Goal: Feedback & Contribution: Submit feedback/report problem

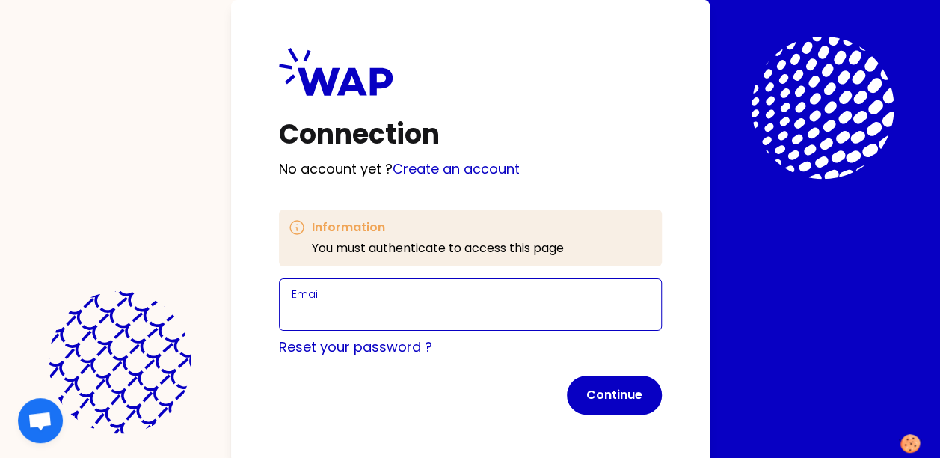
click at [344, 322] on input "Email" at bounding box center [471, 313] width 358 height 21
type input "[PERSON_NAME][EMAIL_ADDRESS][PERSON_NAME][DOMAIN_NAME]"
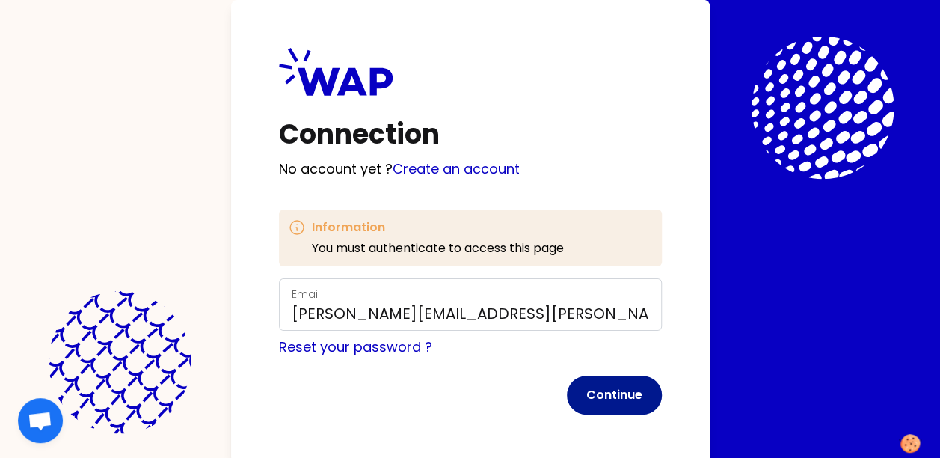
click at [610, 402] on button "Continue" at bounding box center [614, 394] width 95 height 39
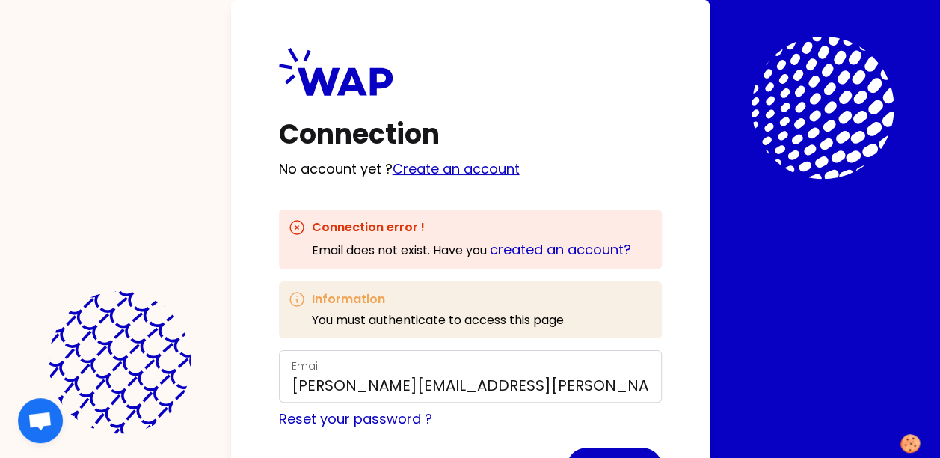
click at [458, 166] on link "Create an account" at bounding box center [456, 168] width 127 height 19
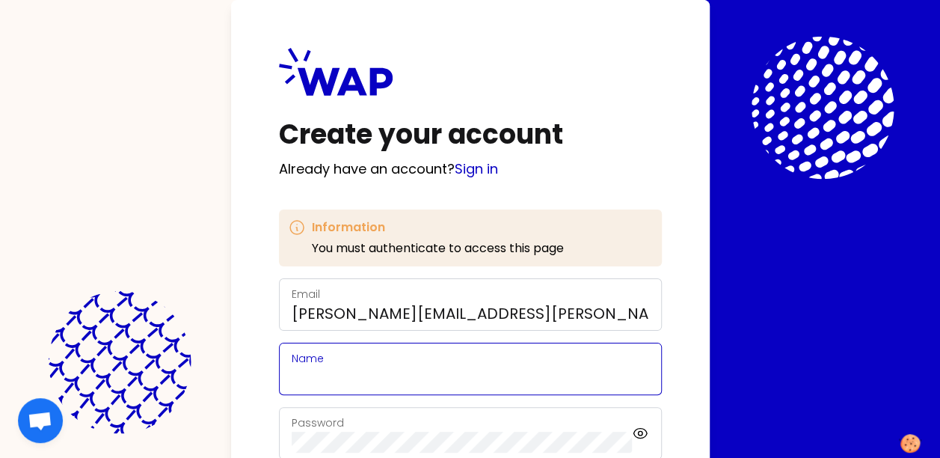
click at [358, 377] on input "Name" at bounding box center [471, 377] width 358 height 21
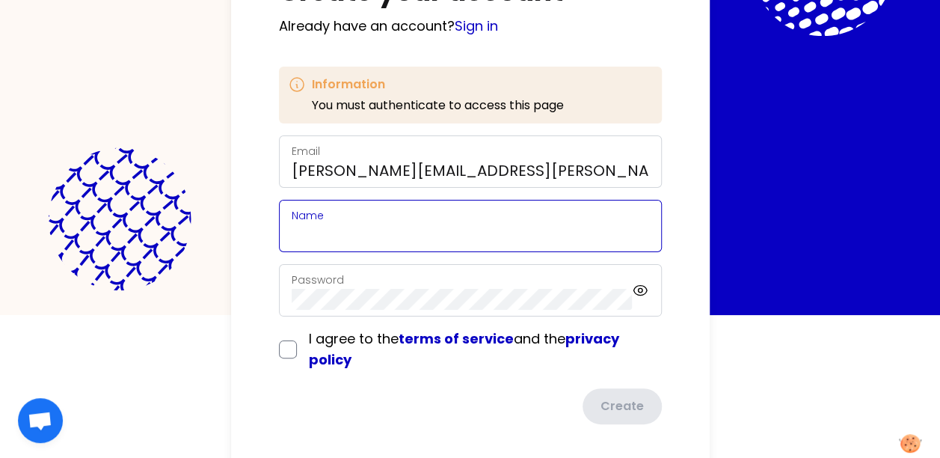
scroll to position [156, 0]
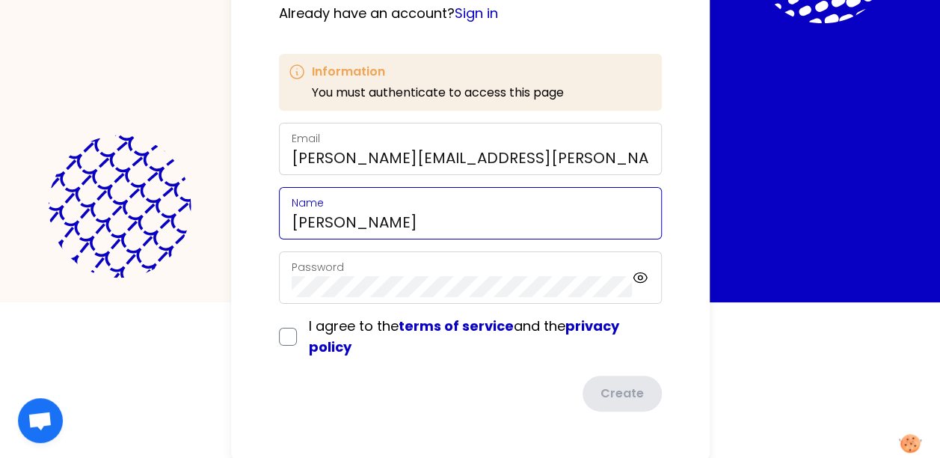
type input "[PERSON_NAME]"
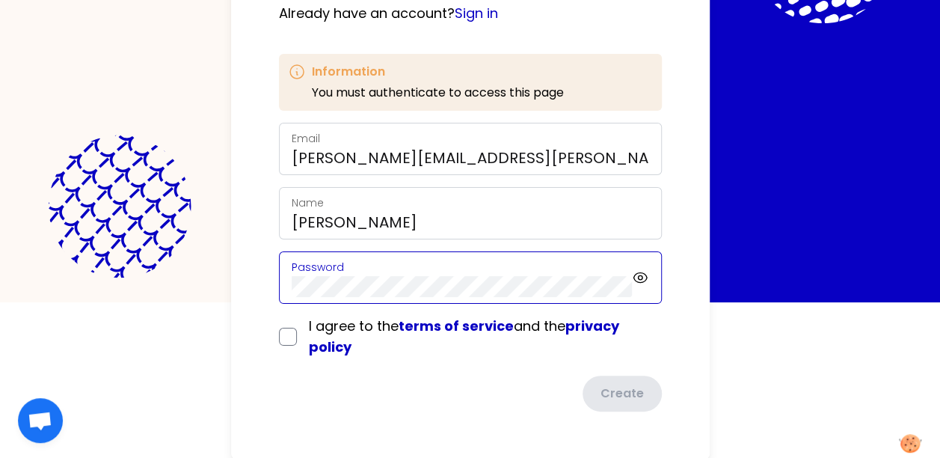
click at [248, 281] on div "Create your account Already have an account? Sign in Information You must authe…" at bounding box center [470, 151] width 479 height 615
click at [292, 337] on form "Email [PERSON_NAME][EMAIL_ADDRESS][PERSON_NAME][DOMAIN_NAME] Name [PERSON_NAME]…" at bounding box center [470, 267] width 383 height 289
click at [283, 340] on input "checkbox" at bounding box center [288, 337] width 18 height 18
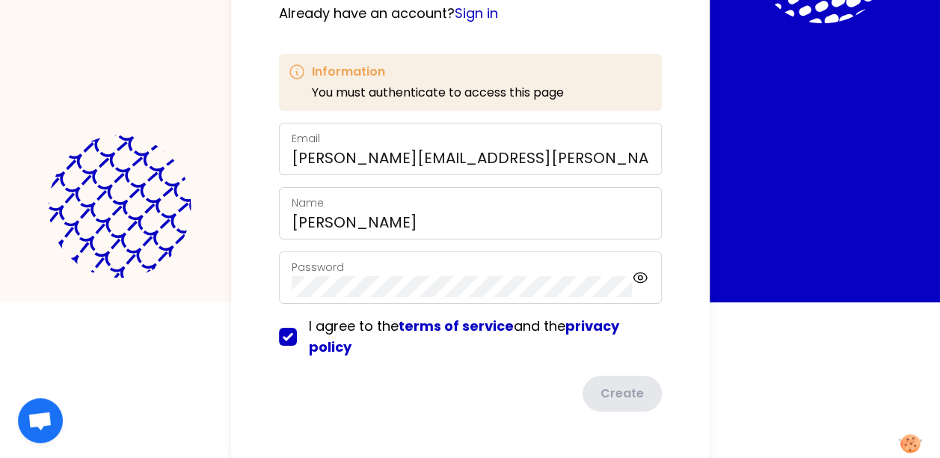
checkbox input "true"
click at [626, 396] on button "Create" at bounding box center [621, 394] width 82 height 39
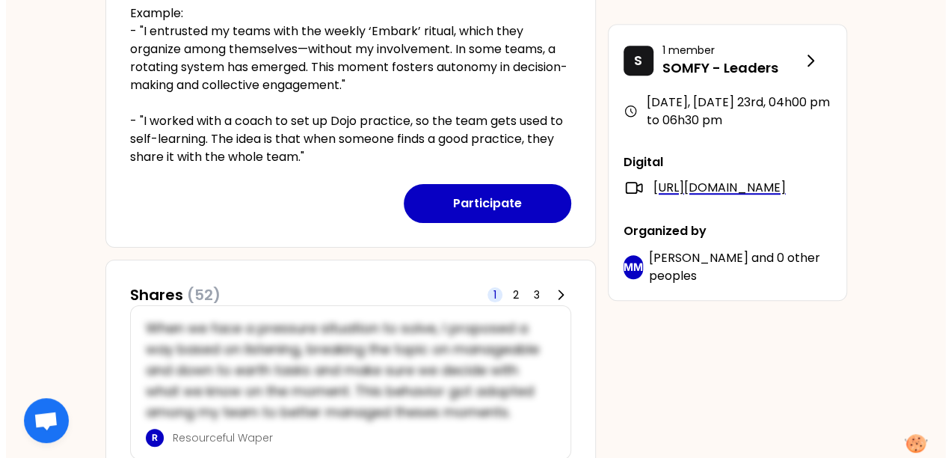
scroll to position [524, 0]
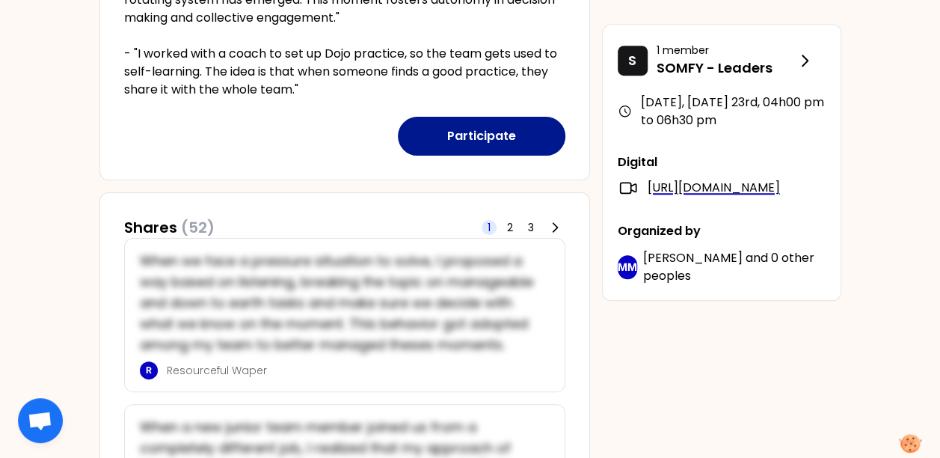
click at [464, 140] on button "Participate" at bounding box center [482, 136] width 168 height 39
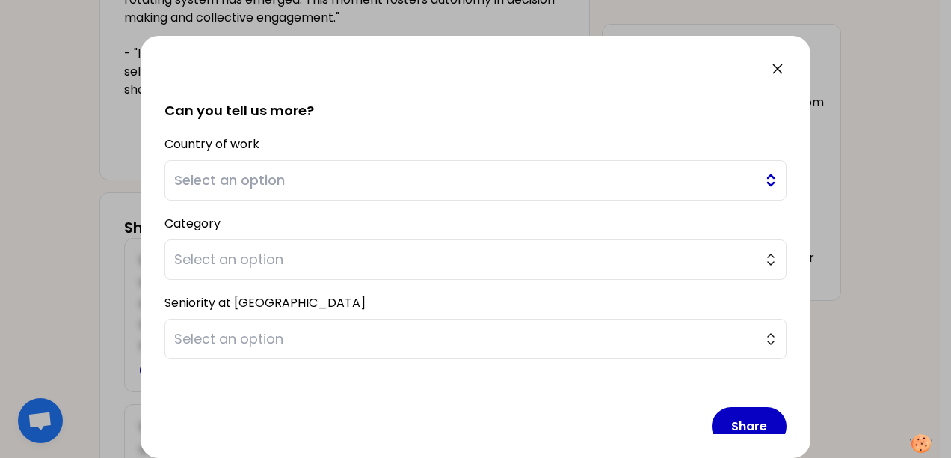
scroll to position [348, 0]
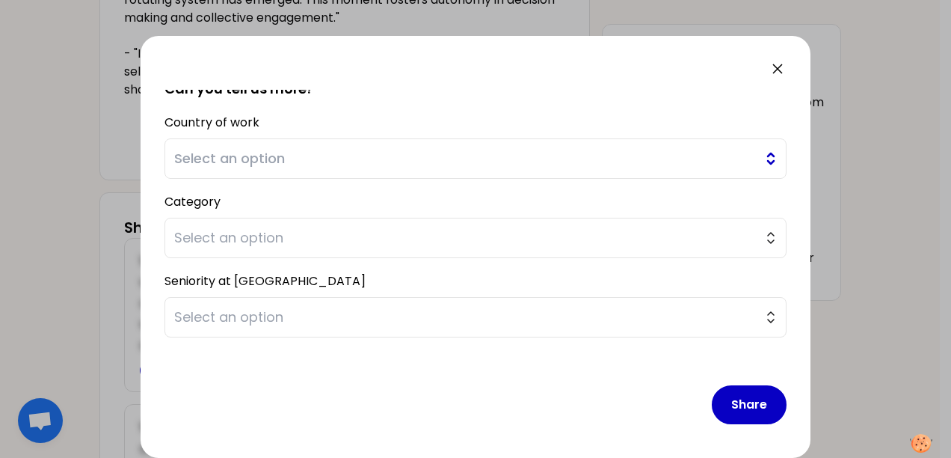
click at [245, 165] on span "Select an option" at bounding box center [465, 158] width 582 height 21
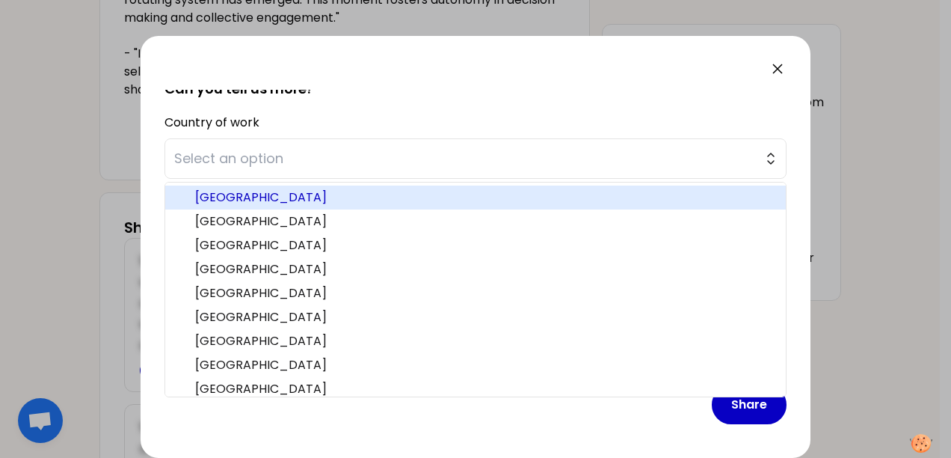
click at [262, 189] on span "[GEOGRAPHIC_DATA]" at bounding box center [484, 197] width 579 height 18
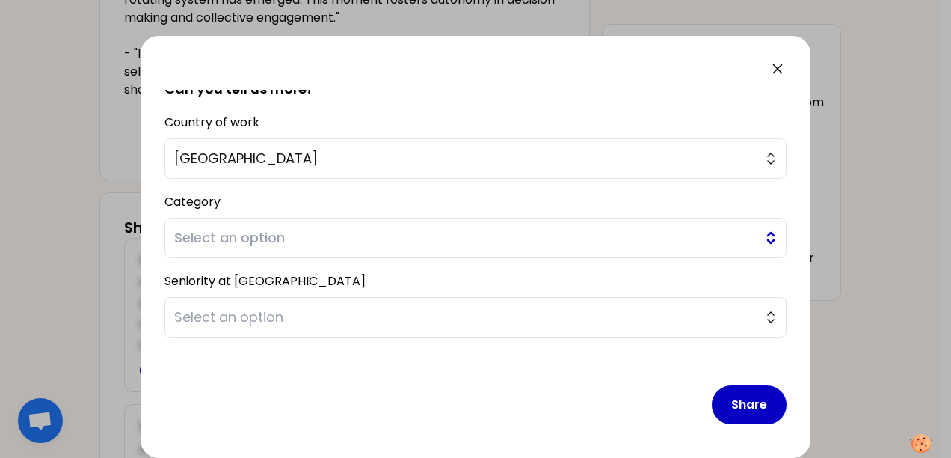
click at [250, 244] on span "Select an option" at bounding box center [465, 237] width 582 height 21
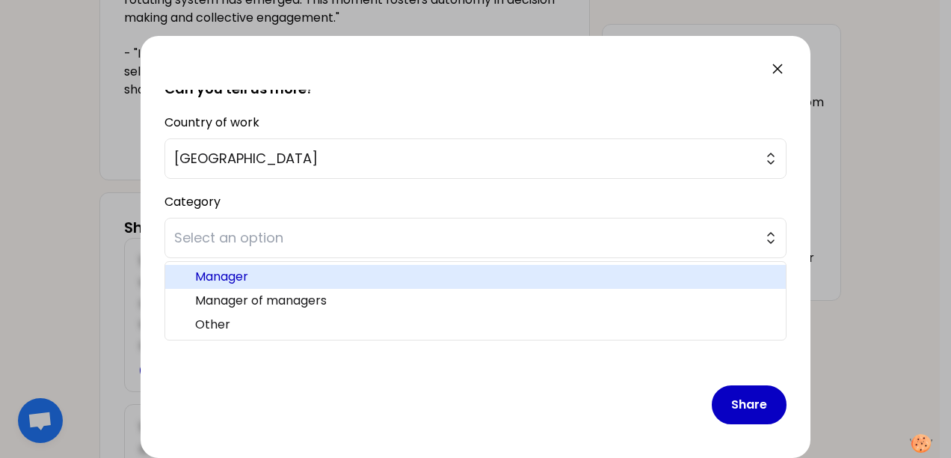
click at [248, 277] on span "Manager" at bounding box center [484, 277] width 579 height 18
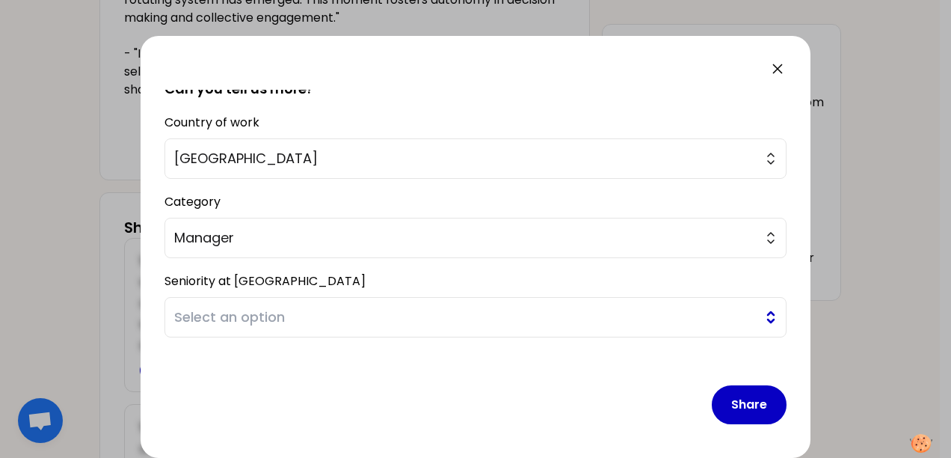
click at [246, 320] on span "Select an option" at bounding box center [465, 317] width 582 height 21
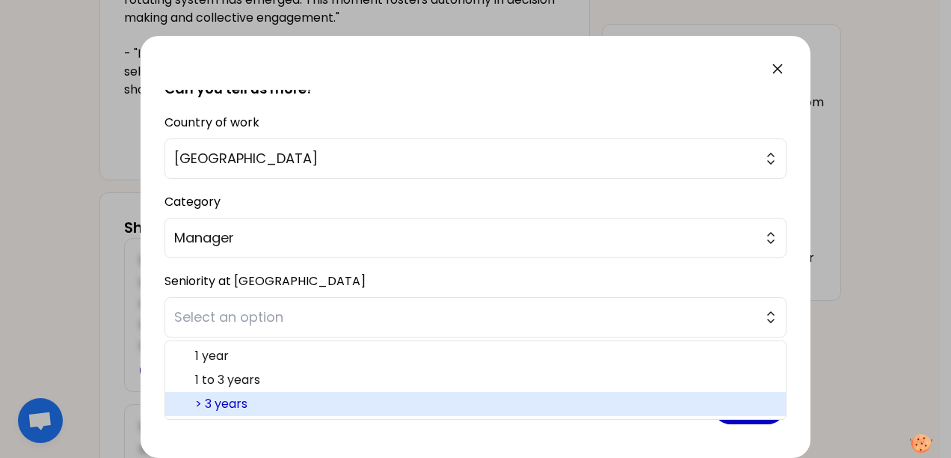
click at [233, 398] on span "> 3 years" at bounding box center [484, 404] width 579 height 18
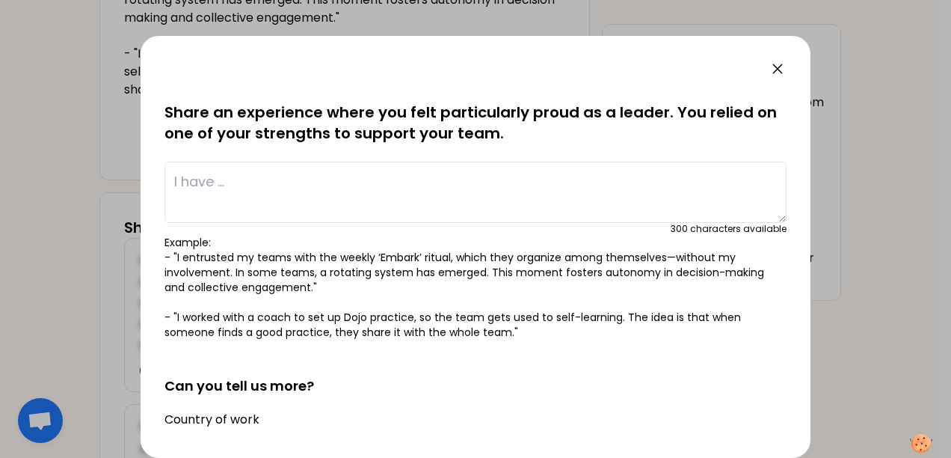
scroll to position [49, 0]
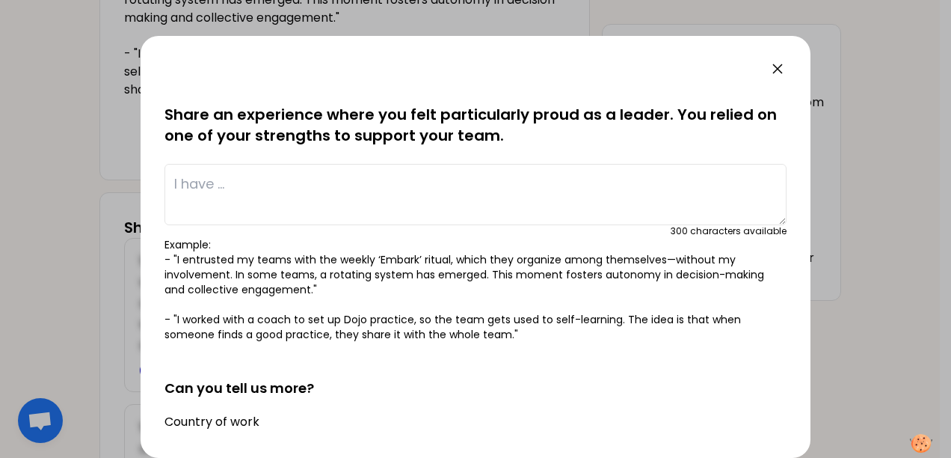
click at [223, 185] on textarea at bounding box center [476, 194] width 622 height 61
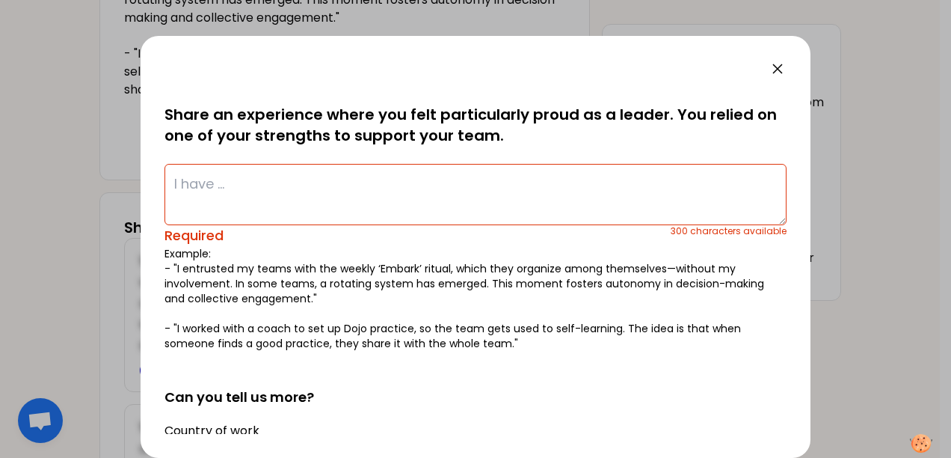
drag, startPoint x: 203, startPoint y: 186, endPoint x: 218, endPoint y: 195, distance: 17.4
click at [203, 186] on textarea at bounding box center [476, 194] width 622 height 61
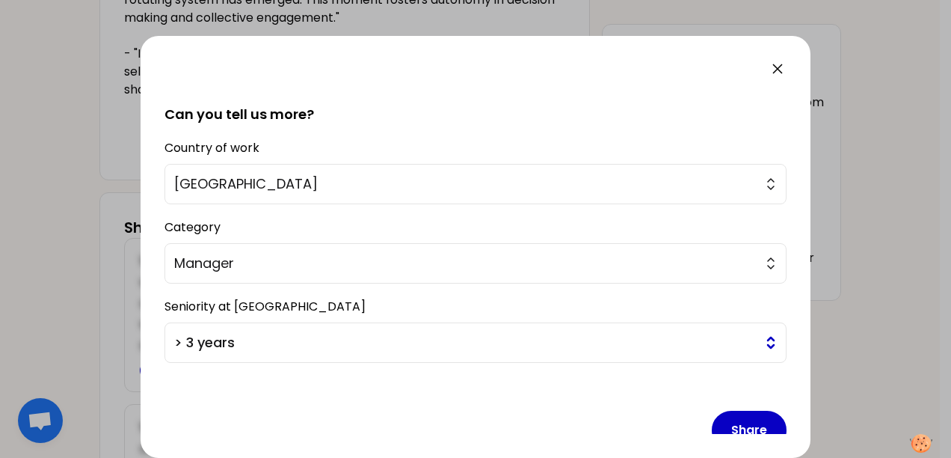
scroll to position [348, 0]
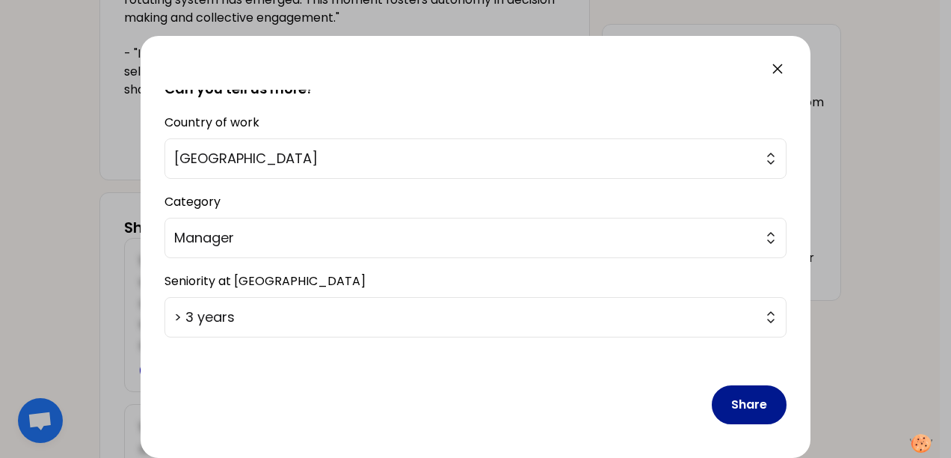
type textarea "I have engaged my team and the business to adopt new ways of working and proces…"
drag, startPoint x: 744, startPoint y: 405, endPoint x: 732, endPoint y: 411, distance: 13.4
click at [743, 405] on button "Share" at bounding box center [749, 404] width 75 height 39
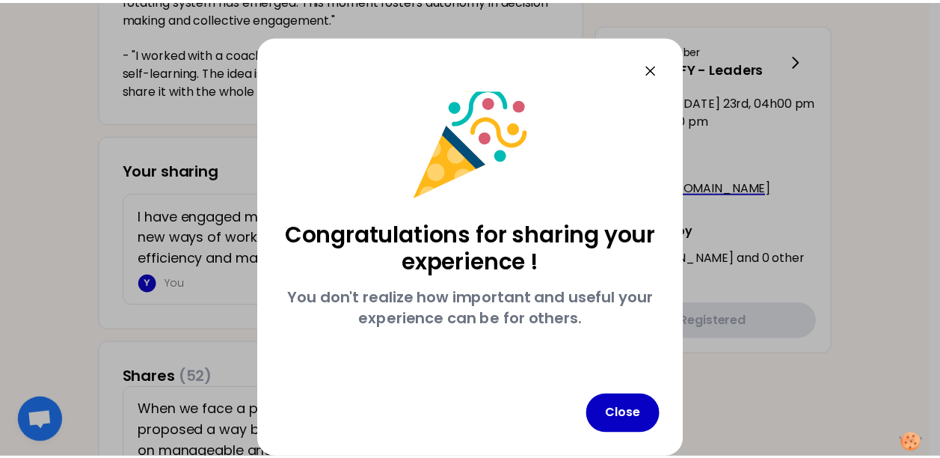
scroll to position [12, 0]
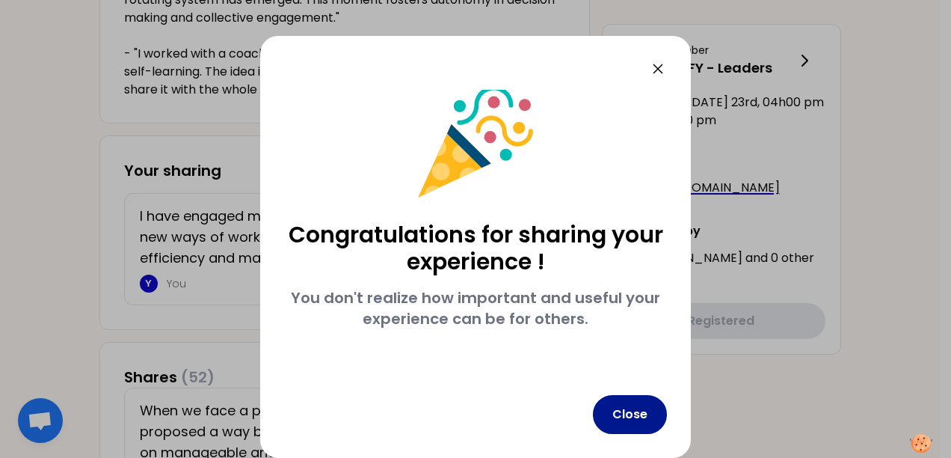
click at [633, 421] on button "Close" at bounding box center [630, 414] width 74 height 39
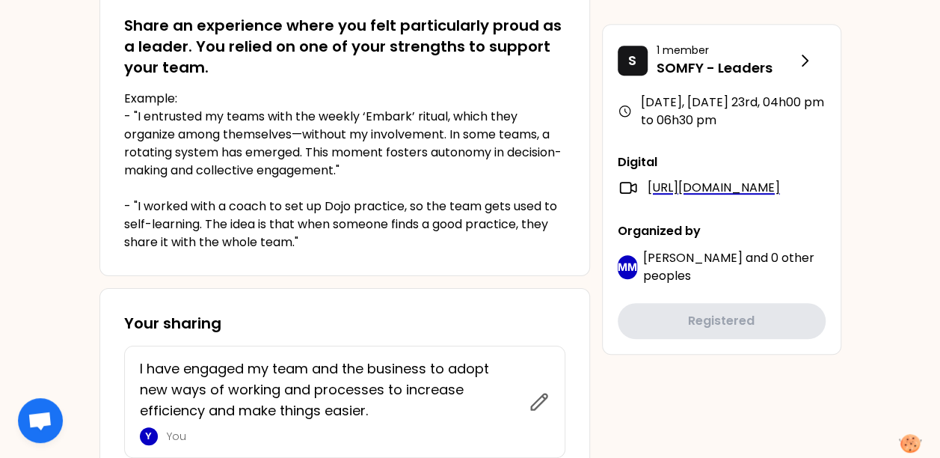
scroll to position [0, 0]
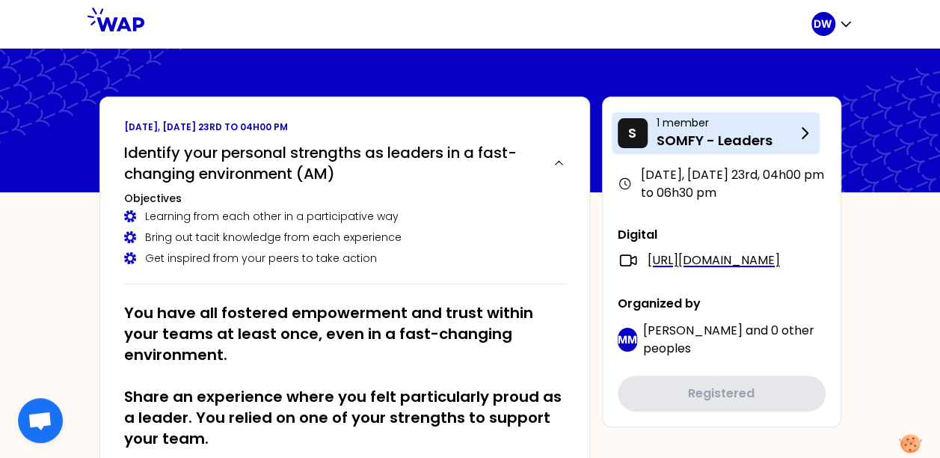
click at [743, 138] on p "SOMFY - Leaders" at bounding box center [726, 140] width 139 height 21
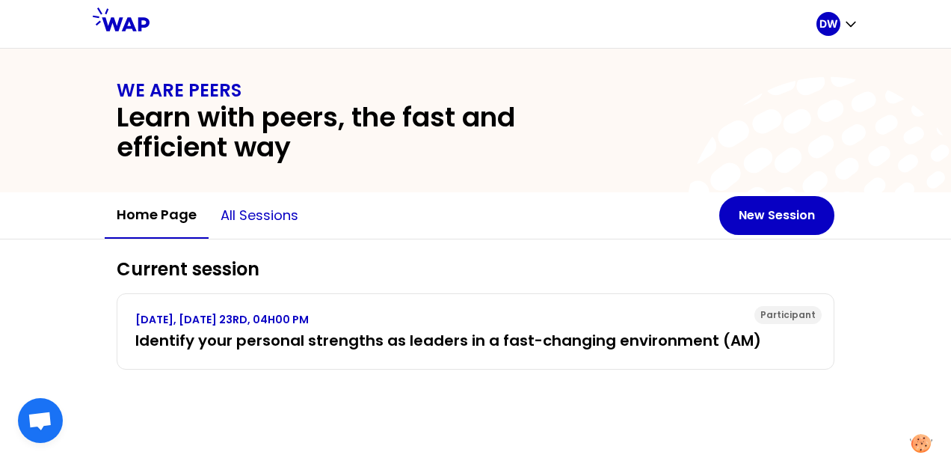
click at [242, 217] on button "All sessions" at bounding box center [260, 215] width 102 height 45
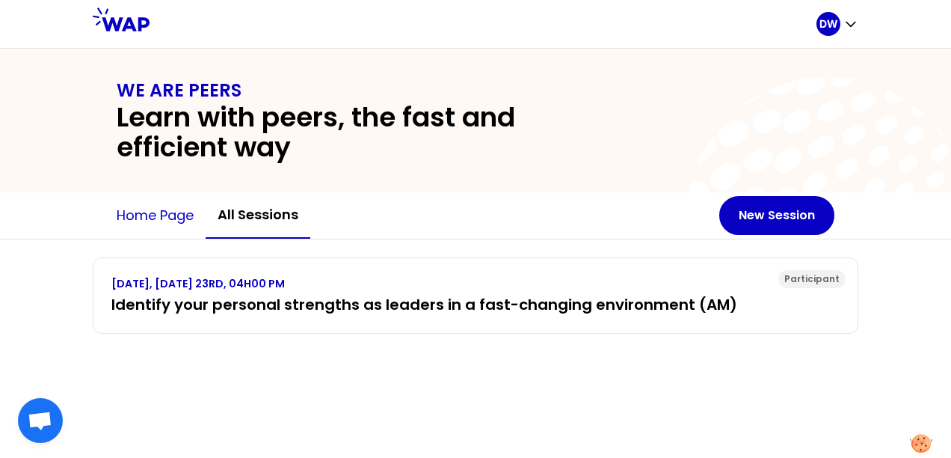
click at [157, 215] on button "Home page" at bounding box center [155, 215] width 101 height 45
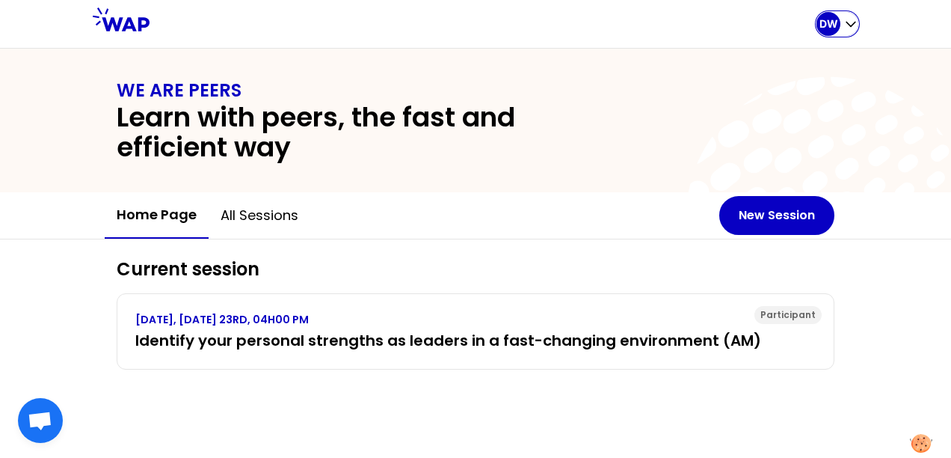
click at [836, 27] on p "DW" at bounding box center [829, 23] width 19 height 15
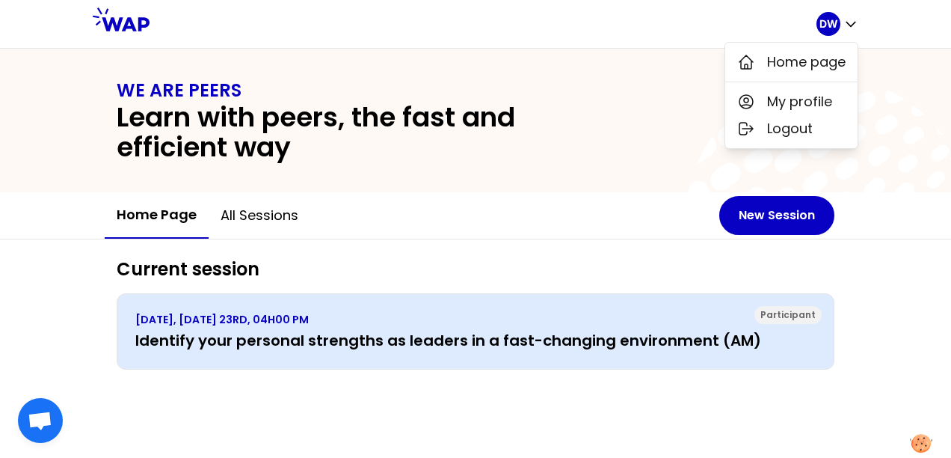
click at [536, 328] on div "[DATE], [DATE] 23RD, 04H00 PM Identify your personal strengths as leaders in a …" at bounding box center [475, 331] width 681 height 39
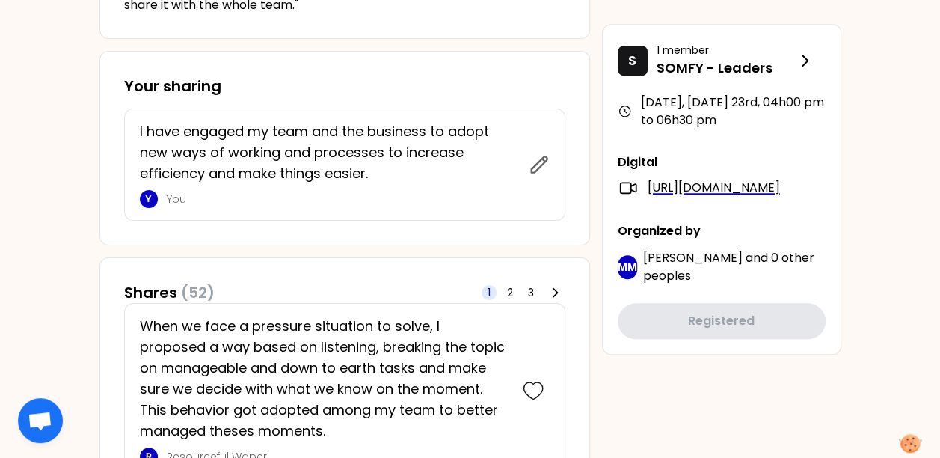
scroll to position [598, 0]
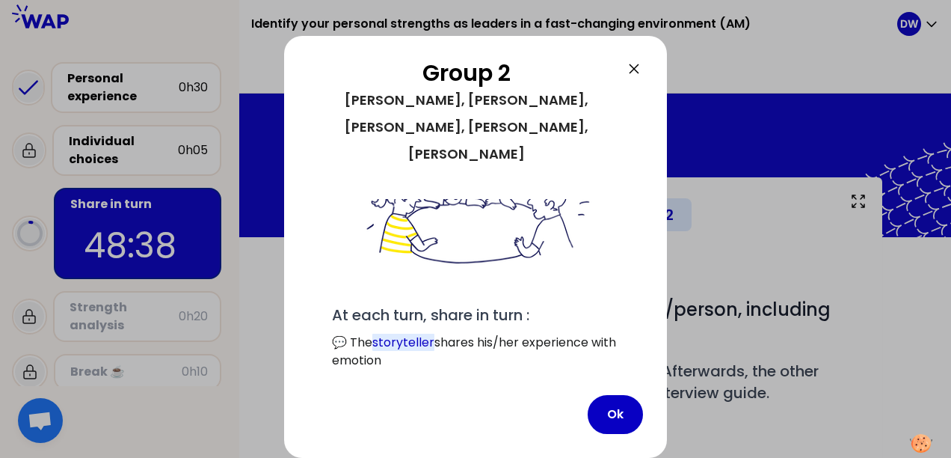
scroll to position [154, 0]
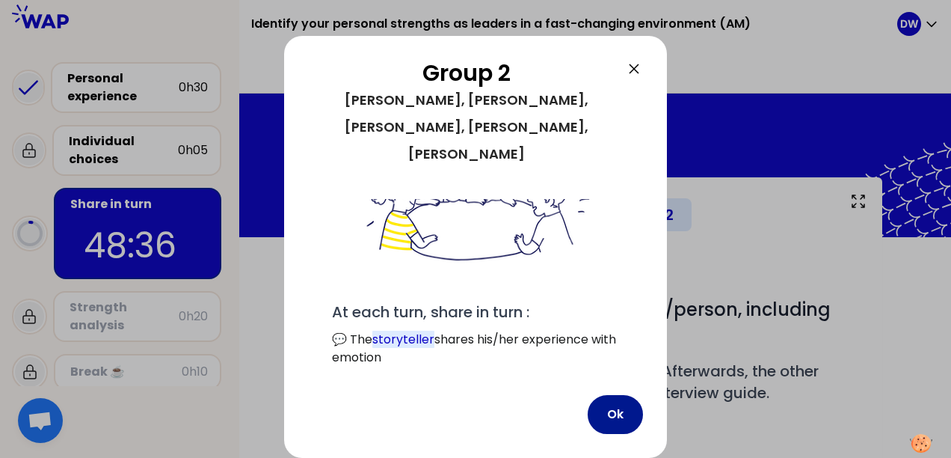
click at [620, 417] on button "Ok" at bounding box center [615, 414] width 55 height 39
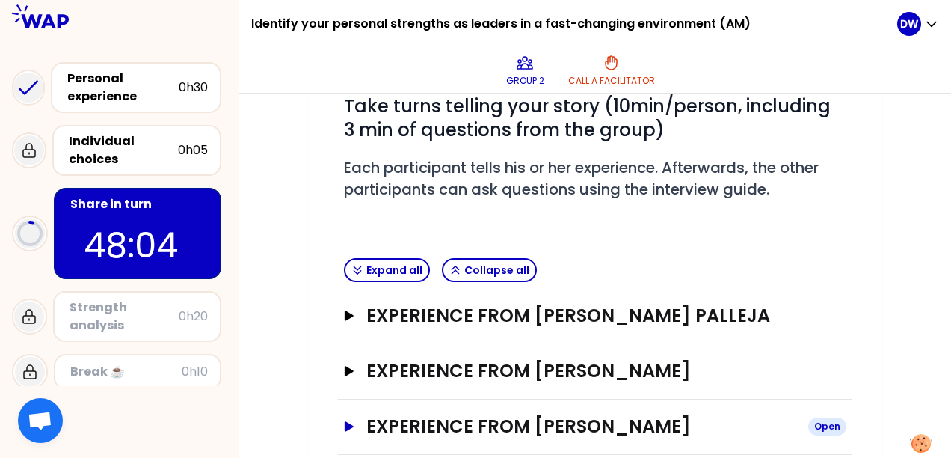
scroll to position [337, 0]
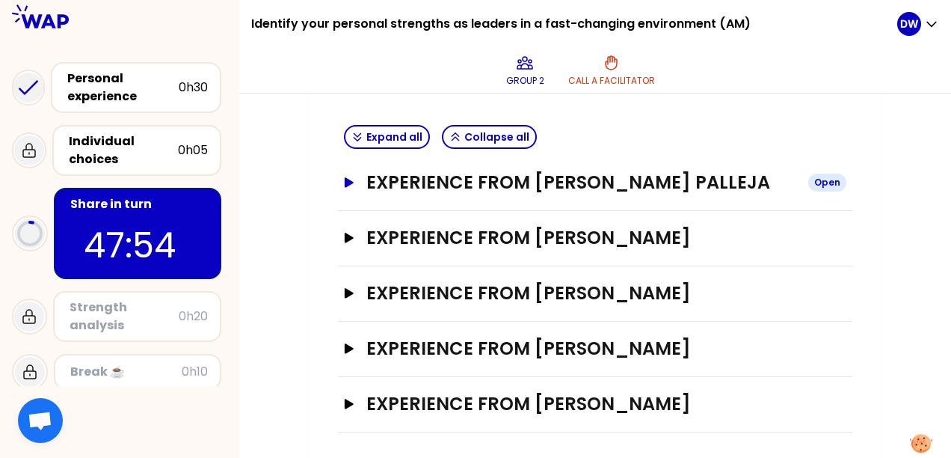
click at [827, 181] on div "Open" at bounding box center [828, 183] width 38 height 18
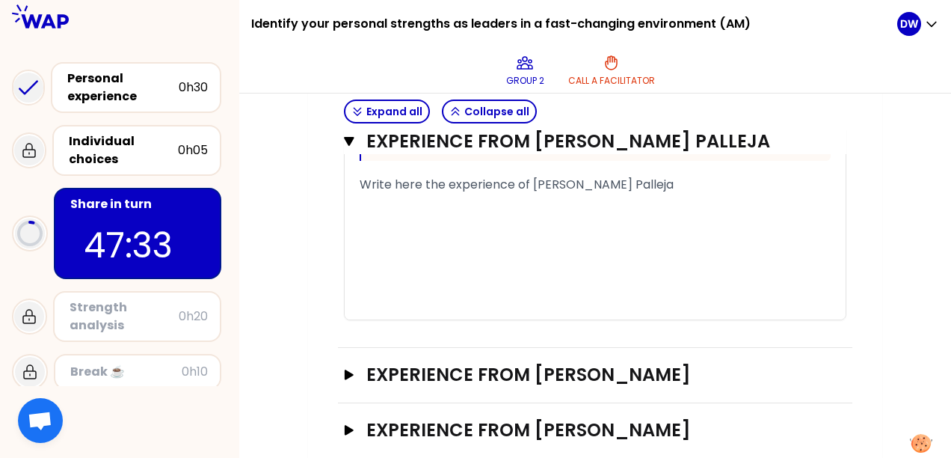
scroll to position [1159, 0]
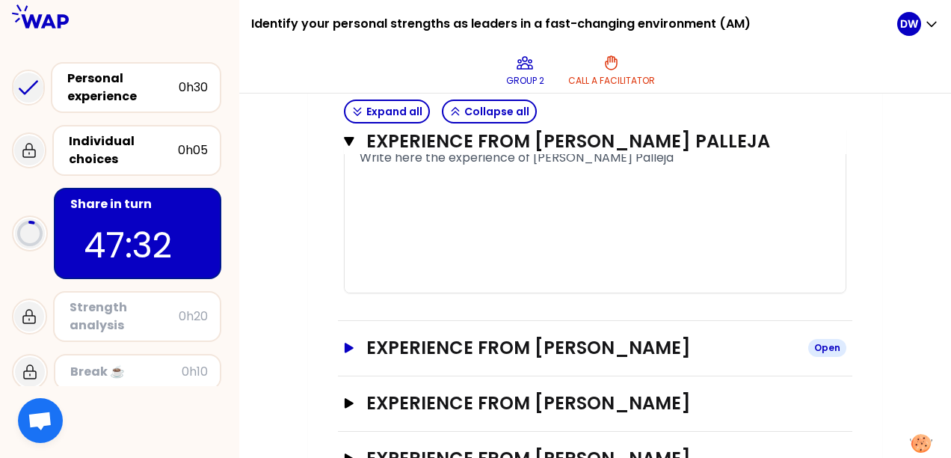
click at [824, 340] on div "Open" at bounding box center [828, 348] width 38 height 18
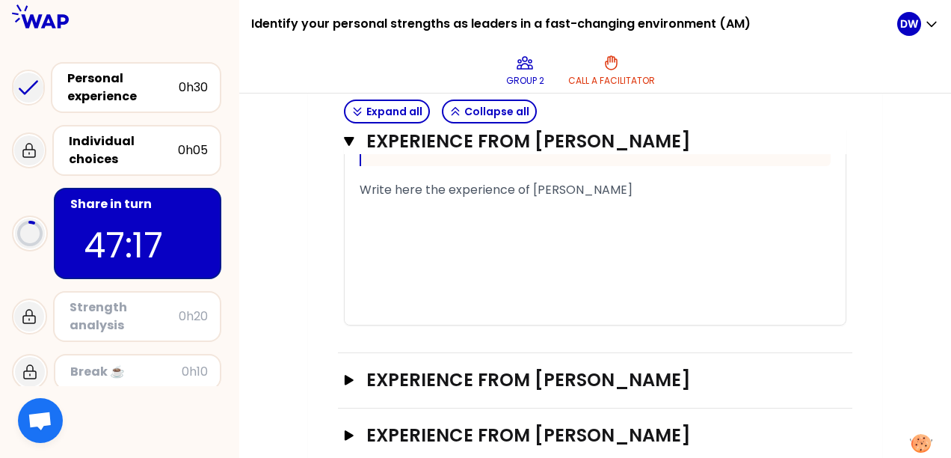
scroll to position [2132, 0]
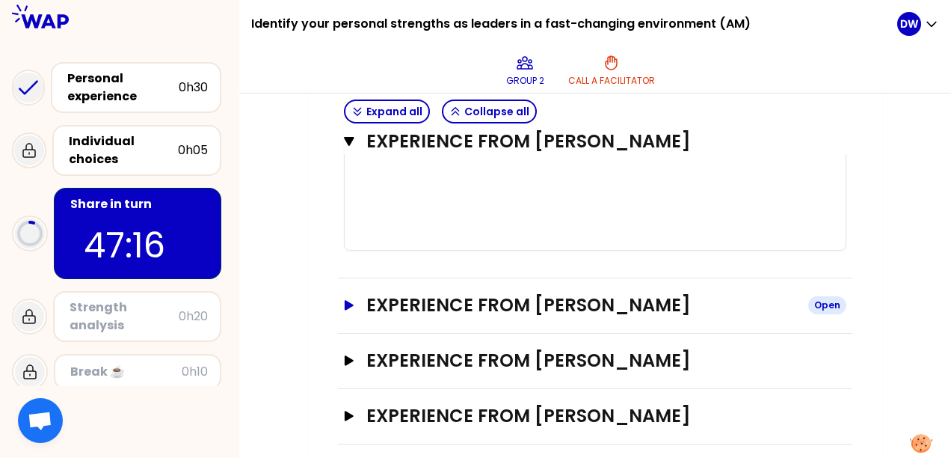
click at [821, 304] on div "Open" at bounding box center [828, 305] width 38 height 18
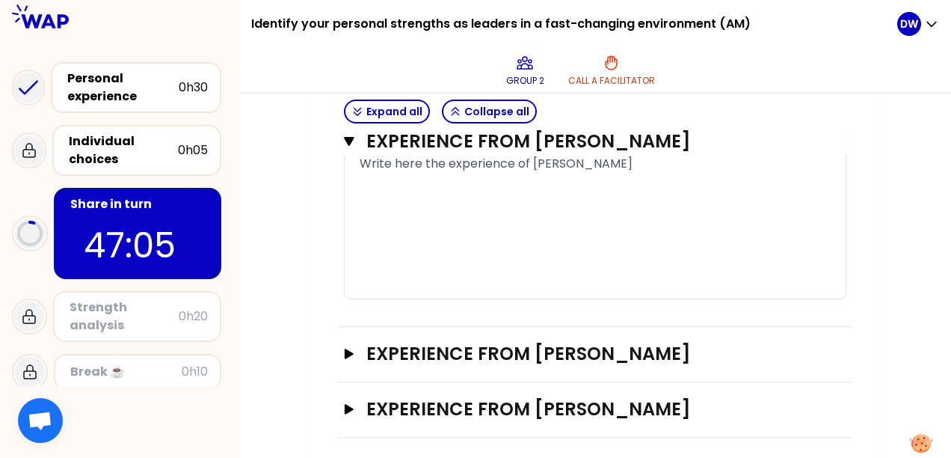
scroll to position [3016, 0]
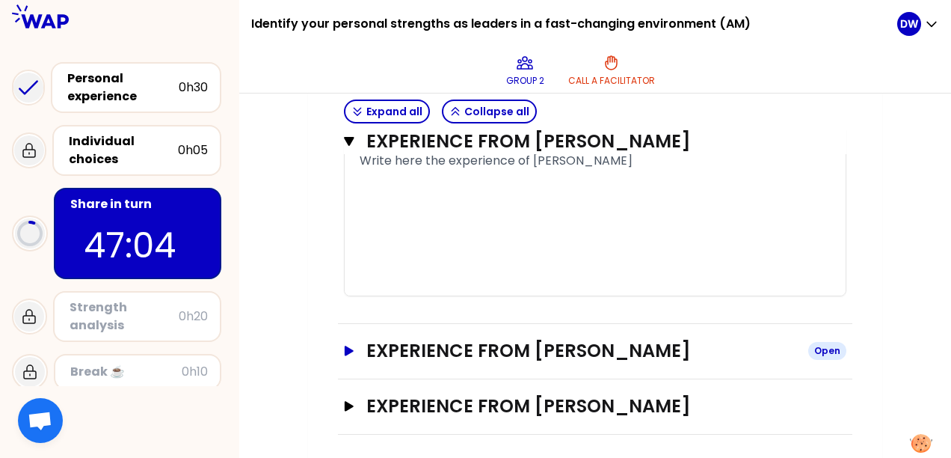
click at [824, 346] on div "Open" at bounding box center [828, 351] width 38 height 18
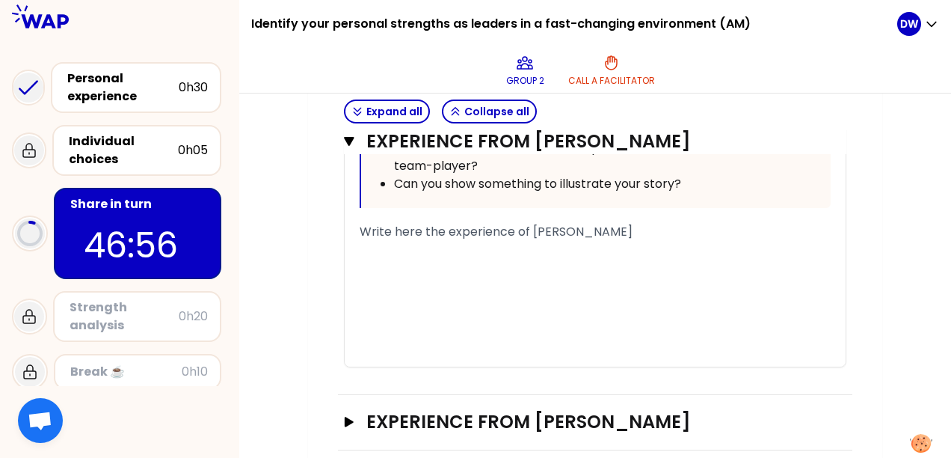
scroll to position [3831, 0]
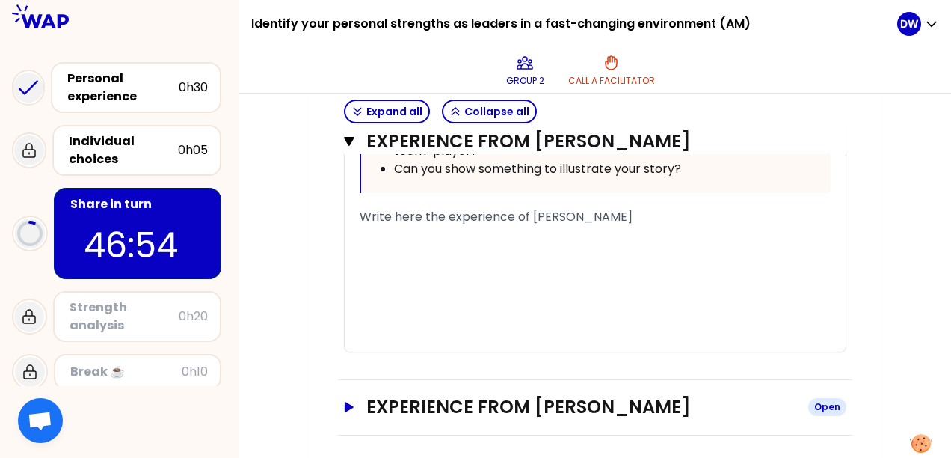
click at [838, 399] on div "Open" at bounding box center [828, 407] width 38 height 18
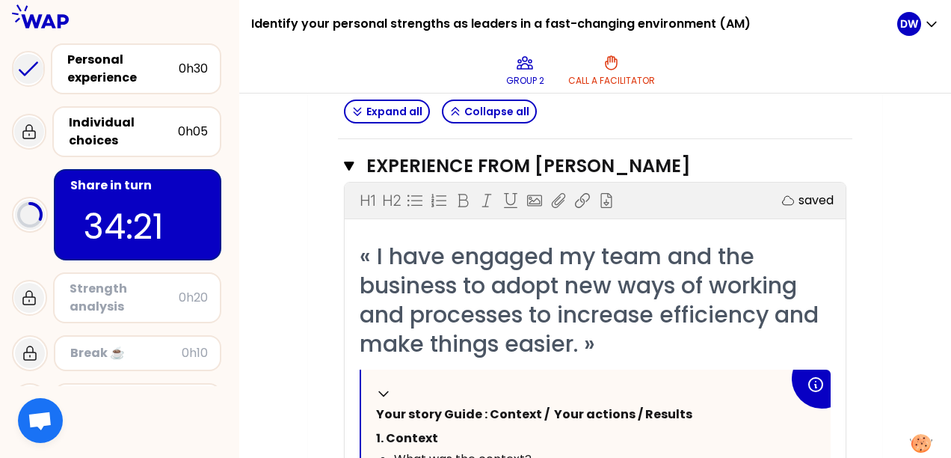
scroll to position [4072, 0]
click at [823, 157] on div "Close" at bounding box center [827, 166] width 40 height 18
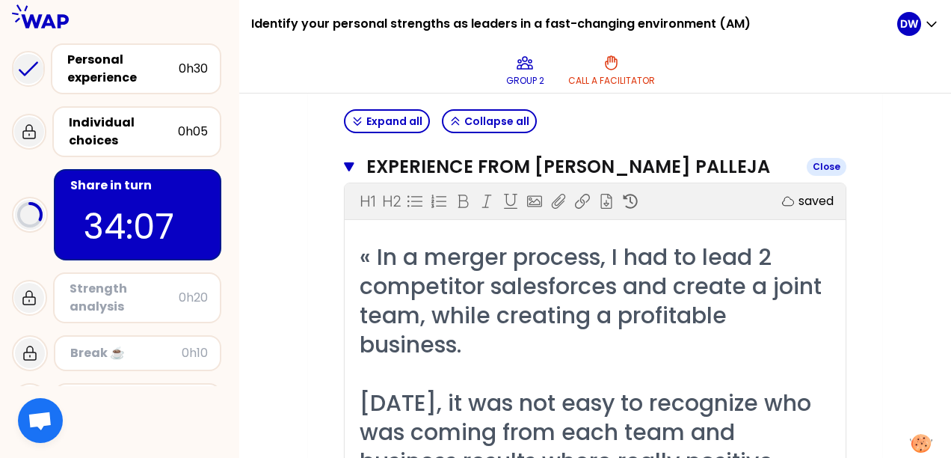
scroll to position [349, 0]
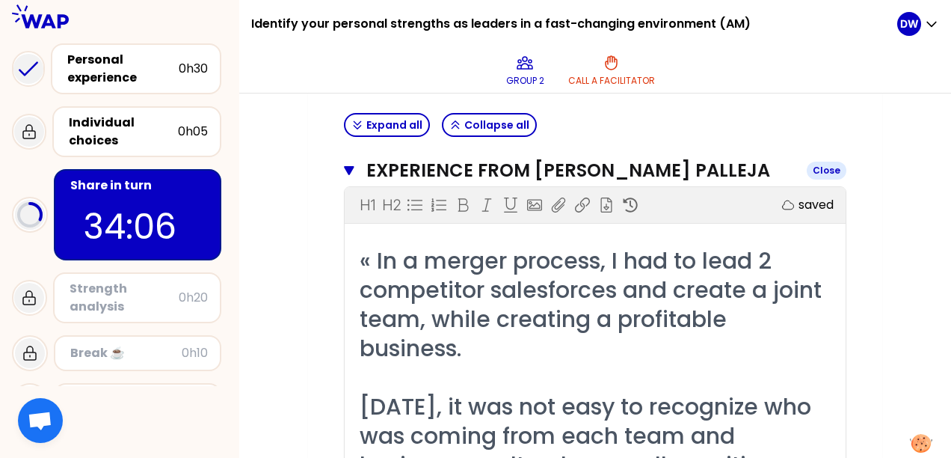
click at [351, 166] on icon "button" at bounding box center [349, 170] width 10 height 9
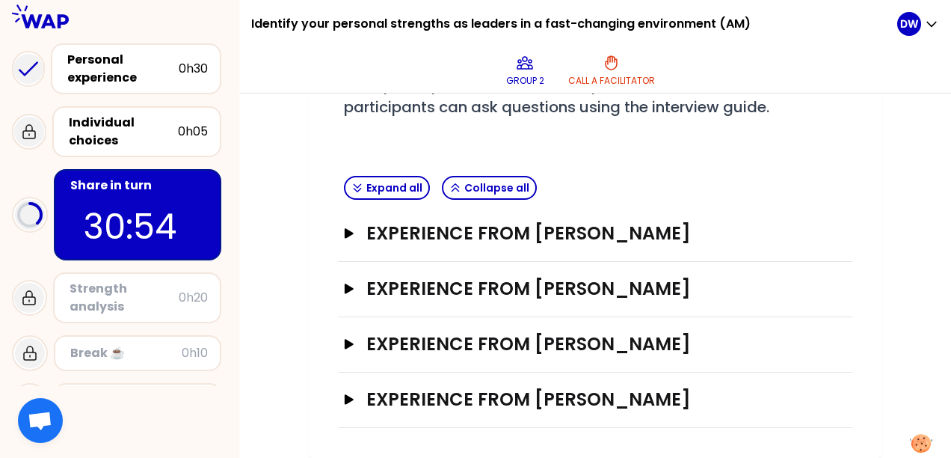
scroll to position [282, 0]
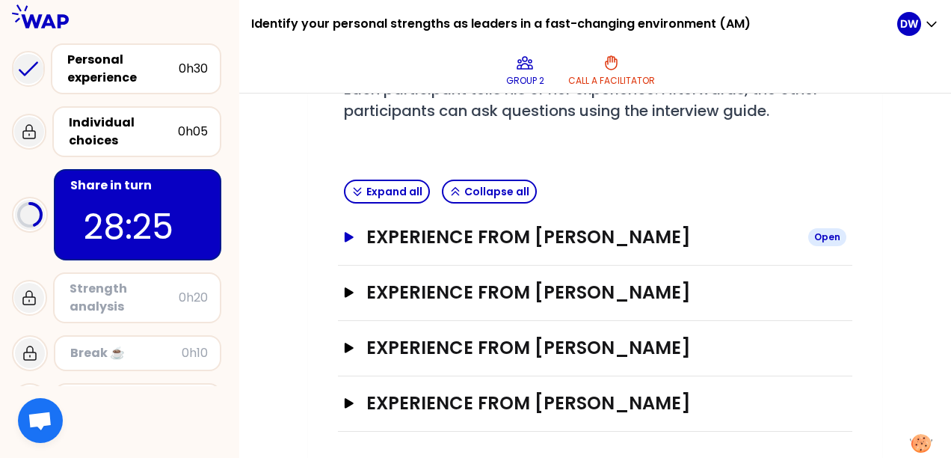
click at [826, 241] on div "Open" at bounding box center [828, 237] width 38 height 18
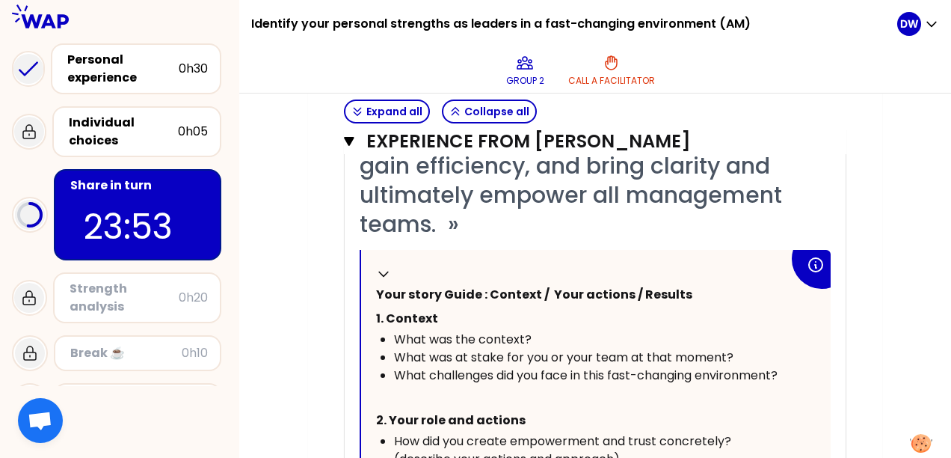
scroll to position [414, 0]
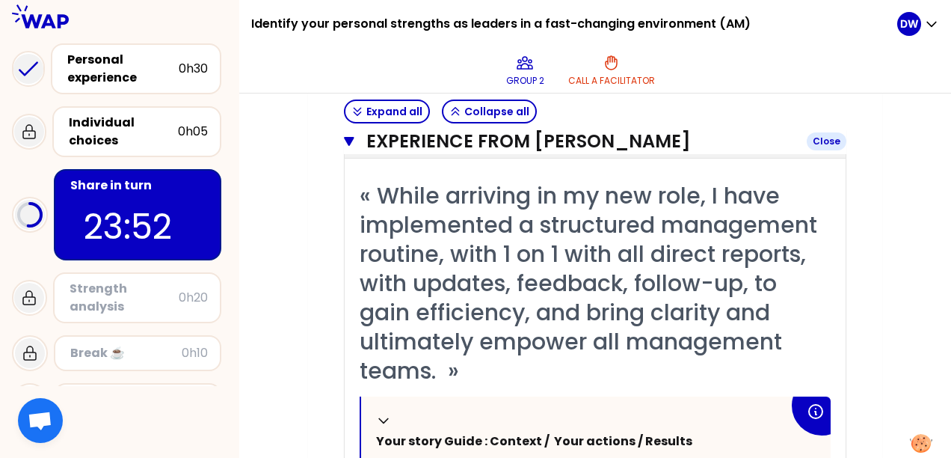
click at [348, 144] on icon "button" at bounding box center [349, 141] width 10 height 9
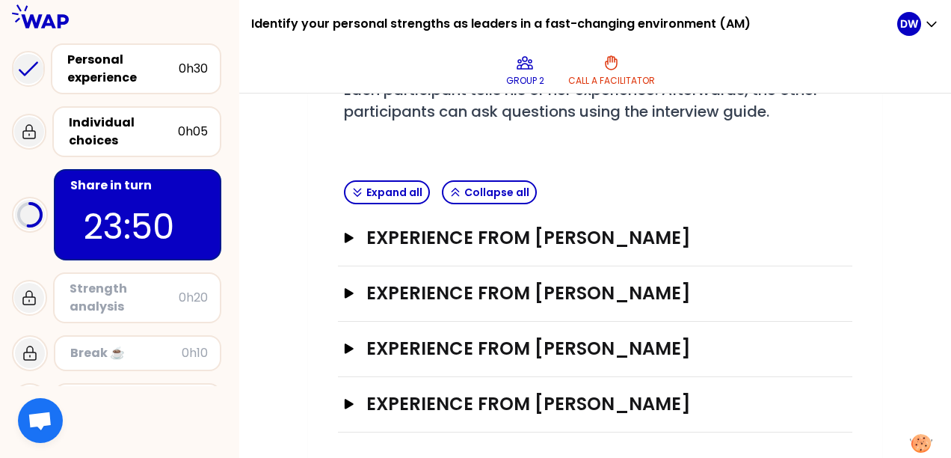
scroll to position [282, 0]
click at [343, 287] on icon "button" at bounding box center [349, 292] width 12 height 10
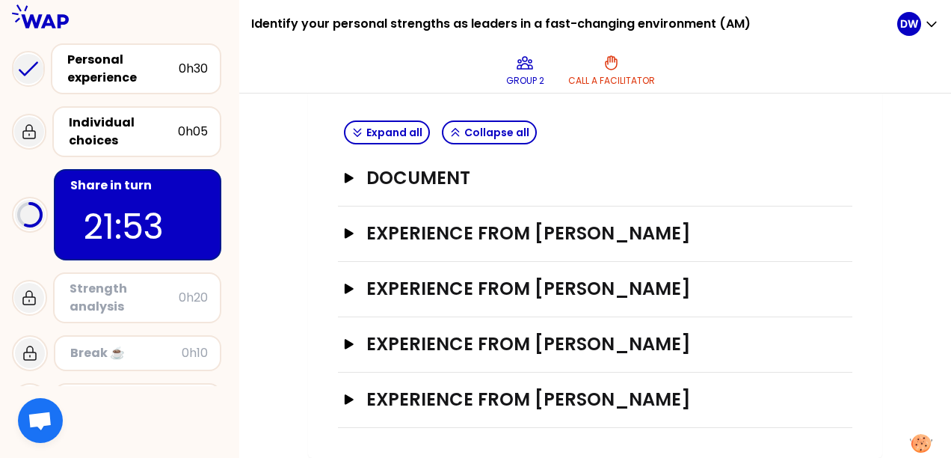
scroll to position [337, 0]
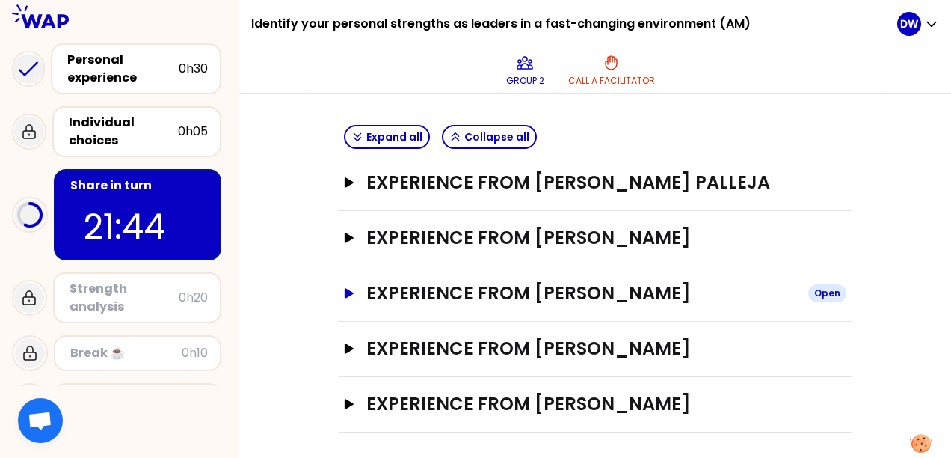
click at [346, 299] on button "Experience from [PERSON_NAME] Open" at bounding box center [595, 293] width 503 height 24
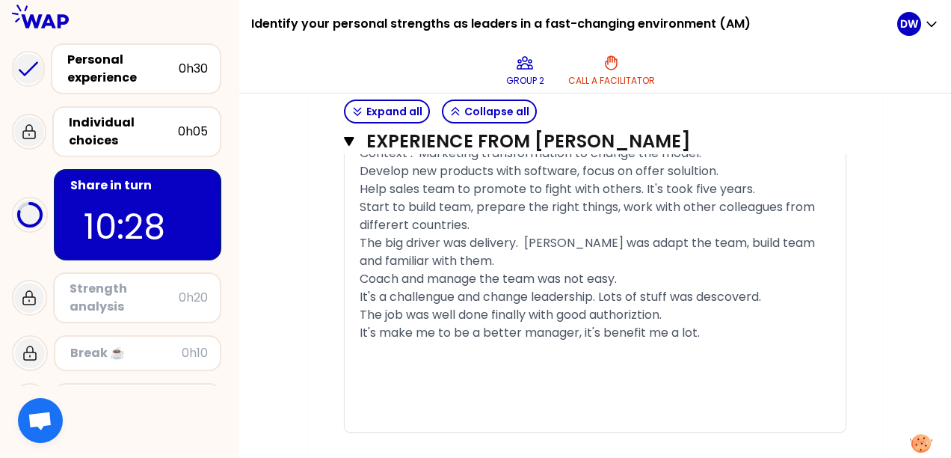
scroll to position [1372, 0]
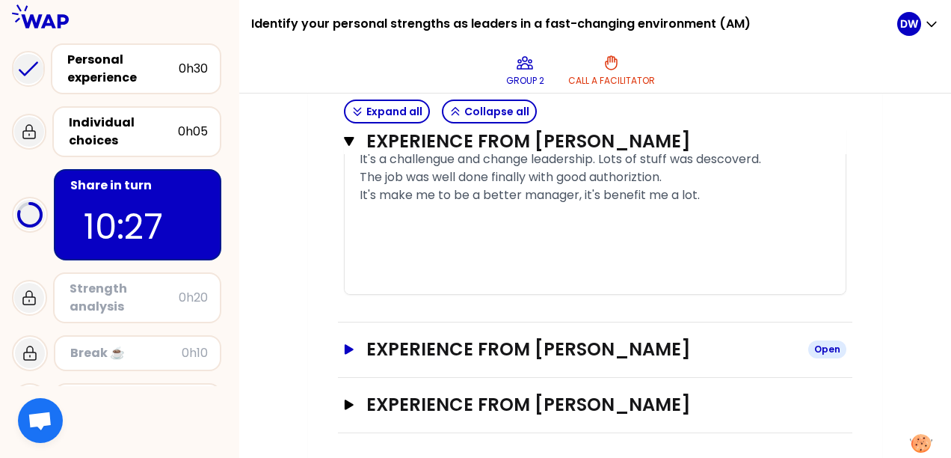
drag, startPoint x: 402, startPoint y: 346, endPoint x: 398, endPoint y: 355, distance: 9.7
click at [402, 346] on h3 "Experience from [PERSON_NAME]" at bounding box center [582, 349] width 430 height 24
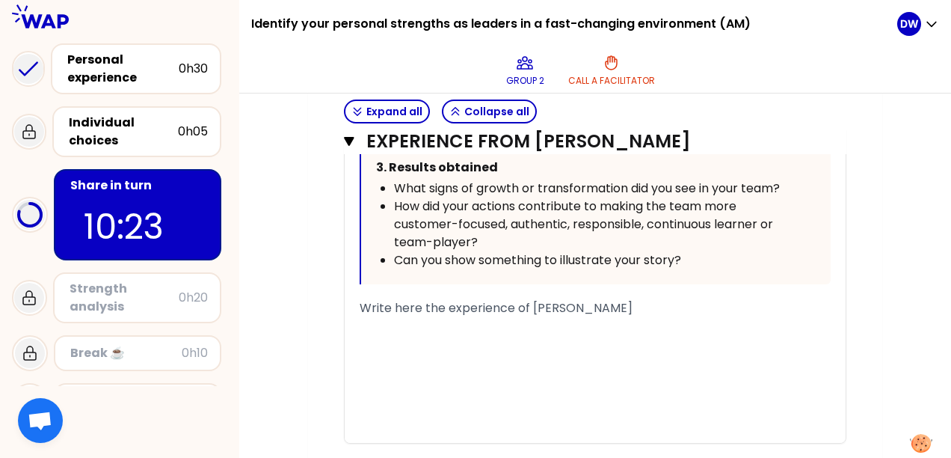
scroll to position [2120, 0]
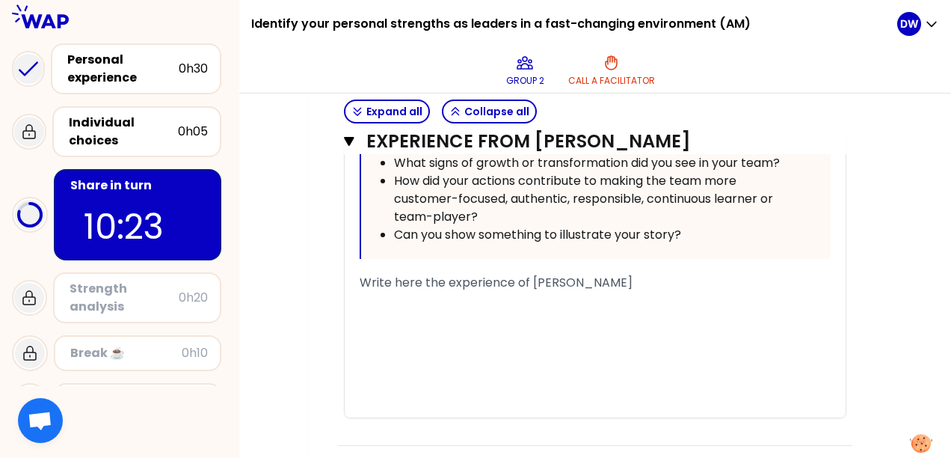
drag, startPoint x: 417, startPoint y: 279, endPoint x: 401, endPoint y: 289, distance: 19.5
click at [419, 279] on span "Write here the experience of [PERSON_NAME]" at bounding box center [496, 282] width 273 height 17
click at [370, 280] on span "Write here the experience of [PERSON_NAME]" at bounding box center [496, 282] width 273 height 17
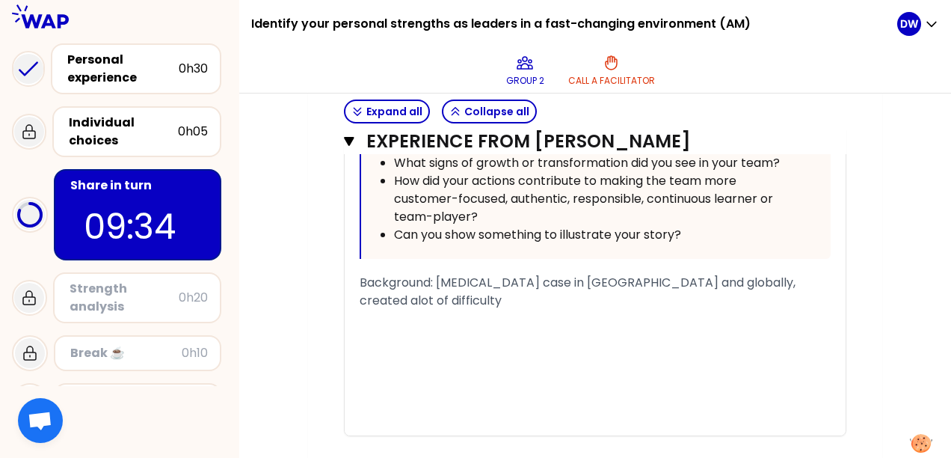
drag, startPoint x: 797, startPoint y: 281, endPoint x: 809, endPoint y: 275, distance: 13.4
click at [798, 280] on div "Background: [MEDICAL_DATA] case in [GEOGRAPHIC_DATA] and globally, created alot…" at bounding box center [595, 292] width 471 height 36
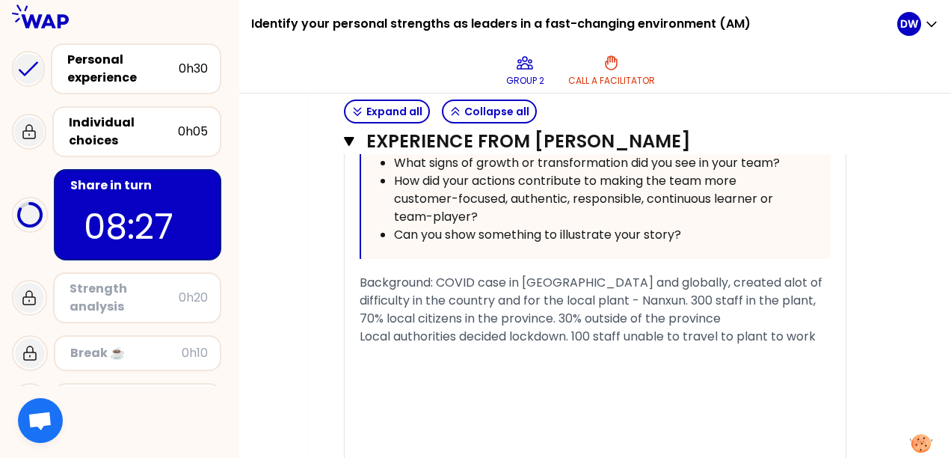
click at [839, 326] on div "« I was isolated on other city during the [MEDICAL_DATA] period for 1.5 months …" at bounding box center [595, 74] width 501 height 794
drag, startPoint x: 825, startPoint y: 337, endPoint x: 845, endPoint y: 301, distance: 41.8
click at [825, 335] on div "Local authorities decided lockdown. 100 staff unable to travel to plant to work" at bounding box center [595, 337] width 471 height 18
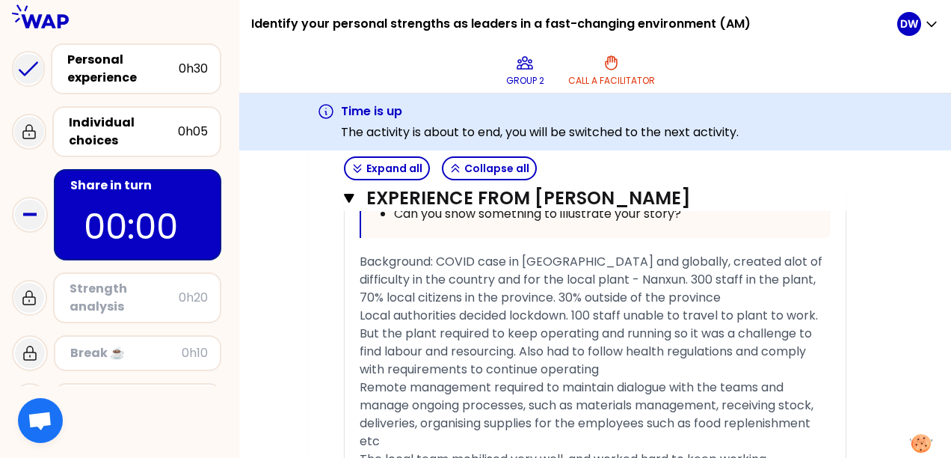
scroll to position [2121, 0]
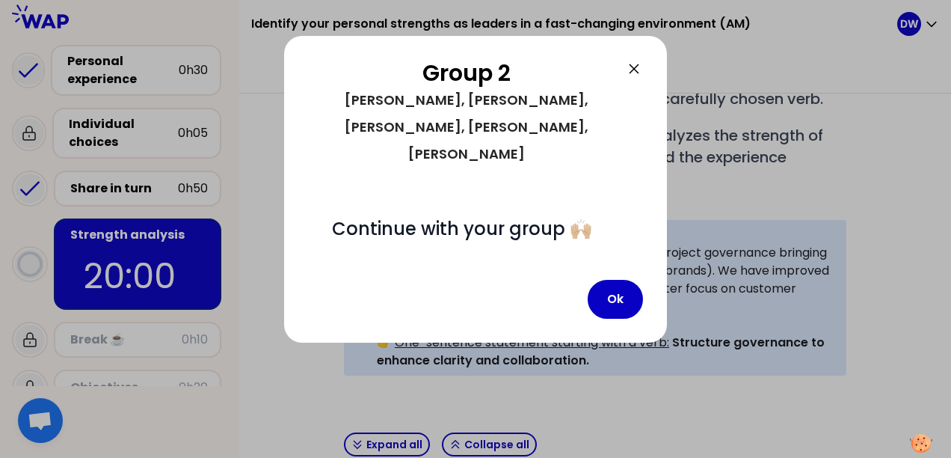
scroll to position [603, 0]
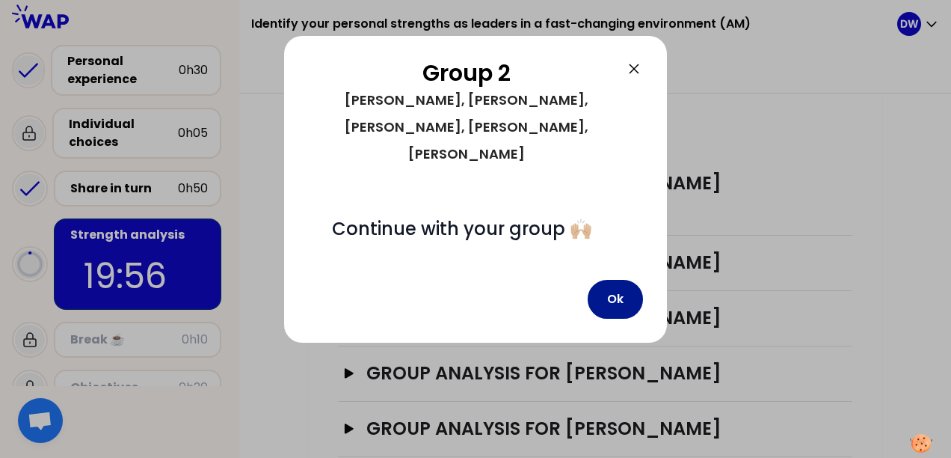
drag, startPoint x: 619, startPoint y: 244, endPoint x: 608, endPoint y: 234, distance: 14.8
click at [619, 280] on button "Ok" at bounding box center [615, 299] width 55 height 39
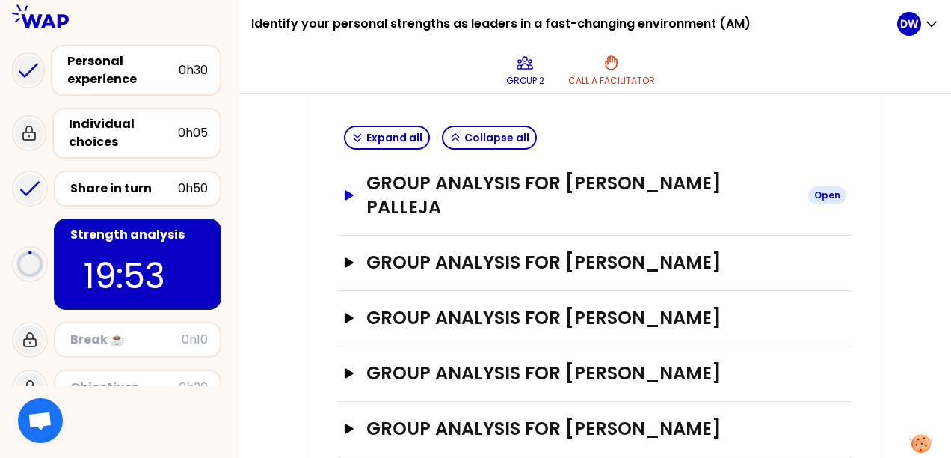
click at [351, 190] on icon "button" at bounding box center [349, 195] width 12 height 10
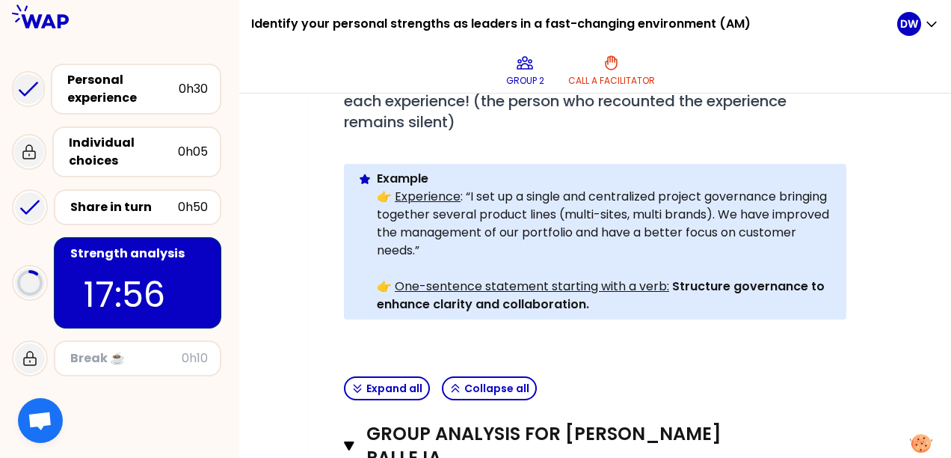
scroll to position [299, 0]
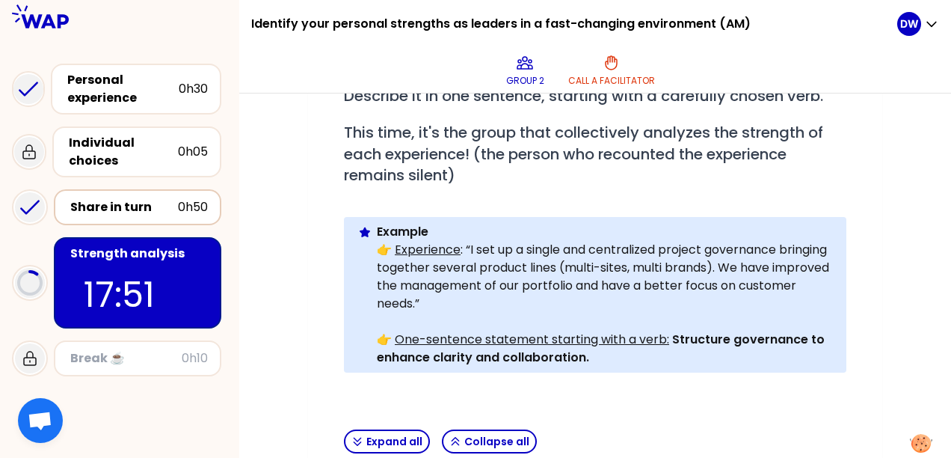
click at [108, 211] on div "Share in turn" at bounding box center [124, 207] width 108 height 18
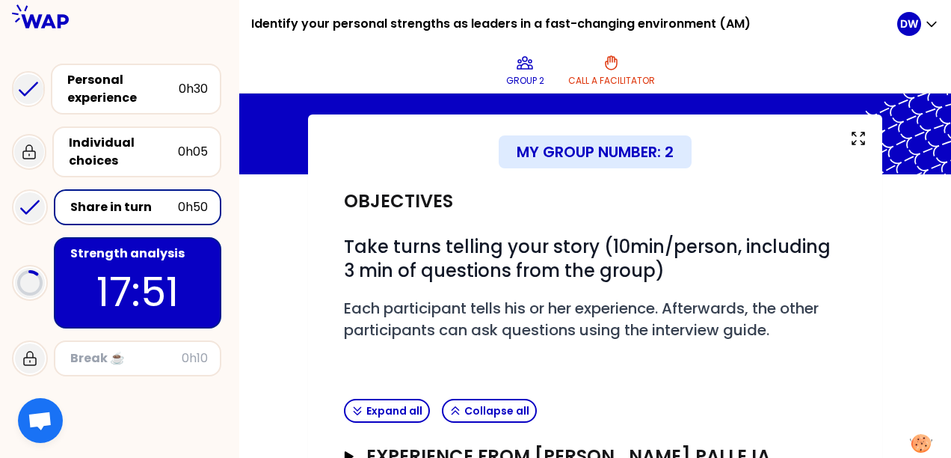
scroll to position [299, 0]
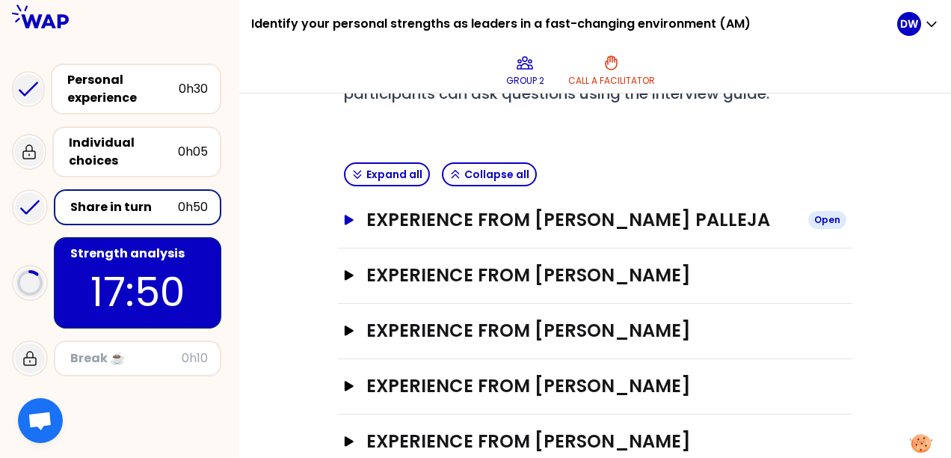
click at [434, 218] on h3 "Experience from [PERSON_NAME] Palleja" at bounding box center [582, 220] width 430 height 24
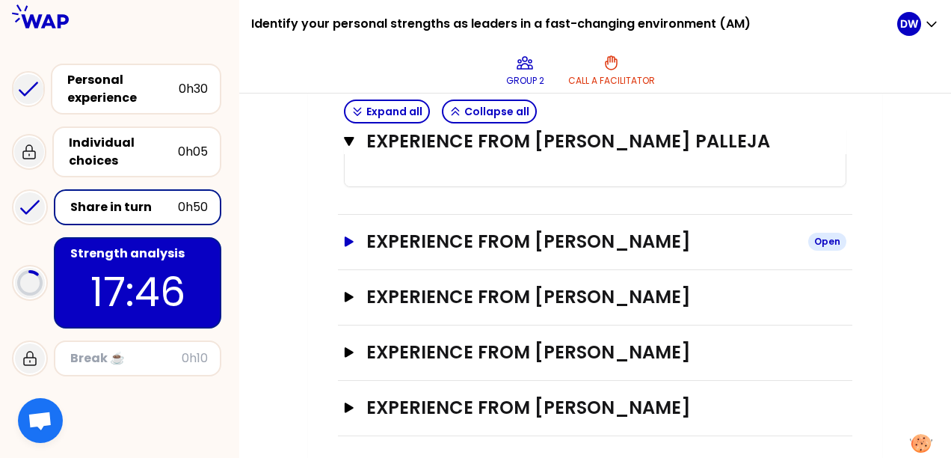
scroll to position [1269, 0]
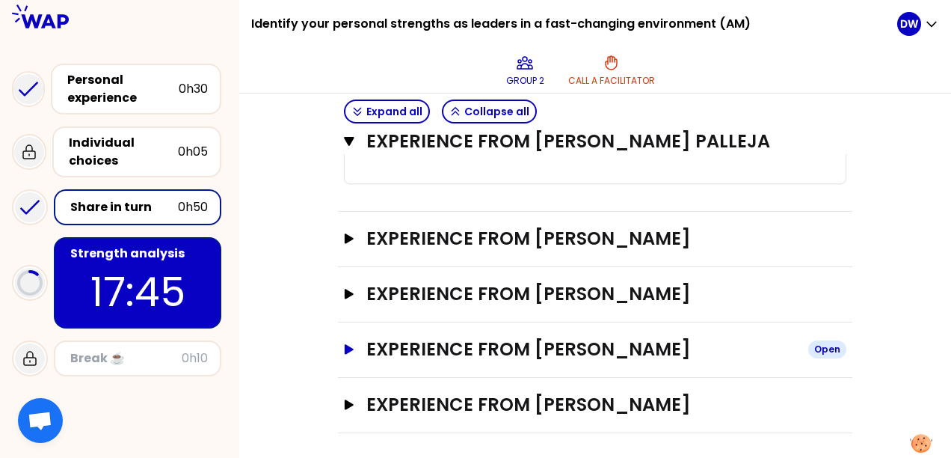
click at [477, 340] on h3 "Experience from [PERSON_NAME]" at bounding box center [582, 349] width 430 height 24
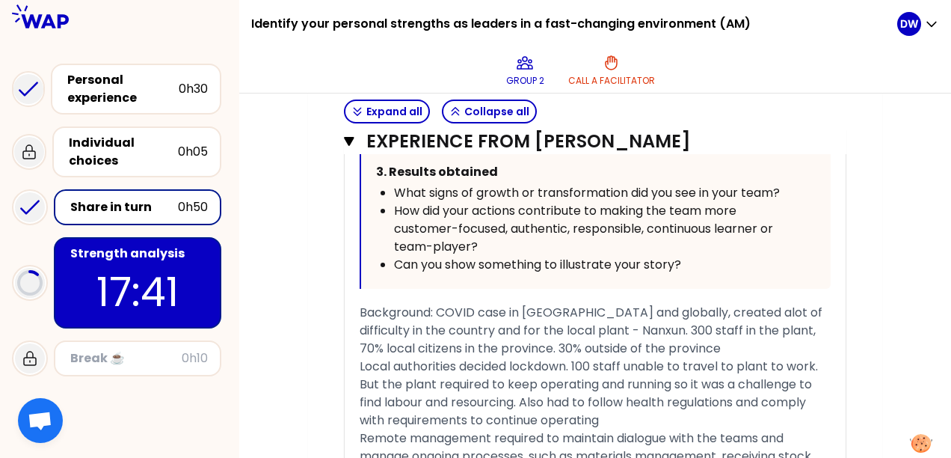
scroll to position [1958, 0]
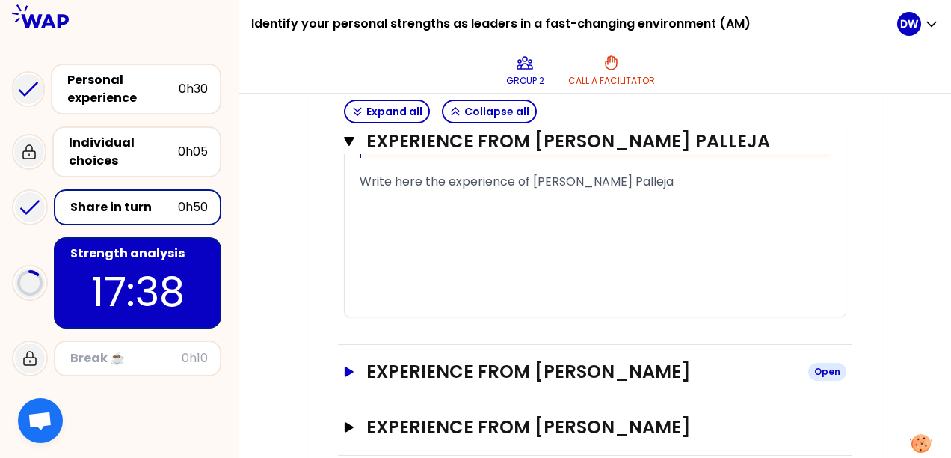
click at [479, 363] on h3 "Experience from [PERSON_NAME]" at bounding box center [582, 372] width 430 height 24
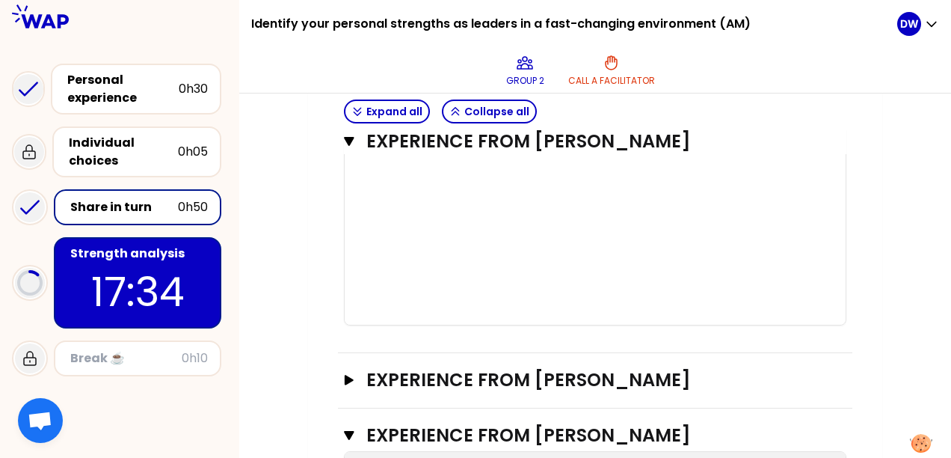
scroll to position [2407, 0]
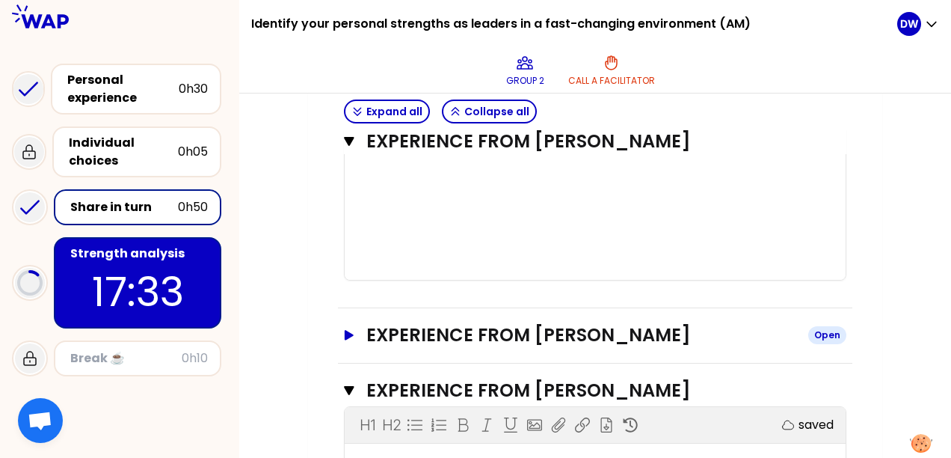
click at [514, 324] on h3 "Experience from [PERSON_NAME]" at bounding box center [582, 335] width 430 height 24
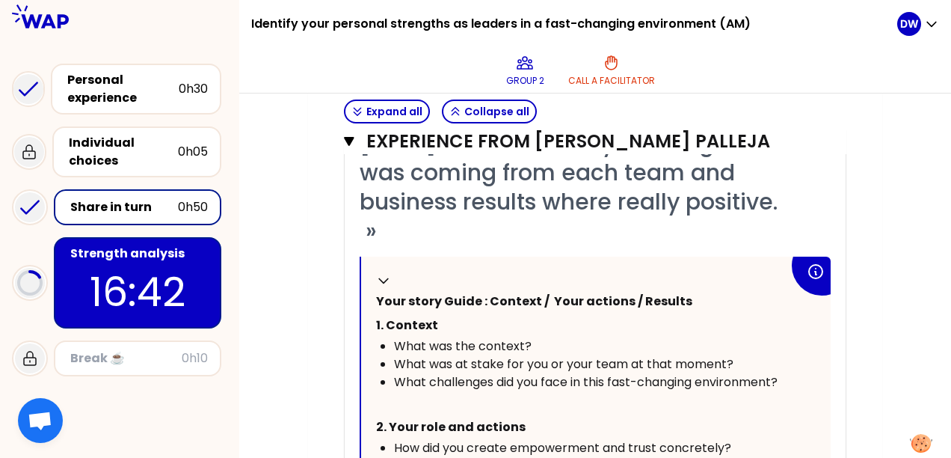
scroll to position [75, 0]
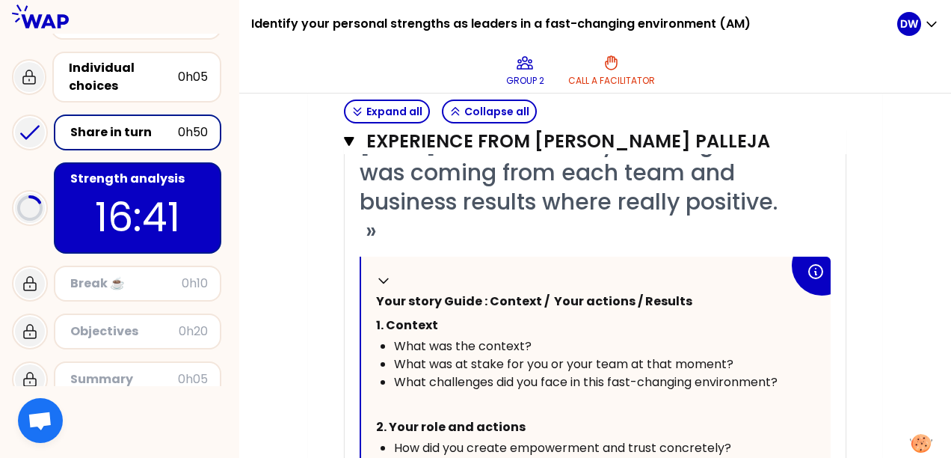
click at [126, 193] on p "16:41" at bounding box center [137, 217] width 141 height 58
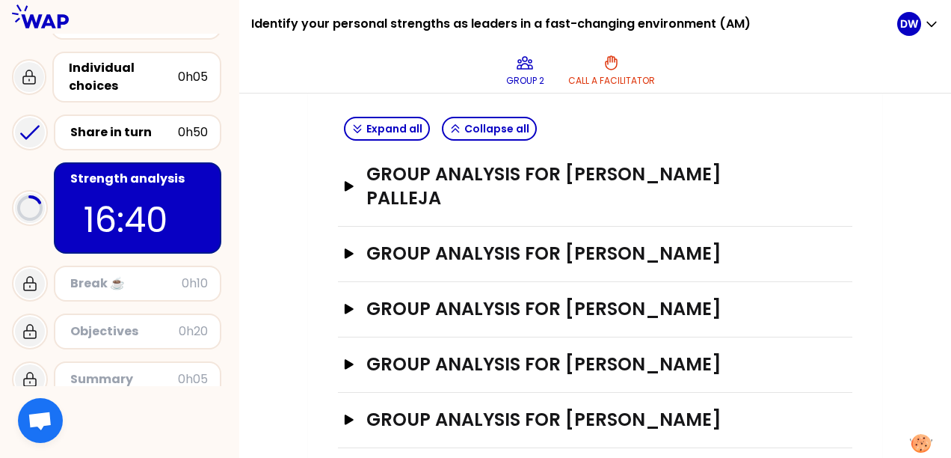
scroll to position [603, 0]
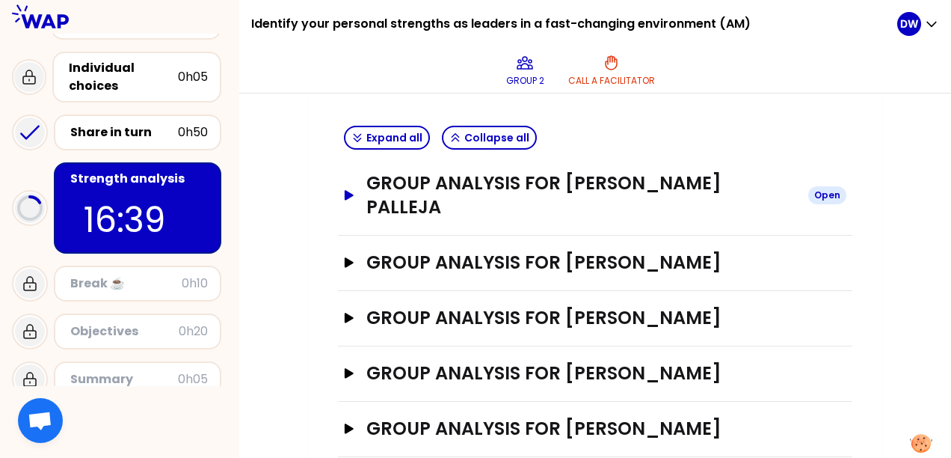
click at [578, 186] on h3 "Group analysis for [PERSON_NAME] Palleja" at bounding box center [582, 195] width 430 height 48
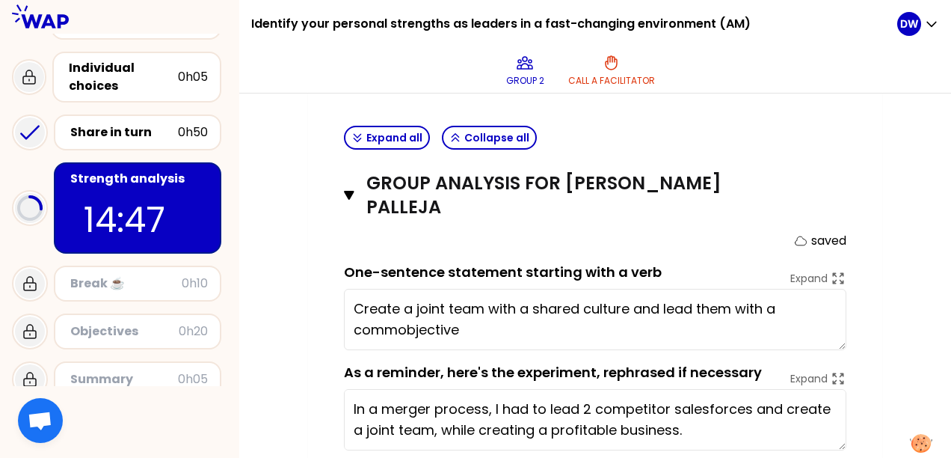
type textarea "Create a joint team with a shared culture and lead them with a common objective"
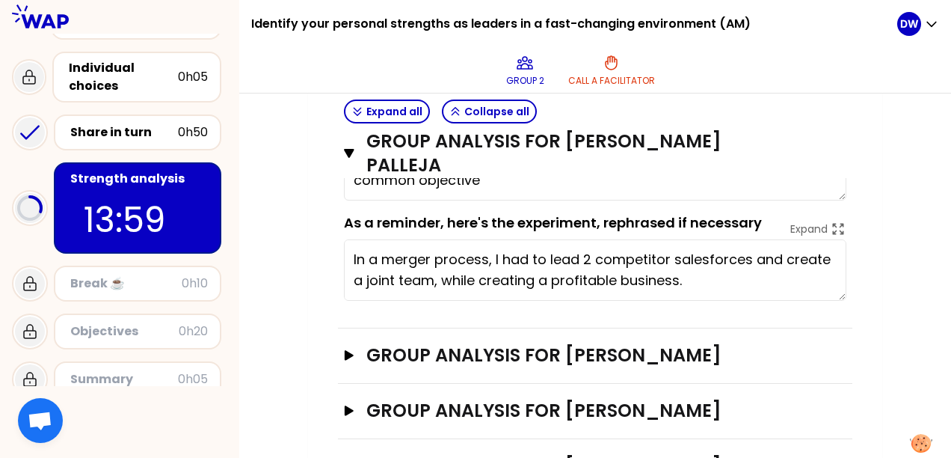
scroll to position [752, 0]
click at [426, 343] on h3 "Group analysis for [PERSON_NAME]" at bounding box center [582, 355] width 430 height 24
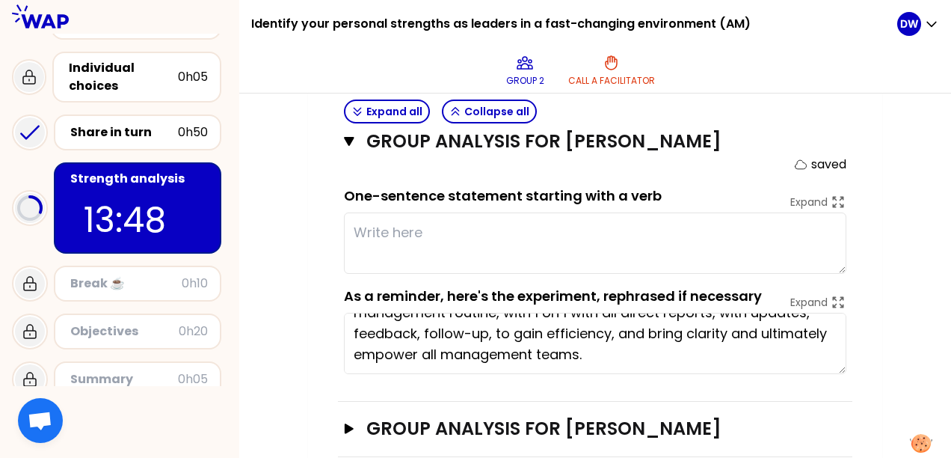
scroll to position [42, 0]
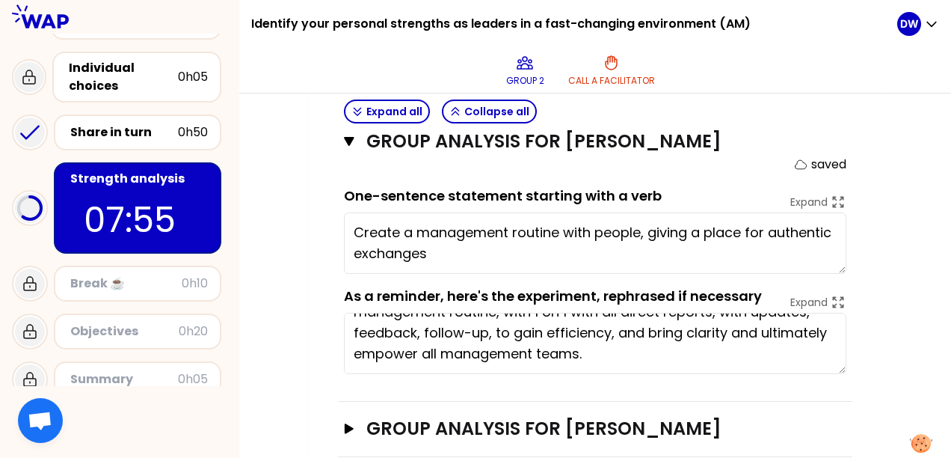
type textarea "Create a management routine with people, giving a place for authentic exchanges."
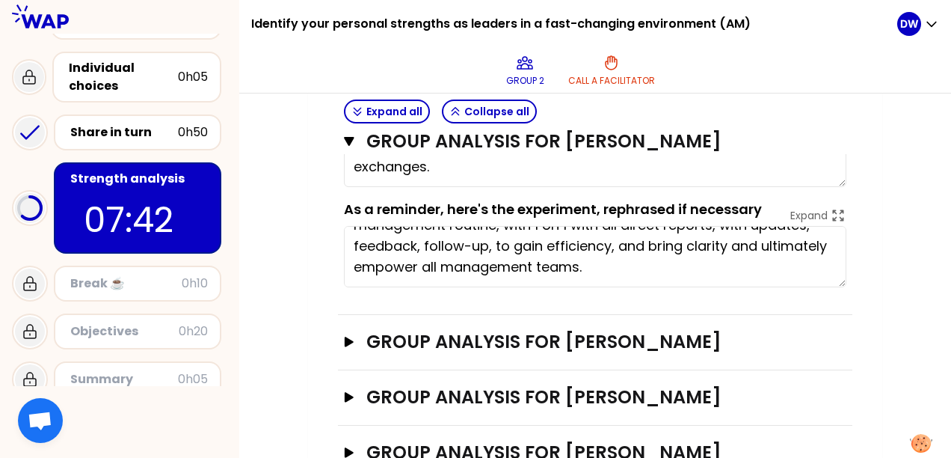
scroll to position [1086, 0]
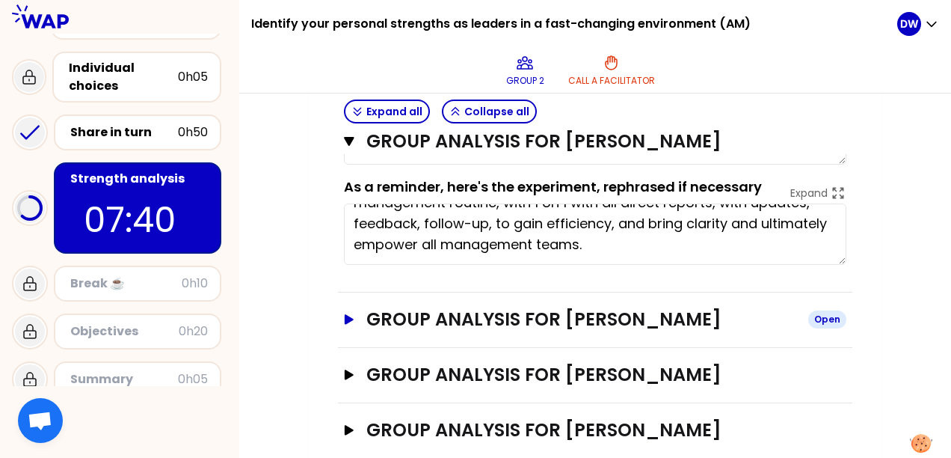
click at [442, 307] on h3 "Group analysis for [PERSON_NAME]" at bounding box center [582, 319] width 430 height 24
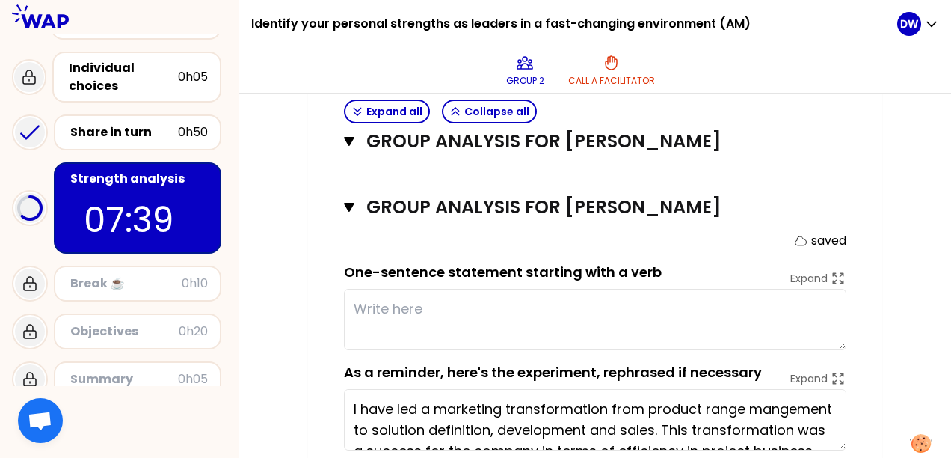
scroll to position [1236, 0]
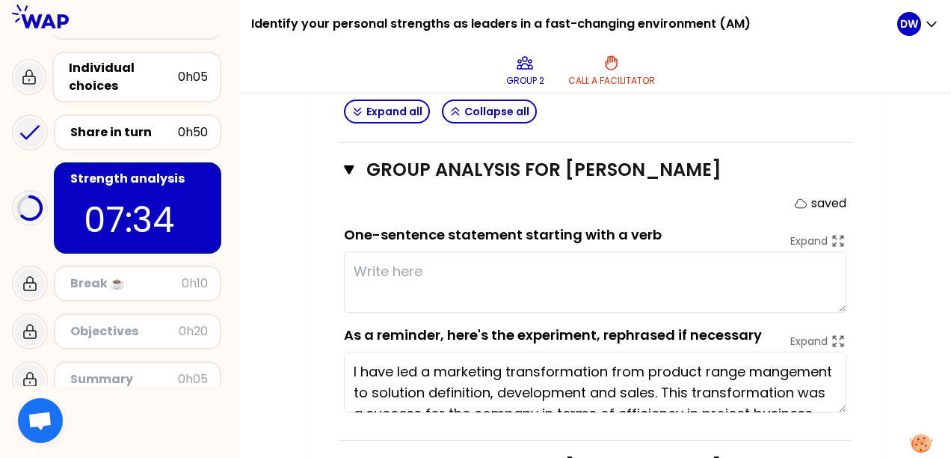
click at [393, 251] on textarea at bounding box center [595, 281] width 503 height 61
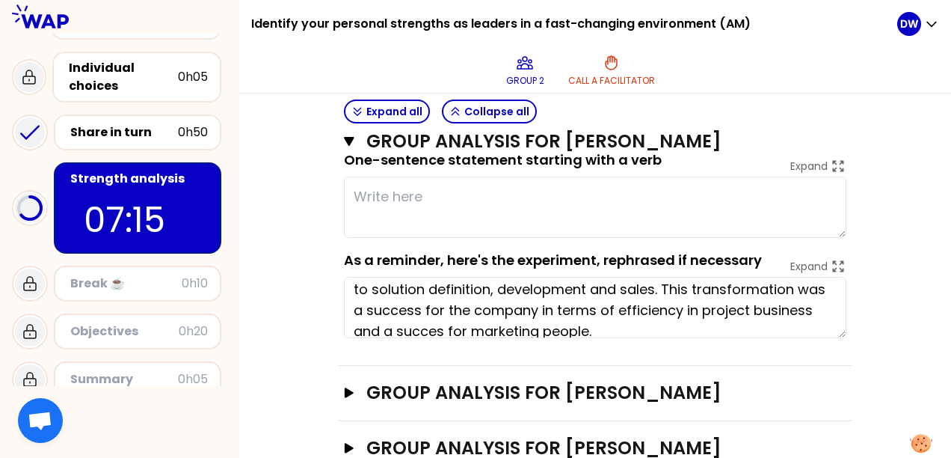
scroll to position [30, 0]
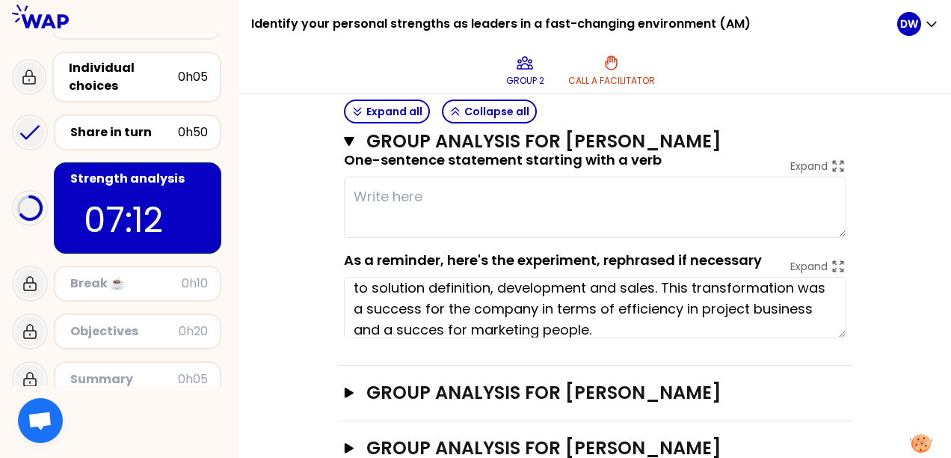
click at [412, 177] on textarea at bounding box center [595, 207] width 503 height 61
click at [124, 139] on div "Share in turn" at bounding box center [124, 132] width 108 height 18
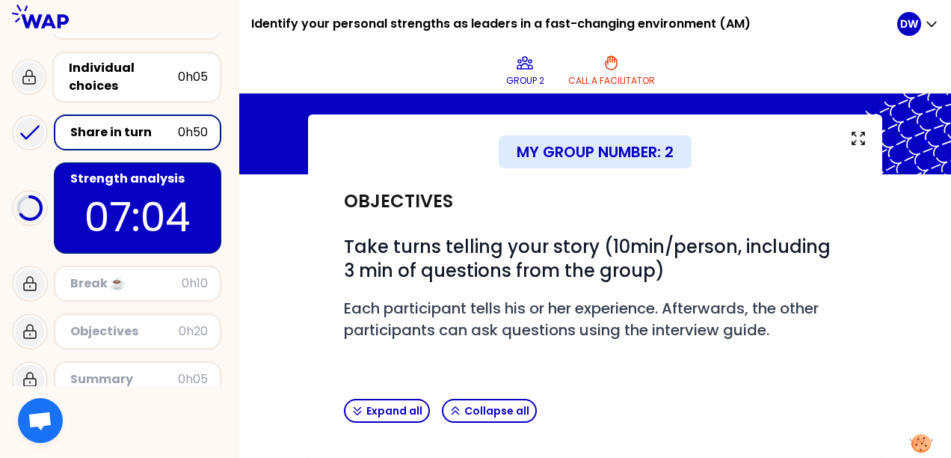
scroll to position [337, 0]
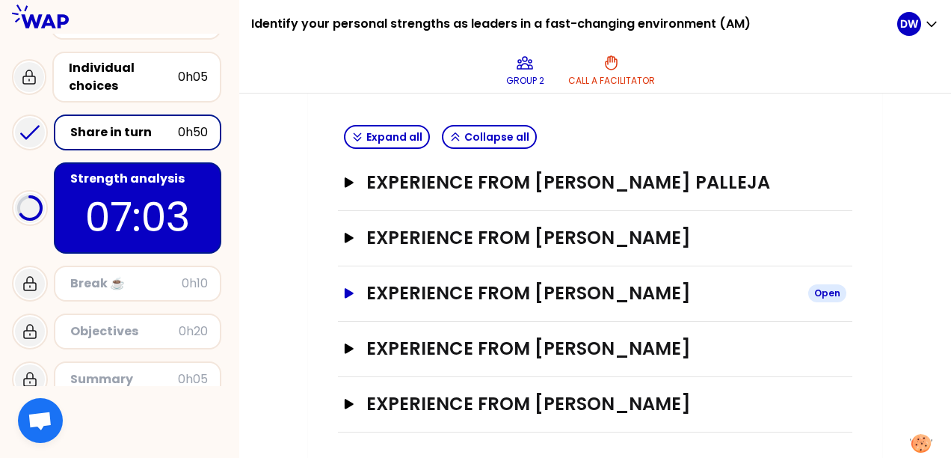
click at [580, 285] on h3 "Experience from [PERSON_NAME]" at bounding box center [582, 293] width 430 height 24
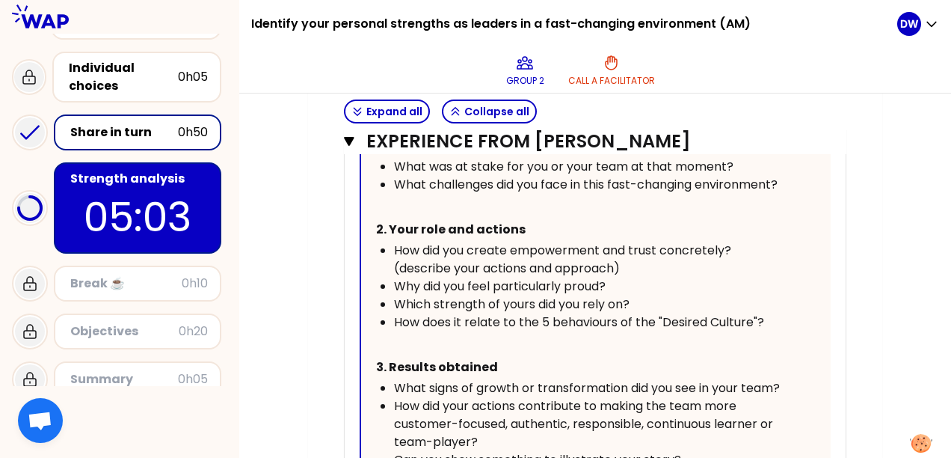
scroll to position [860, 0]
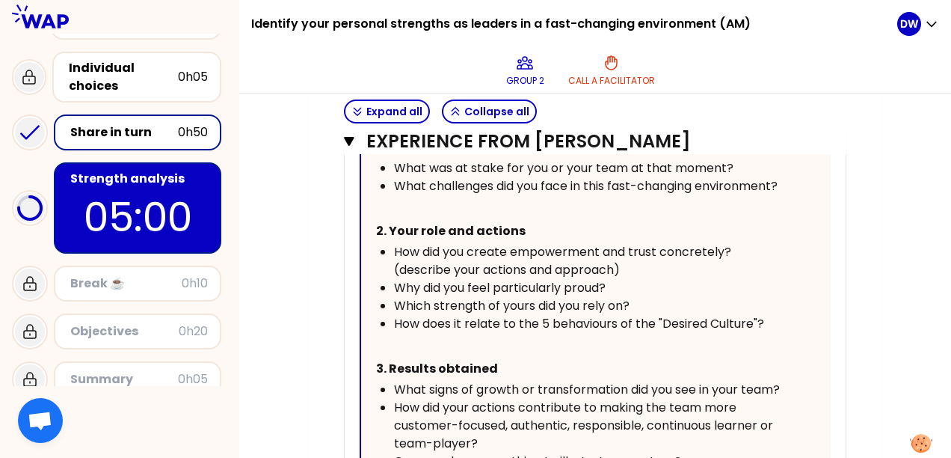
click at [81, 337] on div "Objectives" at bounding box center [124, 331] width 108 height 18
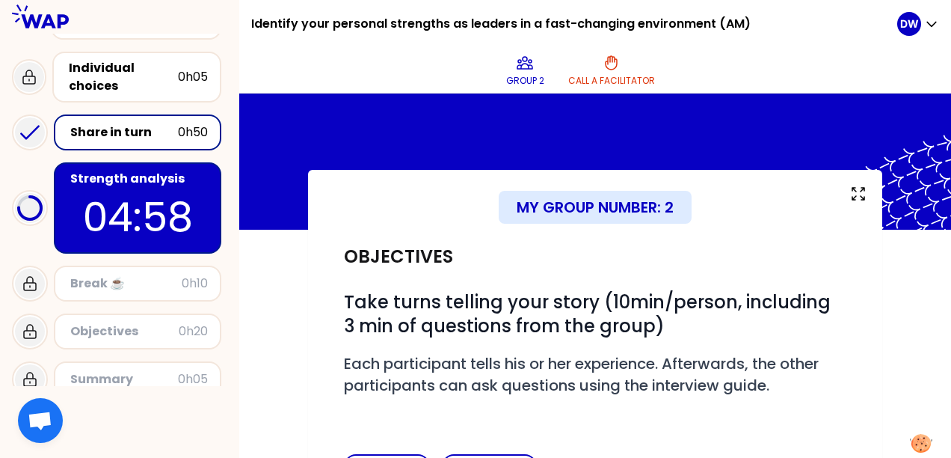
scroll to position [0, 0]
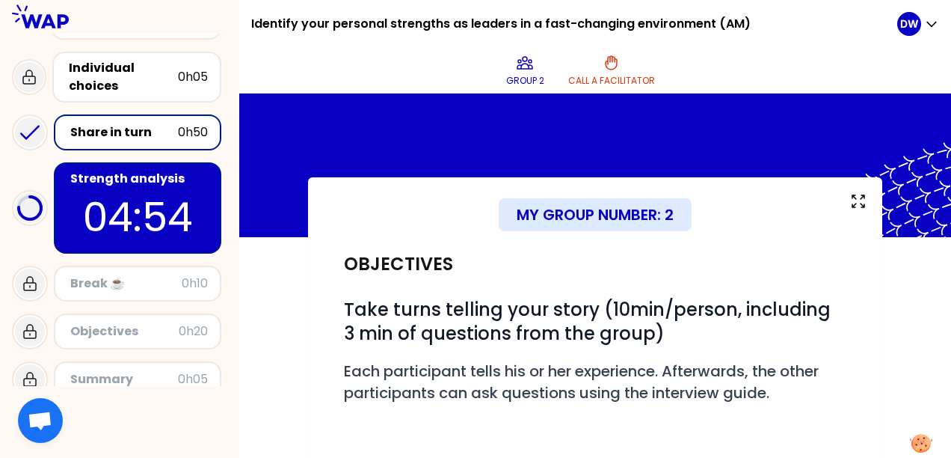
drag, startPoint x: 110, startPoint y: 334, endPoint x: 117, endPoint y: 338, distance: 8.1
click at [111, 334] on div "Objectives" at bounding box center [124, 331] width 108 height 18
click at [145, 210] on p "04:53" at bounding box center [137, 217] width 141 height 58
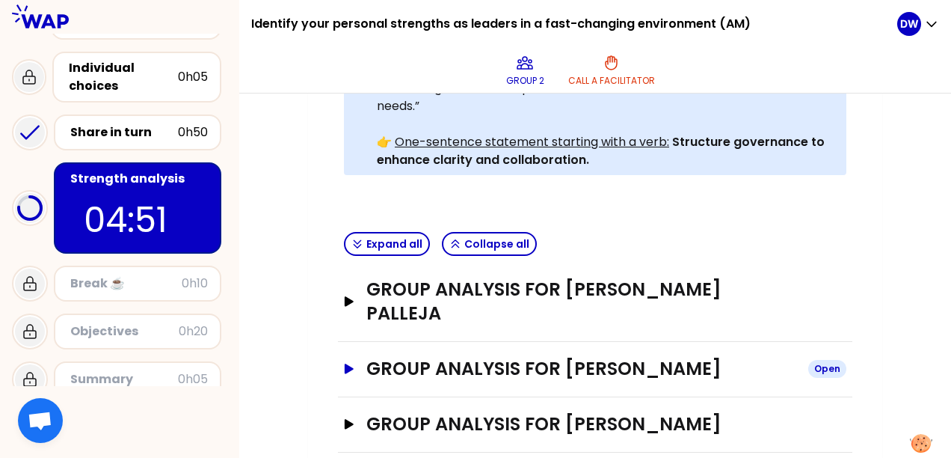
scroll to position [603, 0]
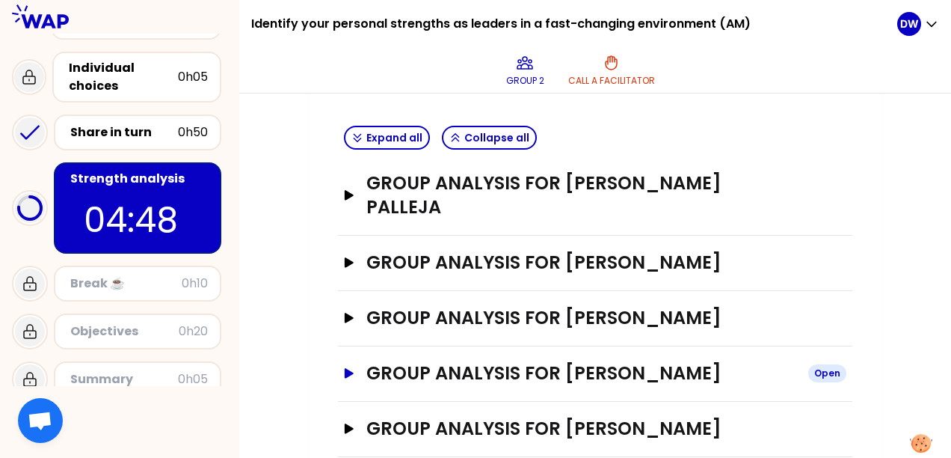
click at [571, 361] on h3 "Group analysis for [PERSON_NAME]" at bounding box center [582, 373] width 430 height 24
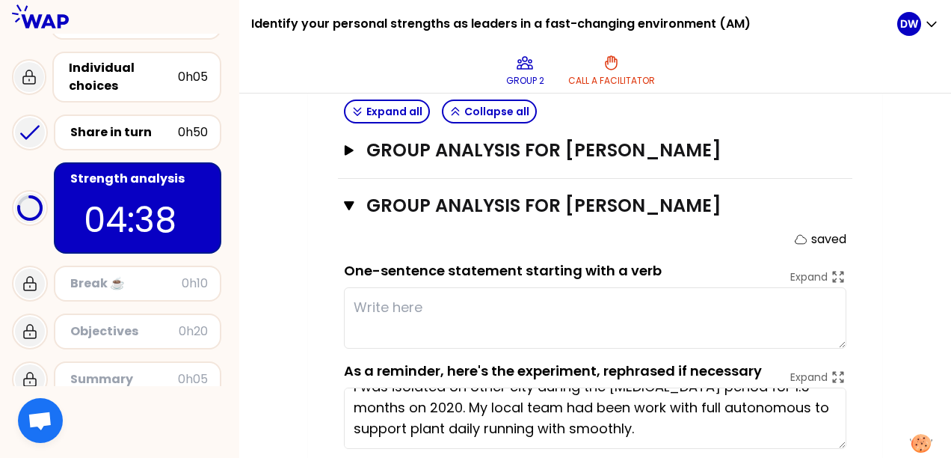
scroll to position [770, 0]
click at [377, 288] on textarea at bounding box center [595, 318] width 503 height 61
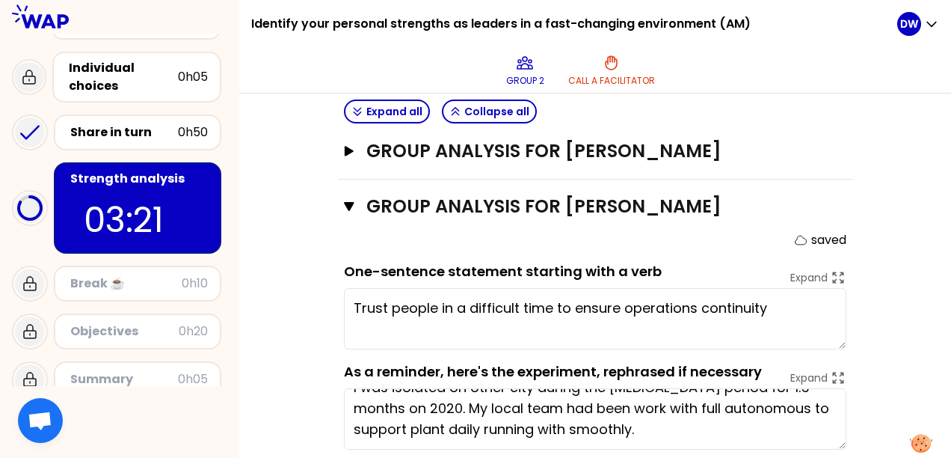
type textarea "Trust people in a difficult time to ensure operations continuity."
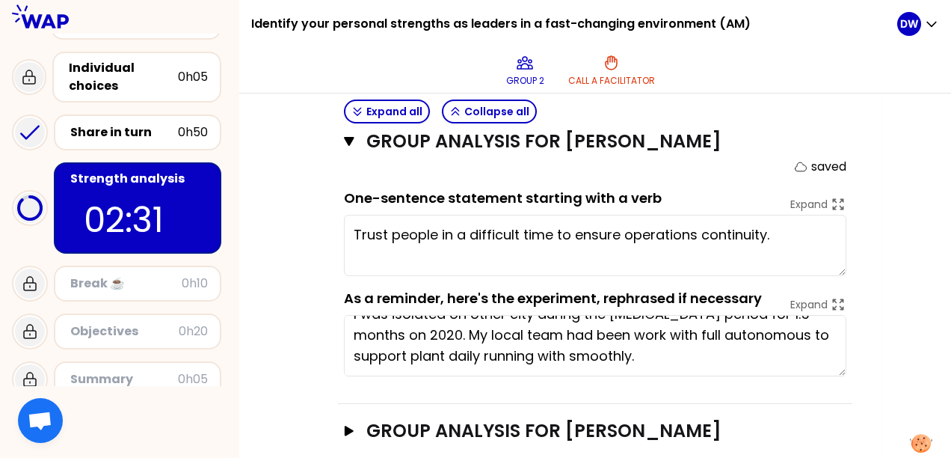
scroll to position [844, 0]
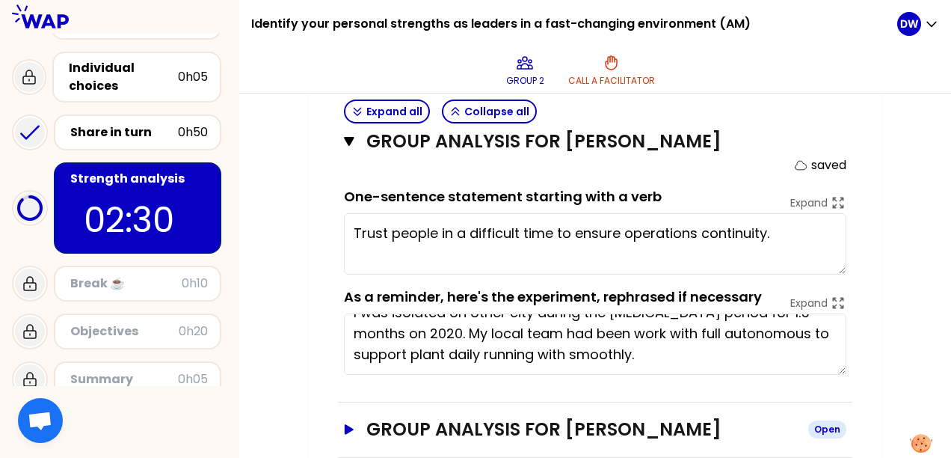
click at [493, 417] on h3 "Group analysis for [PERSON_NAME]" at bounding box center [582, 429] width 430 height 24
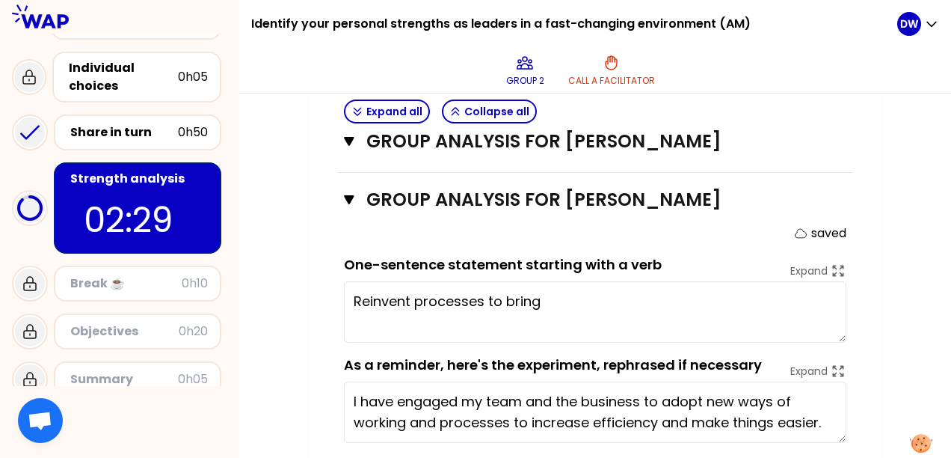
scroll to position [1086, 0]
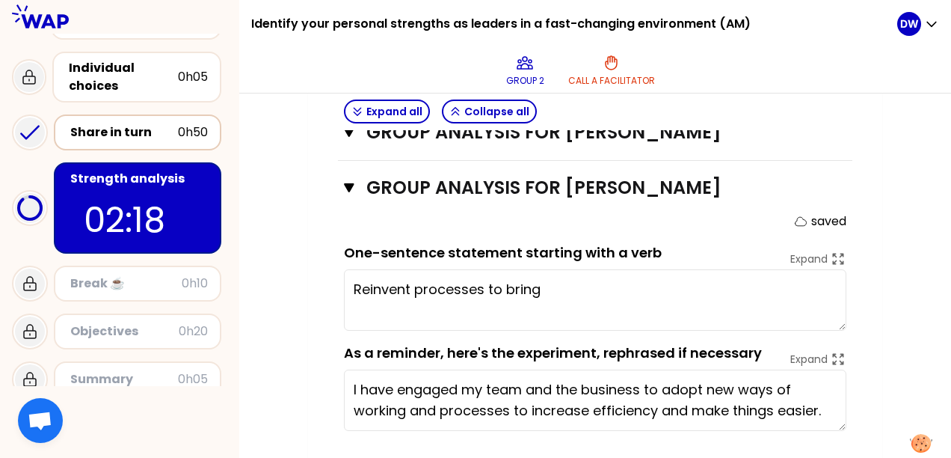
type textarea "Reinvent processes to bring b"
click at [121, 135] on div "Share in turn" at bounding box center [124, 132] width 108 height 18
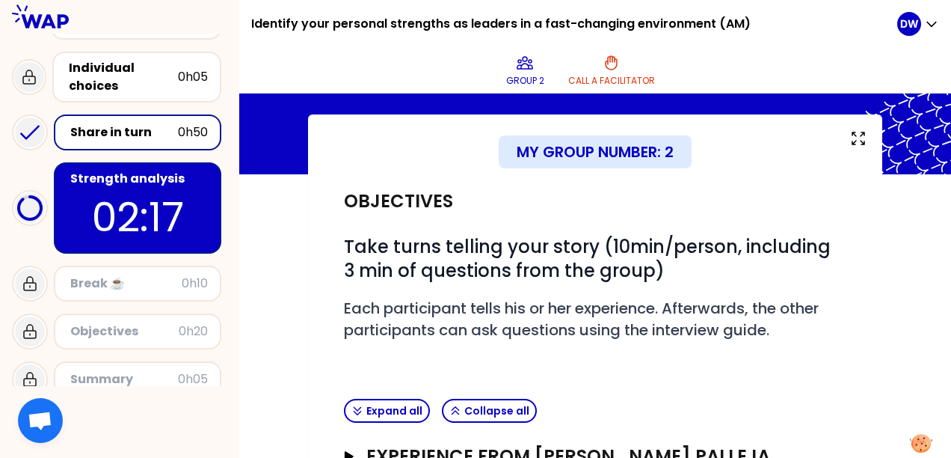
scroll to position [337, 0]
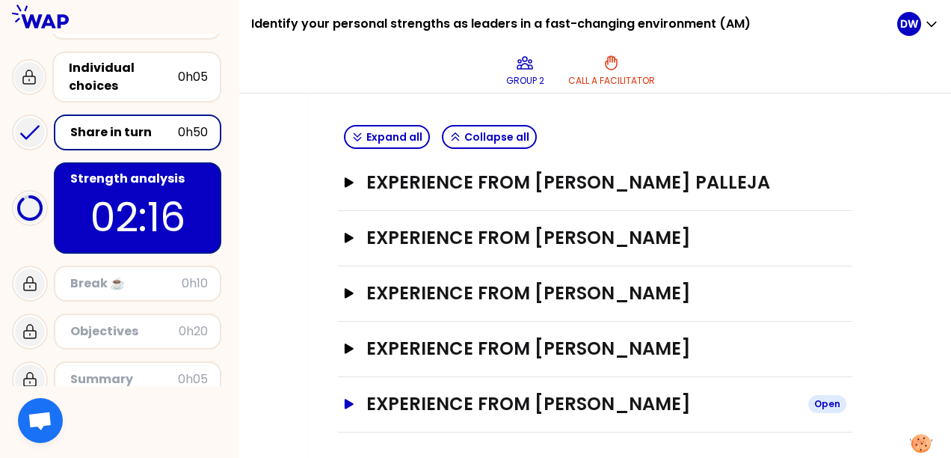
click at [449, 403] on h3 "Experience from [PERSON_NAME]" at bounding box center [582, 404] width 430 height 24
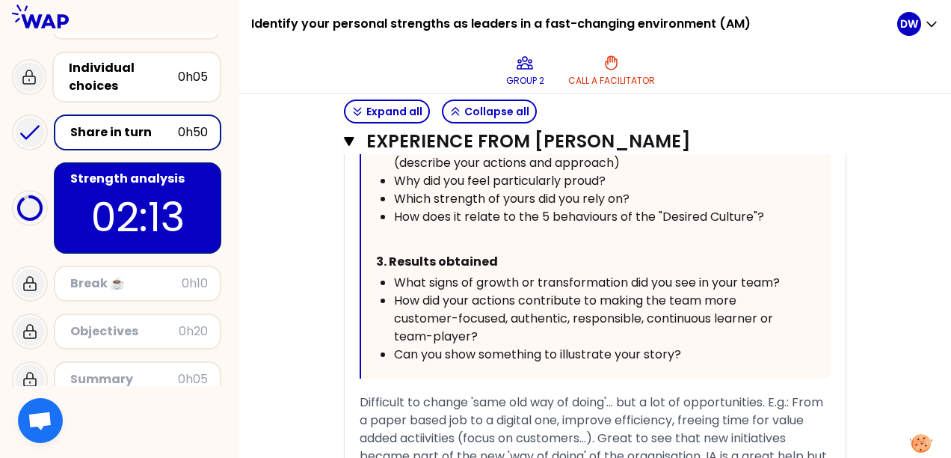
scroll to position [1141, 0]
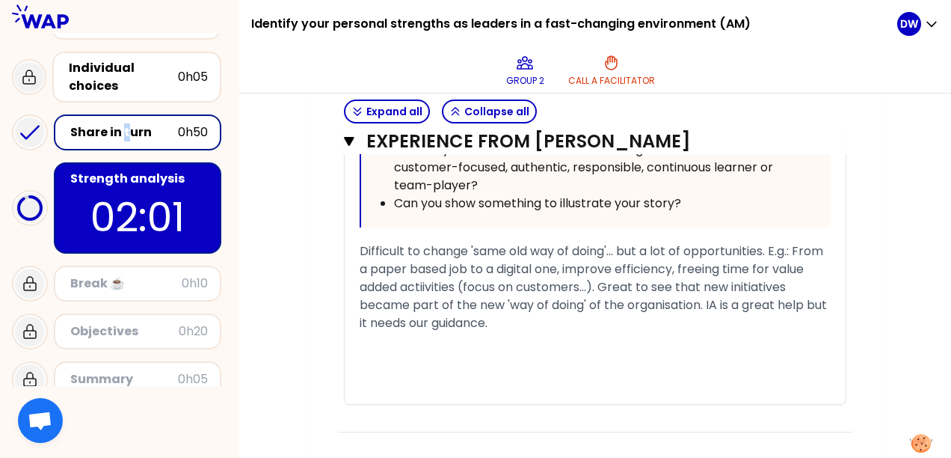
click at [126, 129] on div "Share in turn" at bounding box center [124, 132] width 108 height 18
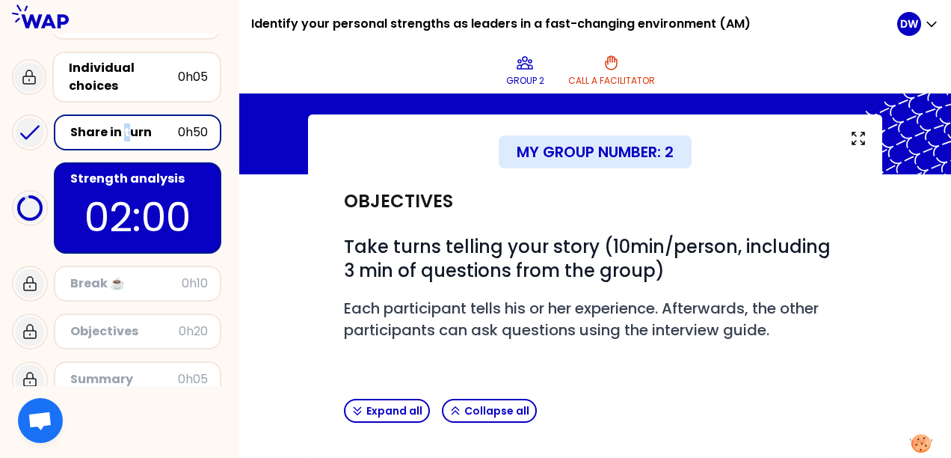
scroll to position [337, 0]
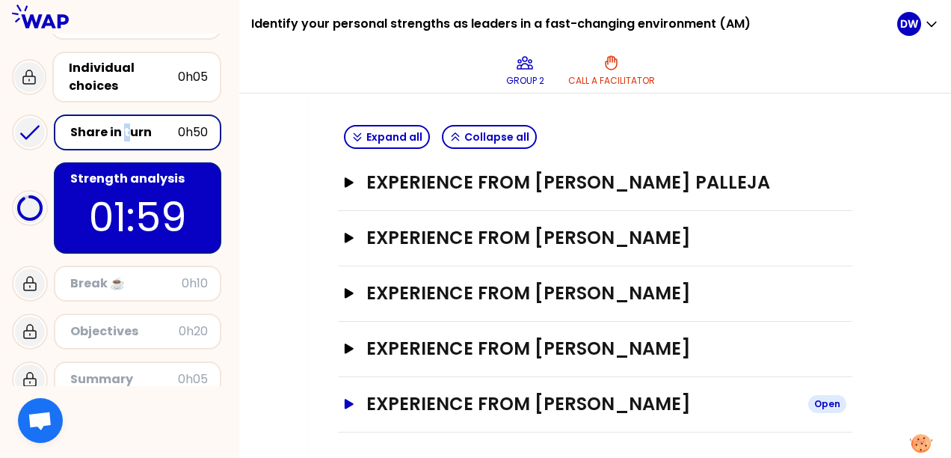
click at [515, 396] on h3 "Experience from [PERSON_NAME]" at bounding box center [582, 404] width 430 height 24
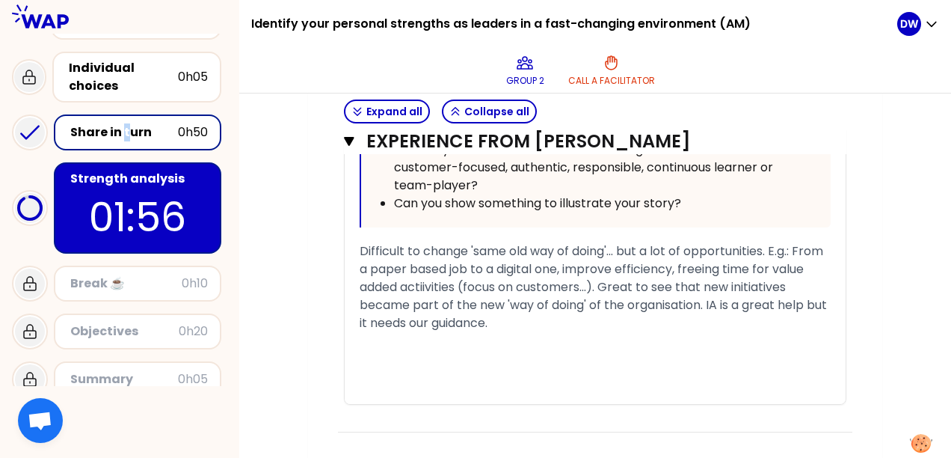
click at [113, 197] on p "01:56" at bounding box center [137, 217] width 141 height 58
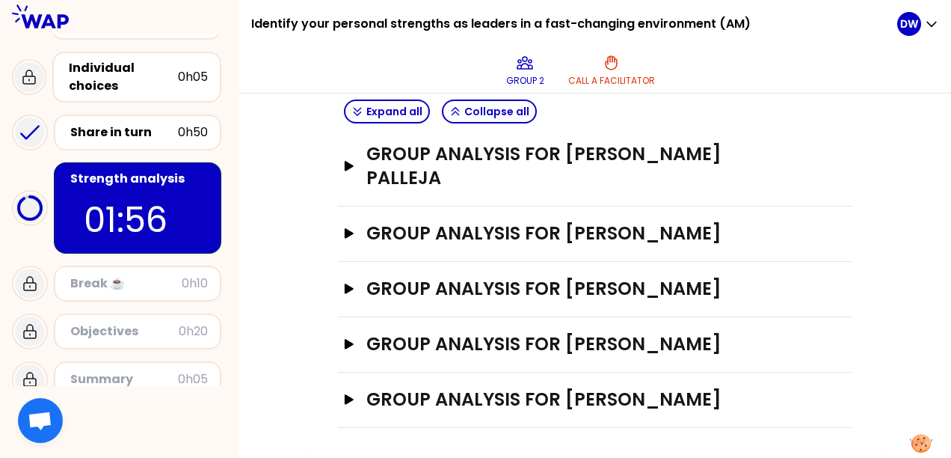
scroll to position [603, 0]
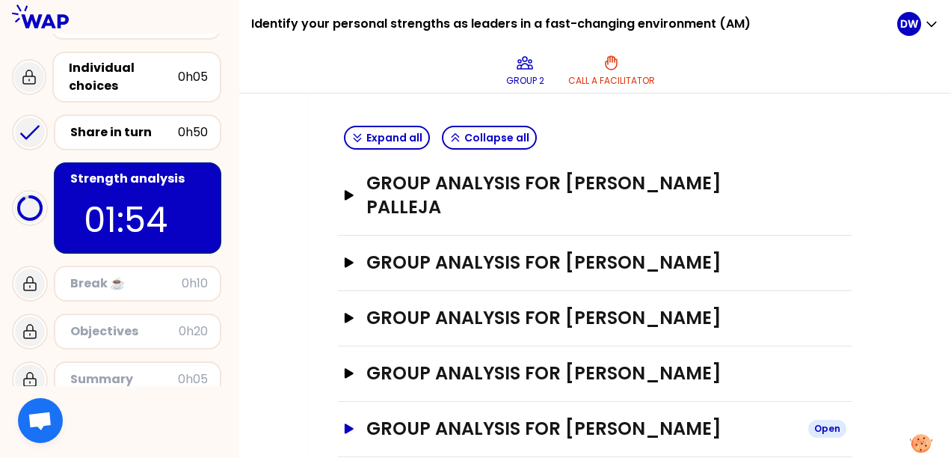
click at [573, 417] on h3 "Group analysis for [PERSON_NAME]" at bounding box center [582, 429] width 430 height 24
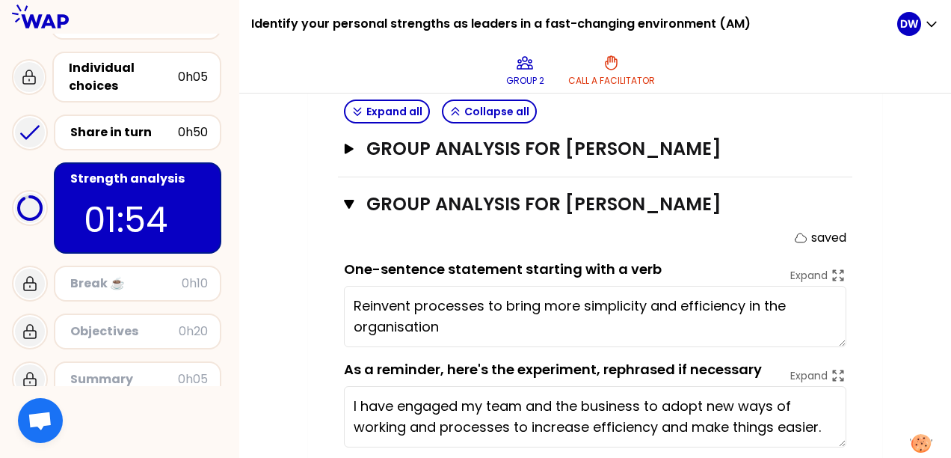
scroll to position [844, 0]
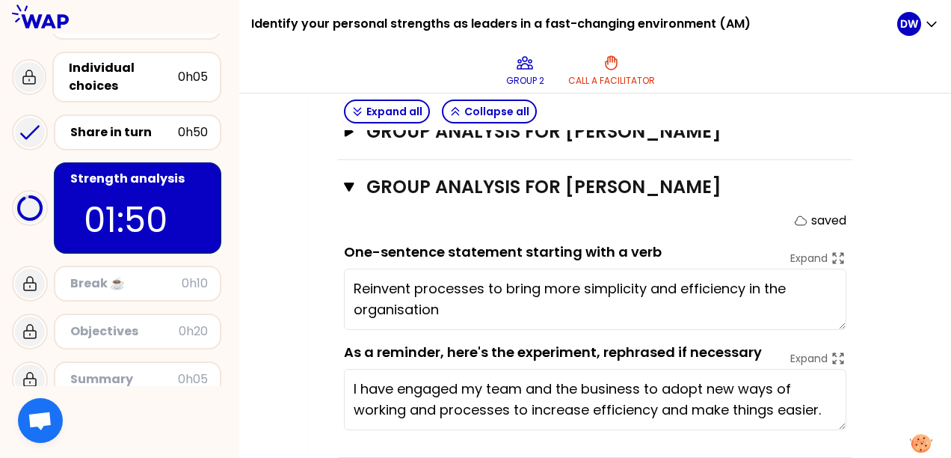
type textarea "Reinvent processes to bring more simplicity and efficiency in the organisation."
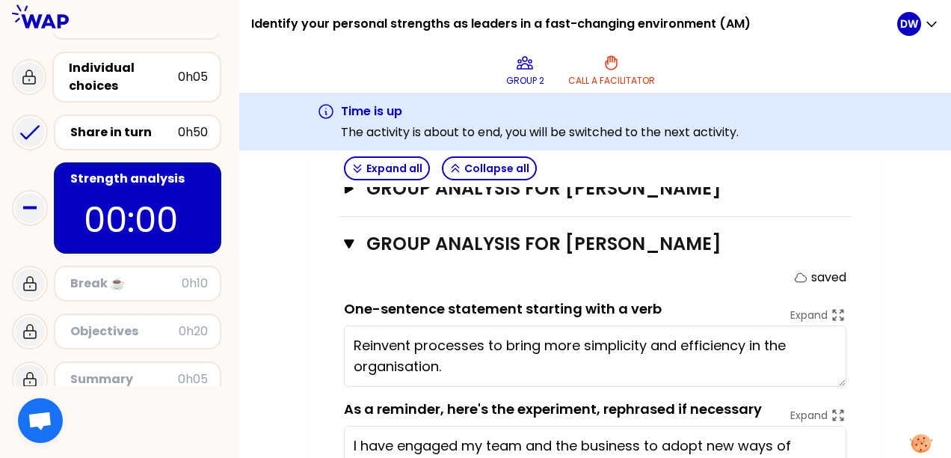
click at [143, 284] on div "Break ☕️" at bounding box center [125, 284] width 111 height 18
click at [71, 281] on div "Break ☕️" at bounding box center [125, 284] width 111 height 18
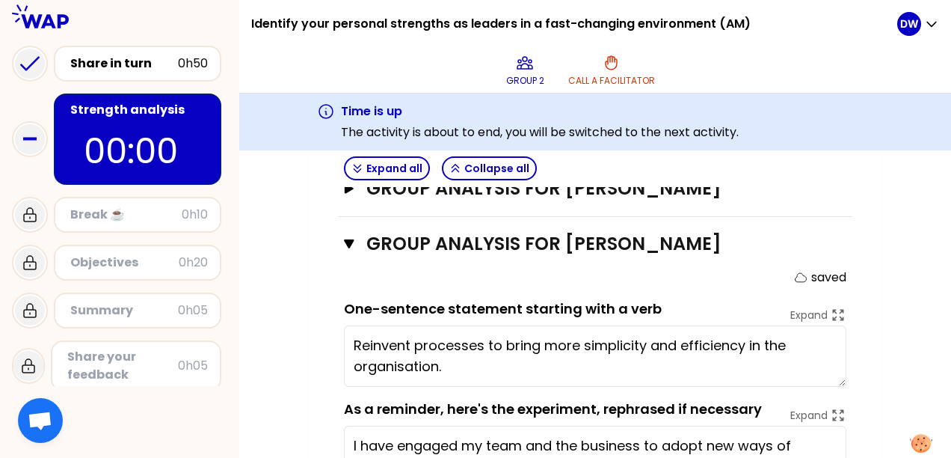
scroll to position [154, 0]
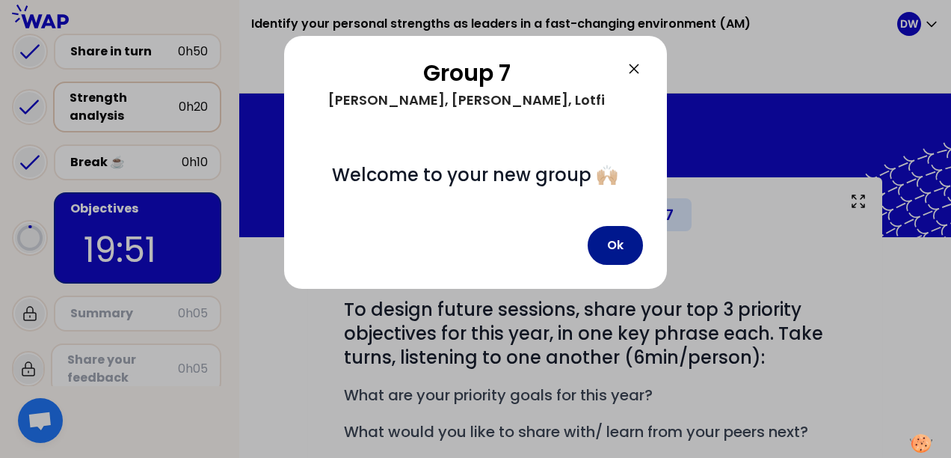
click at [616, 252] on button "Ok" at bounding box center [615, 245] width 55 height 39
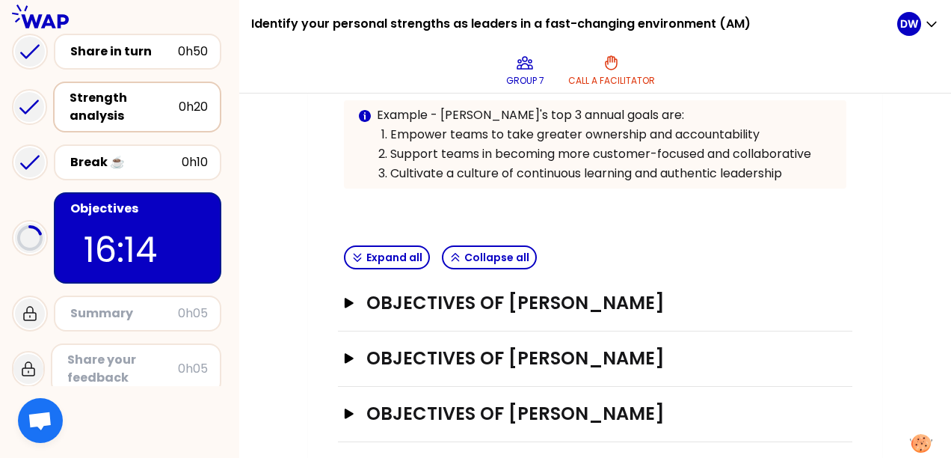
scroll to position [383, 0]
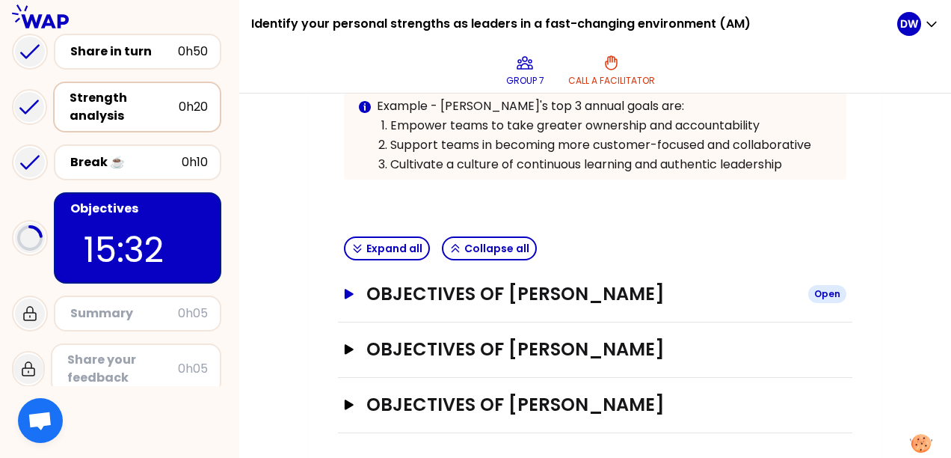
click at [347, 291] on icon "button" at bounding box center [349, 294] width 9 height 10
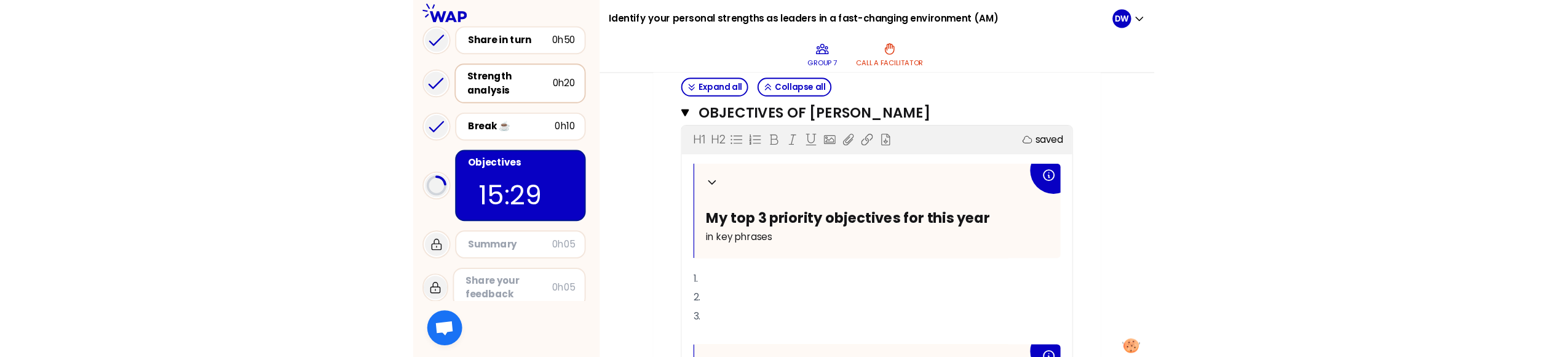
scroll to position [499, 0]
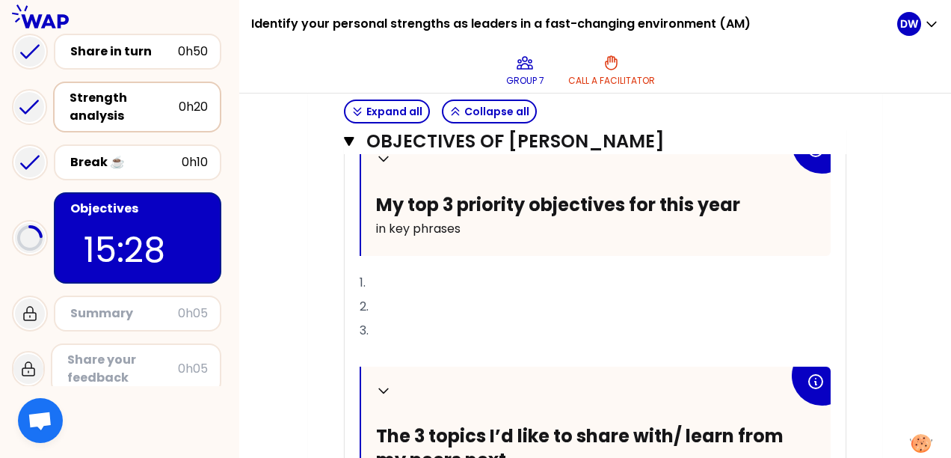
click at [405, 283] on p "1." at bounding box center [595, 283] width 471 height 24
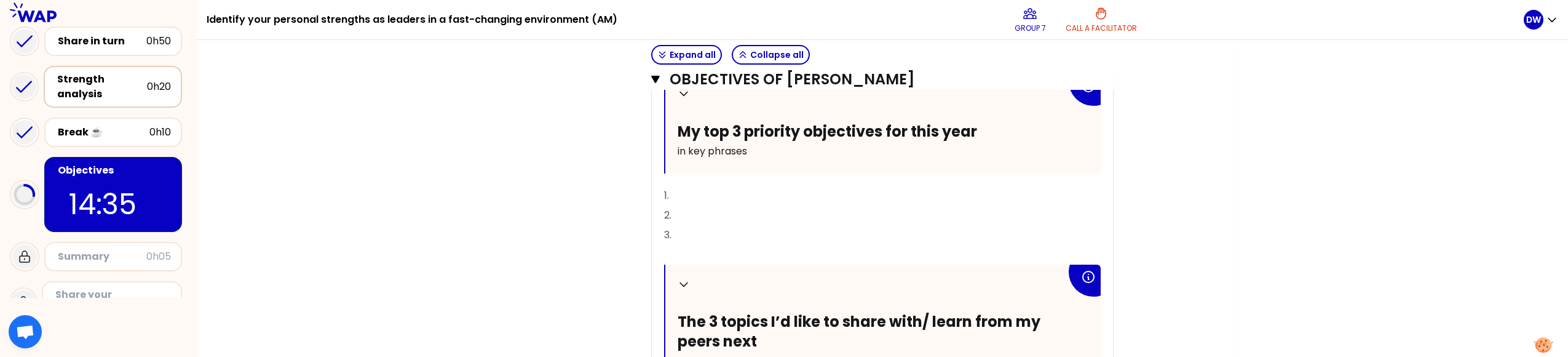
click at [703, 193] on p "1." at bounding box center [882, 196] width 437 height 20
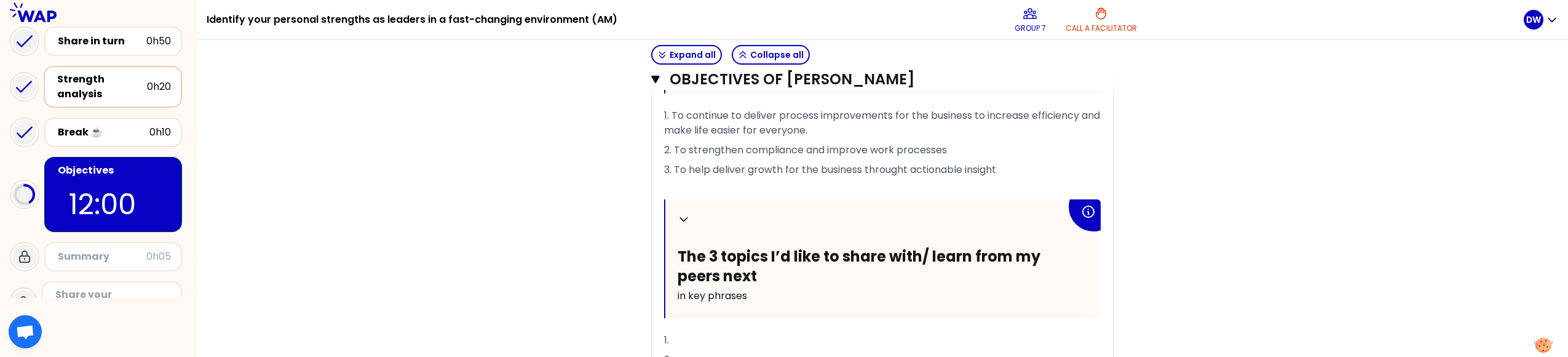
scroll to position [623, 0]
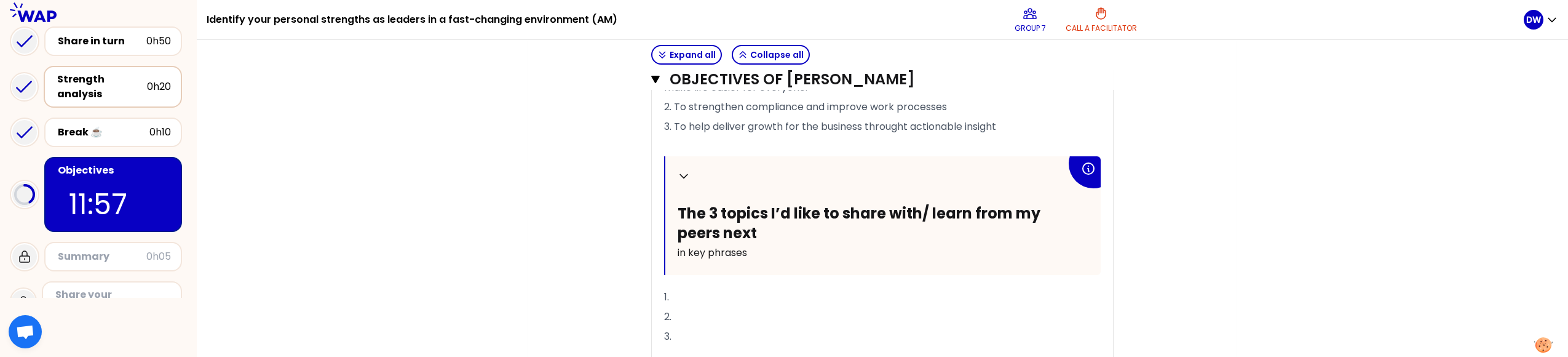
click at [782, 170] on icon at bounding box center [1089, 169] width 15 height 15
click at [782, 165] on icon at bounding box center [1089, 169] width 15 height 15
click at [692, 294] on p "1." at bounding box center [882, 297] width 437 height 20
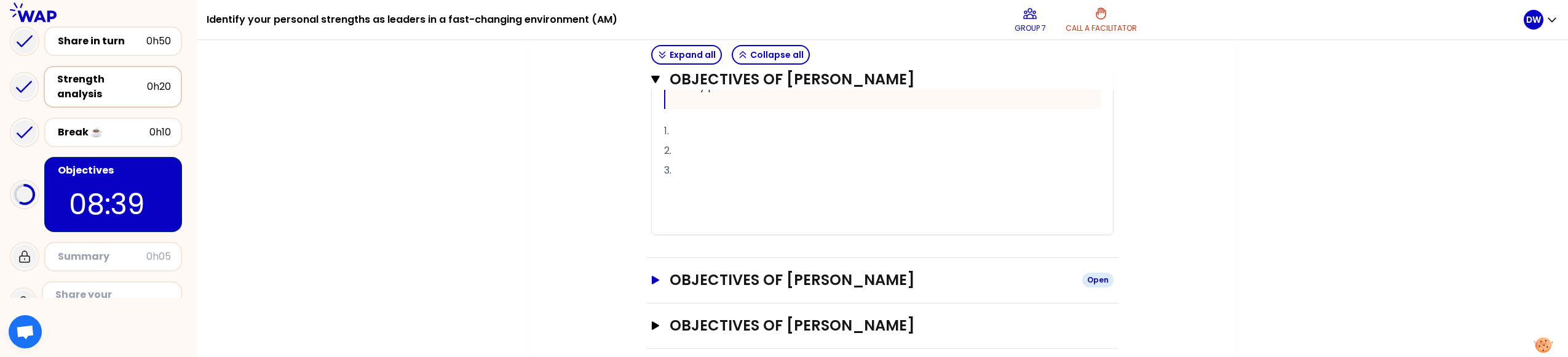
scroll to position [800, 0]
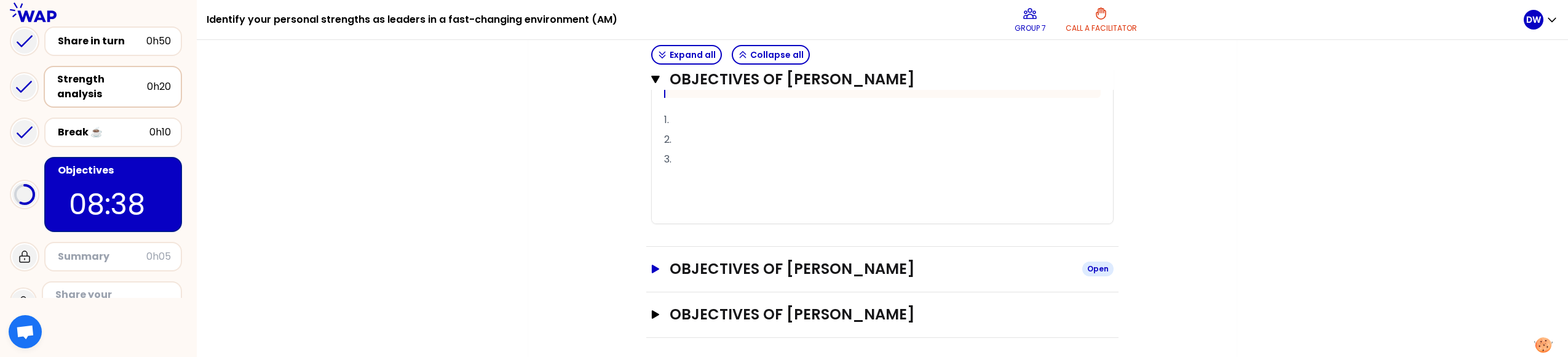
click at [738, 259] on h3 "Objectives of [PERSON_NAME]" at bounding box center [872, 269] width 403 height 20
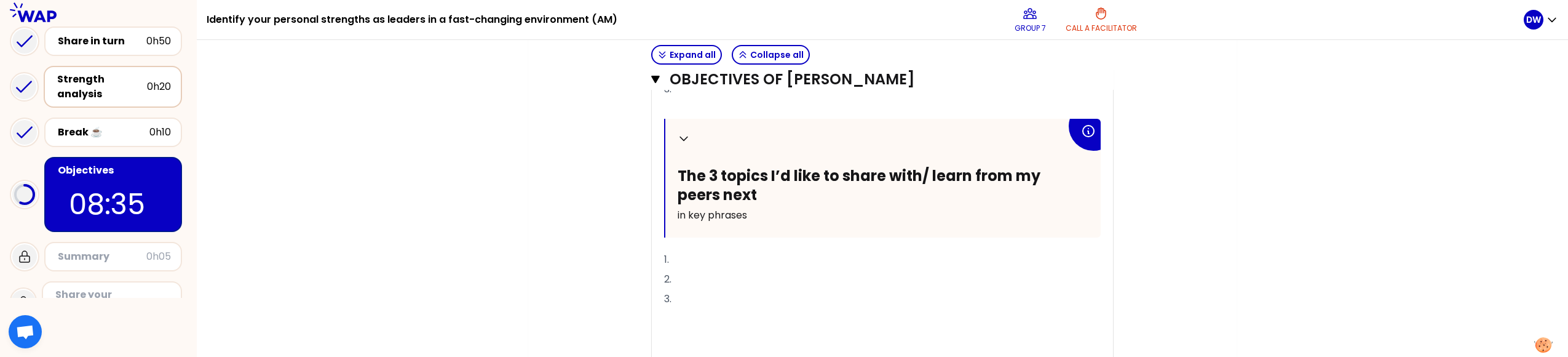
scroll to position [1288, 0]
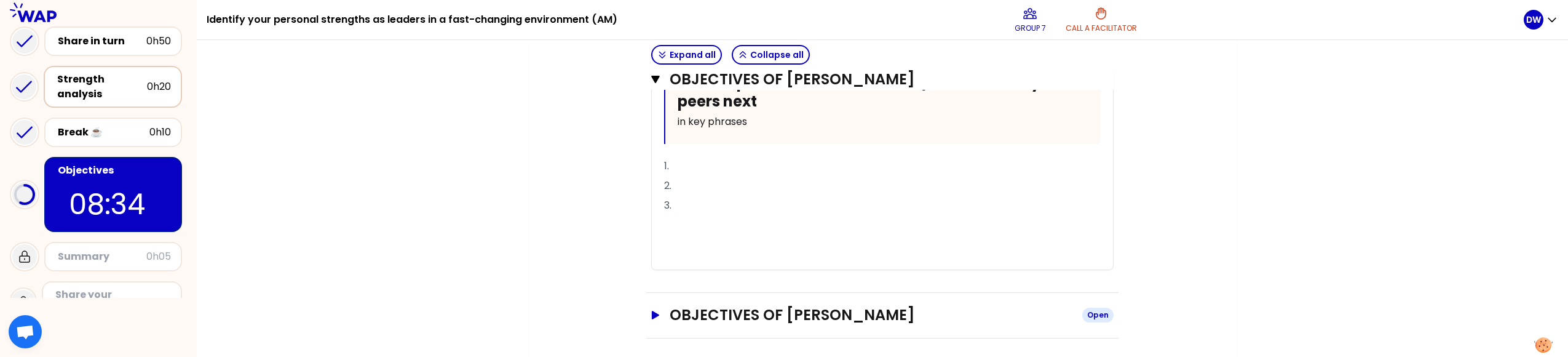
click at [729, 310] on h3 "Objectives of [PERSON_NAME]" at bounding box center [872, 315] width 403 height 20
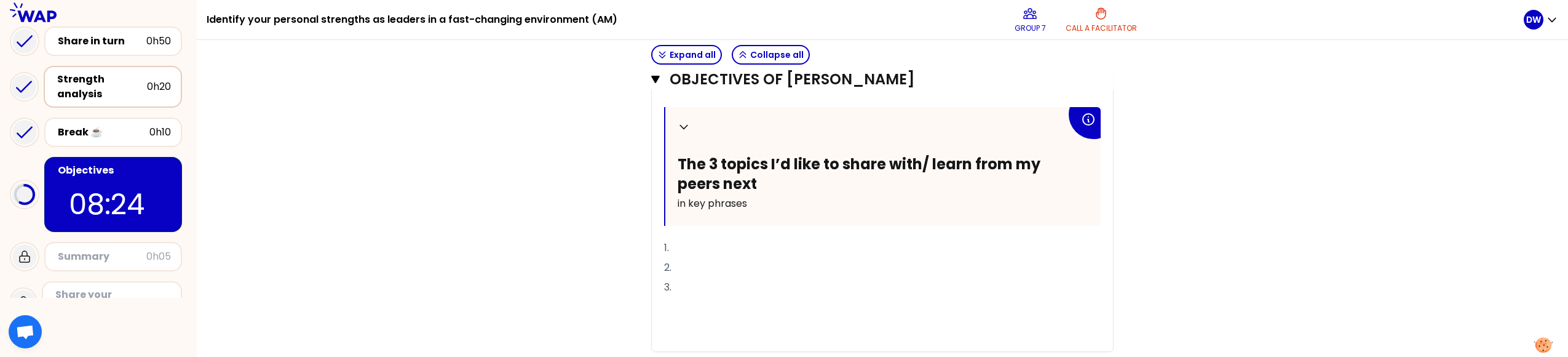
scroll to position [673, 0]
click at [706, 242] on p "1." at bounding box center [882, 248] width 437 height 20
click at [694, 245] on p "1." at bounding box center [882, 248] width 437 height 20
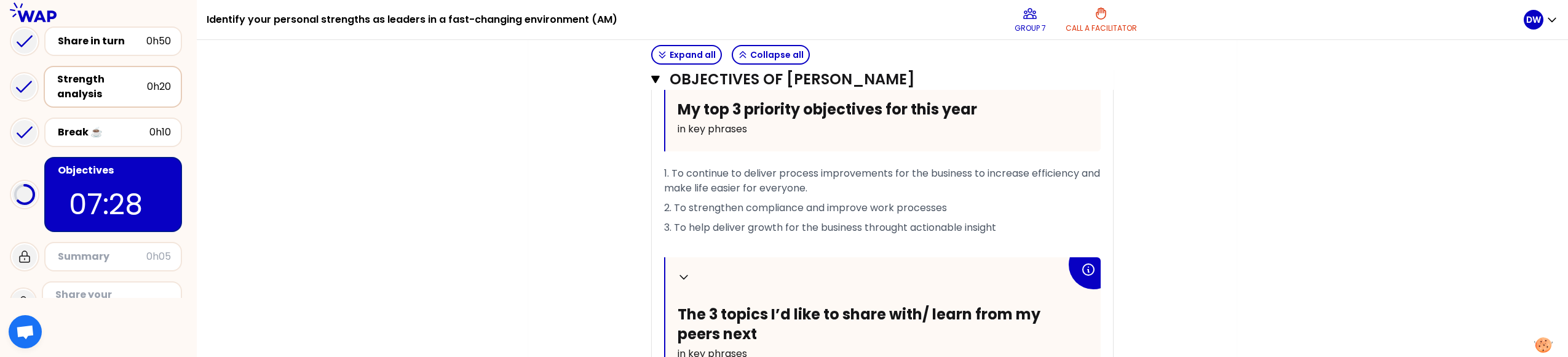
scroll to position [611, 0]
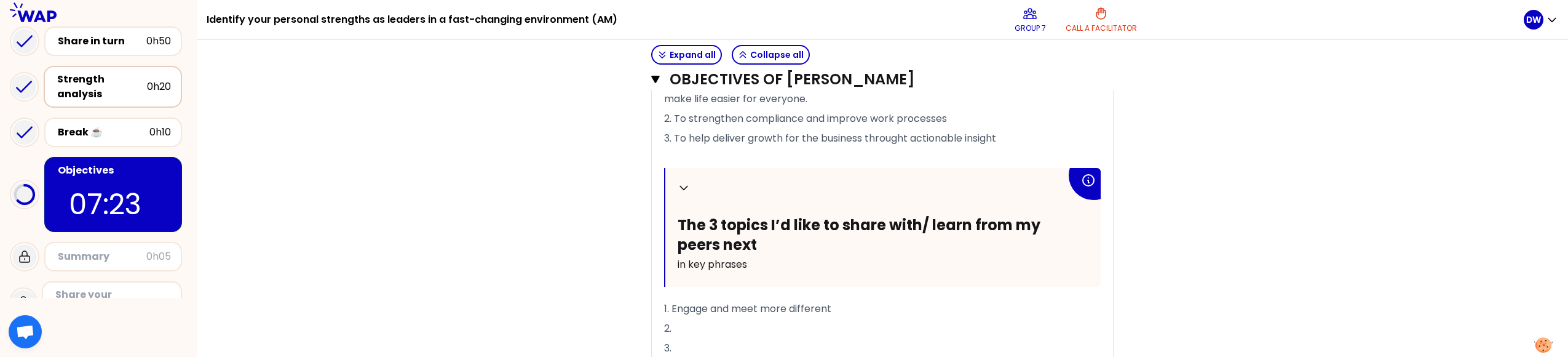
click at [782, 308] on p "1. Engage and meet more different" at bounding box center [882, 309] width 437 height 20
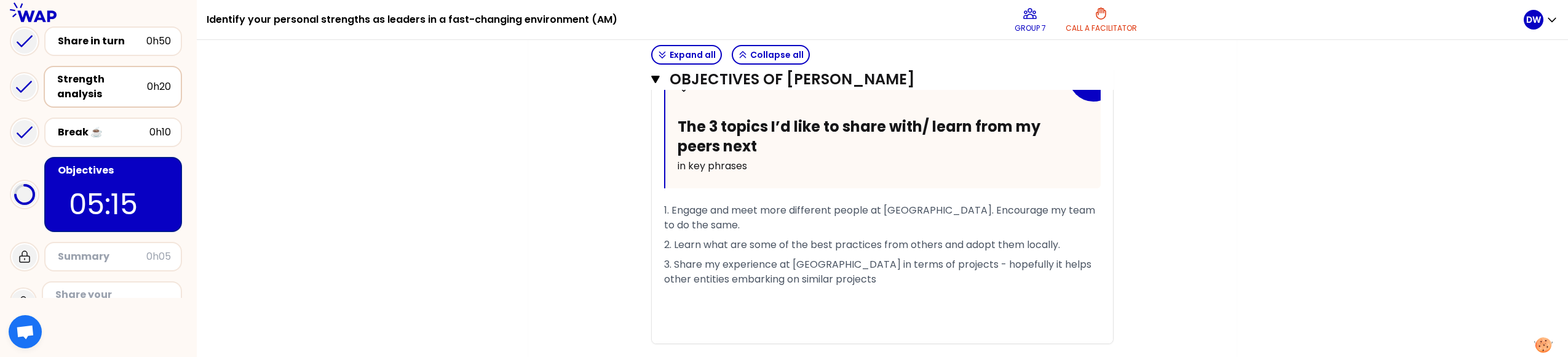
scroll to position [710, 0]
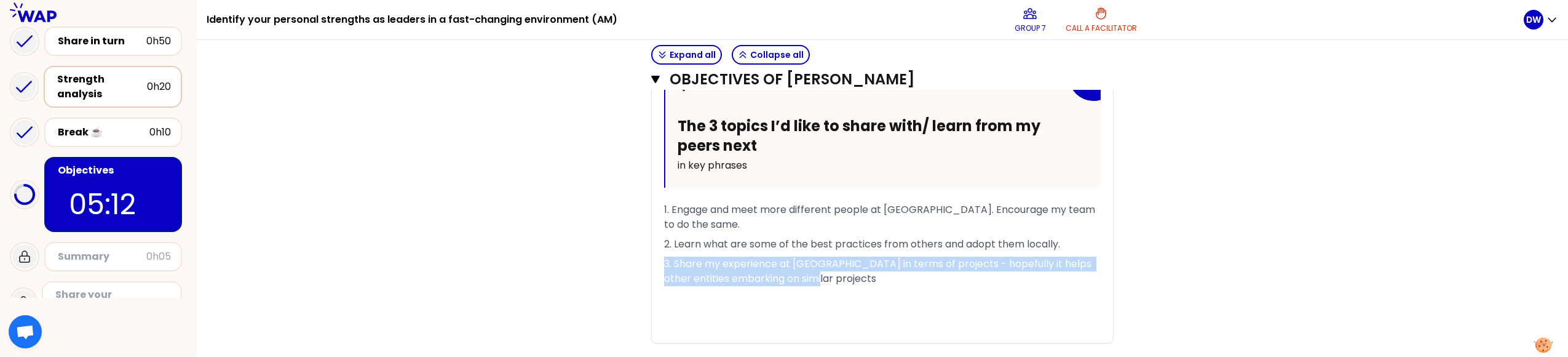
drag, startPoint x: 819, startPoint y: 257, endPoint x: 653, endPoint y: 237, distance: 167.2
click at [653, 237] on div "Collapse My top 3 priority objectives for this year in key phrases 1. To contin…" at bounding box center [882, 103] width 461 height 480
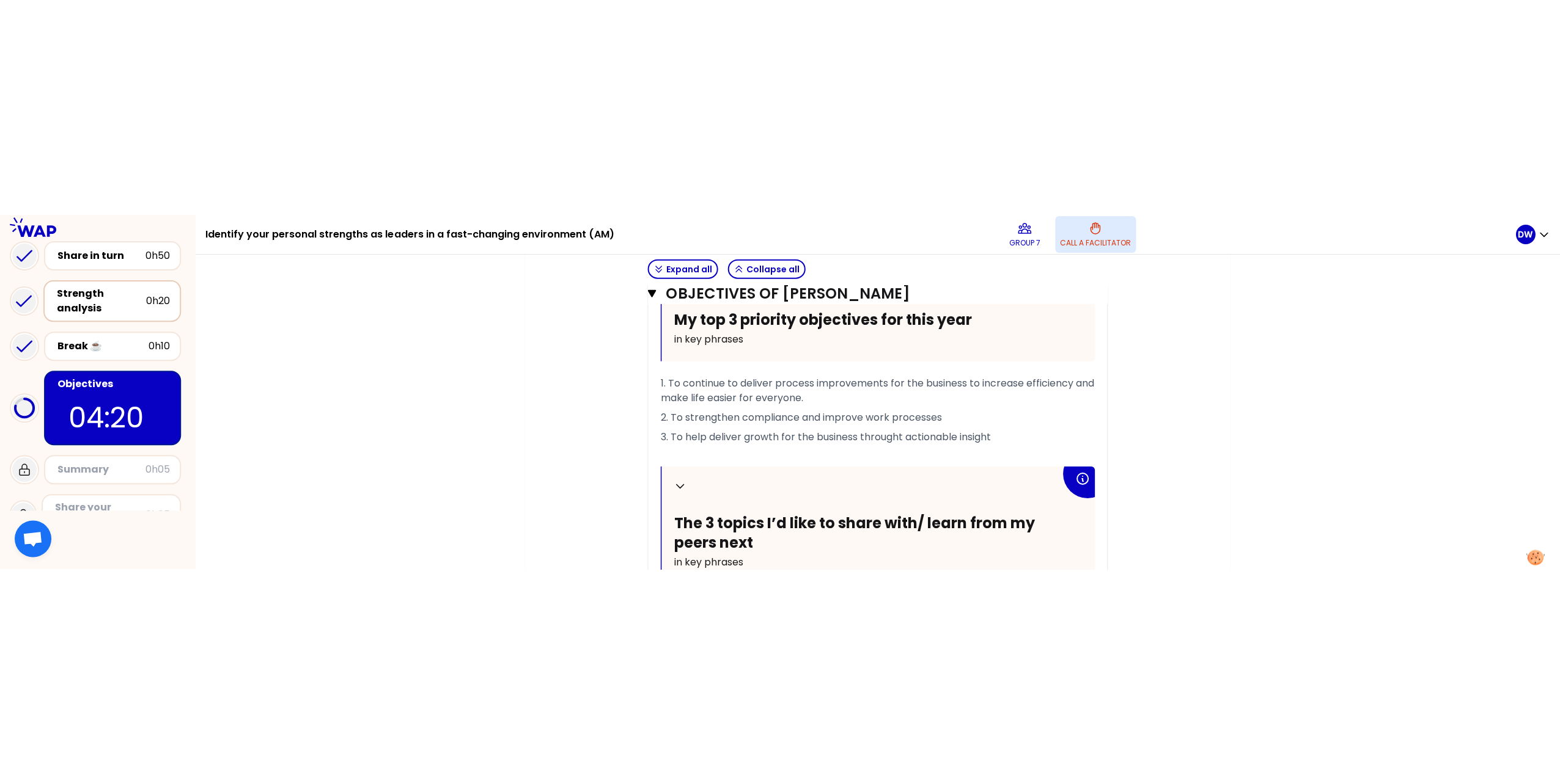
scroll to position [0, 0]
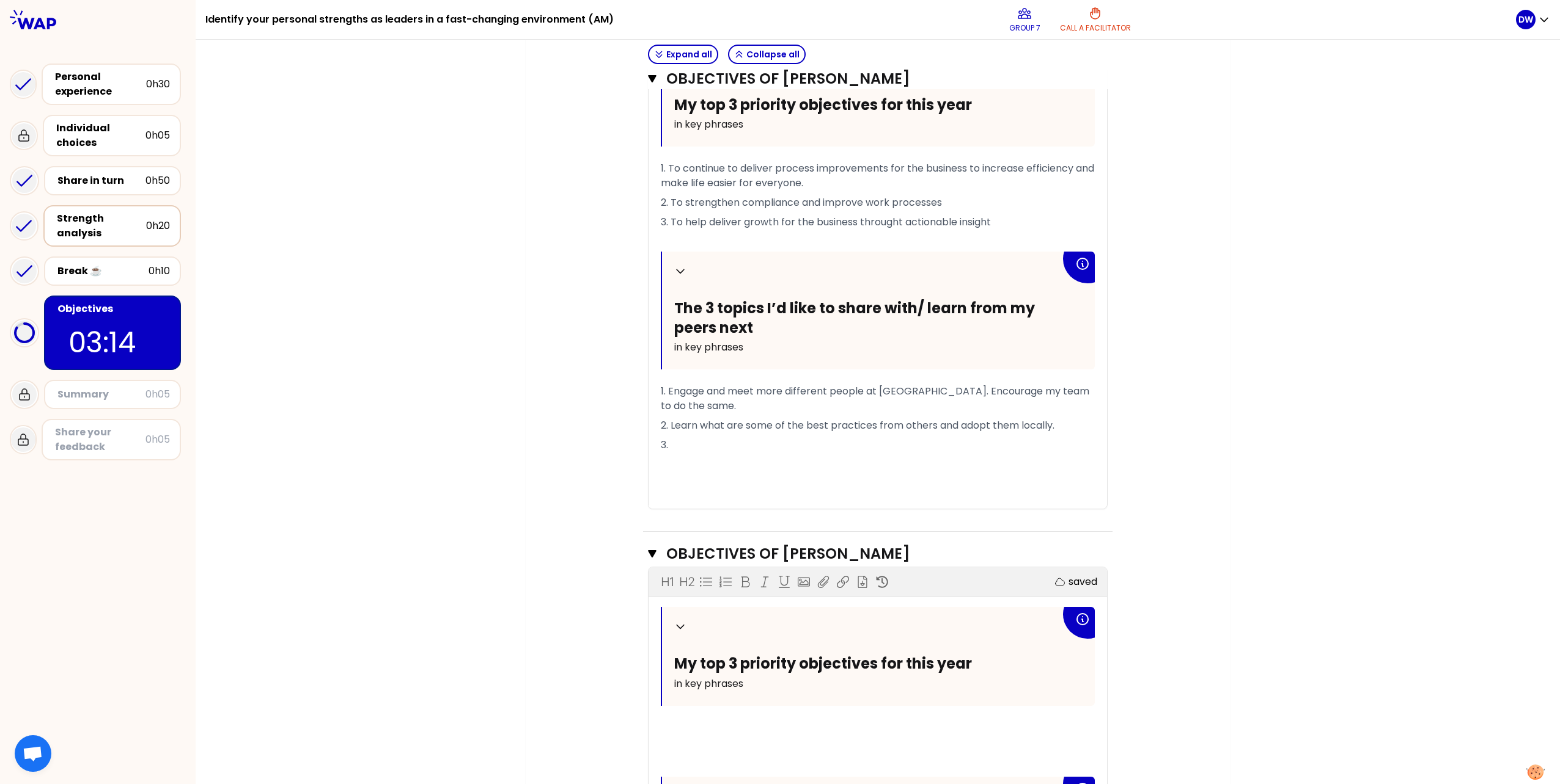
click at [777, 216] on span "3. To help deliver growth for the business throught actionable insight" at bounding box center [826, 221] width 330 height 14
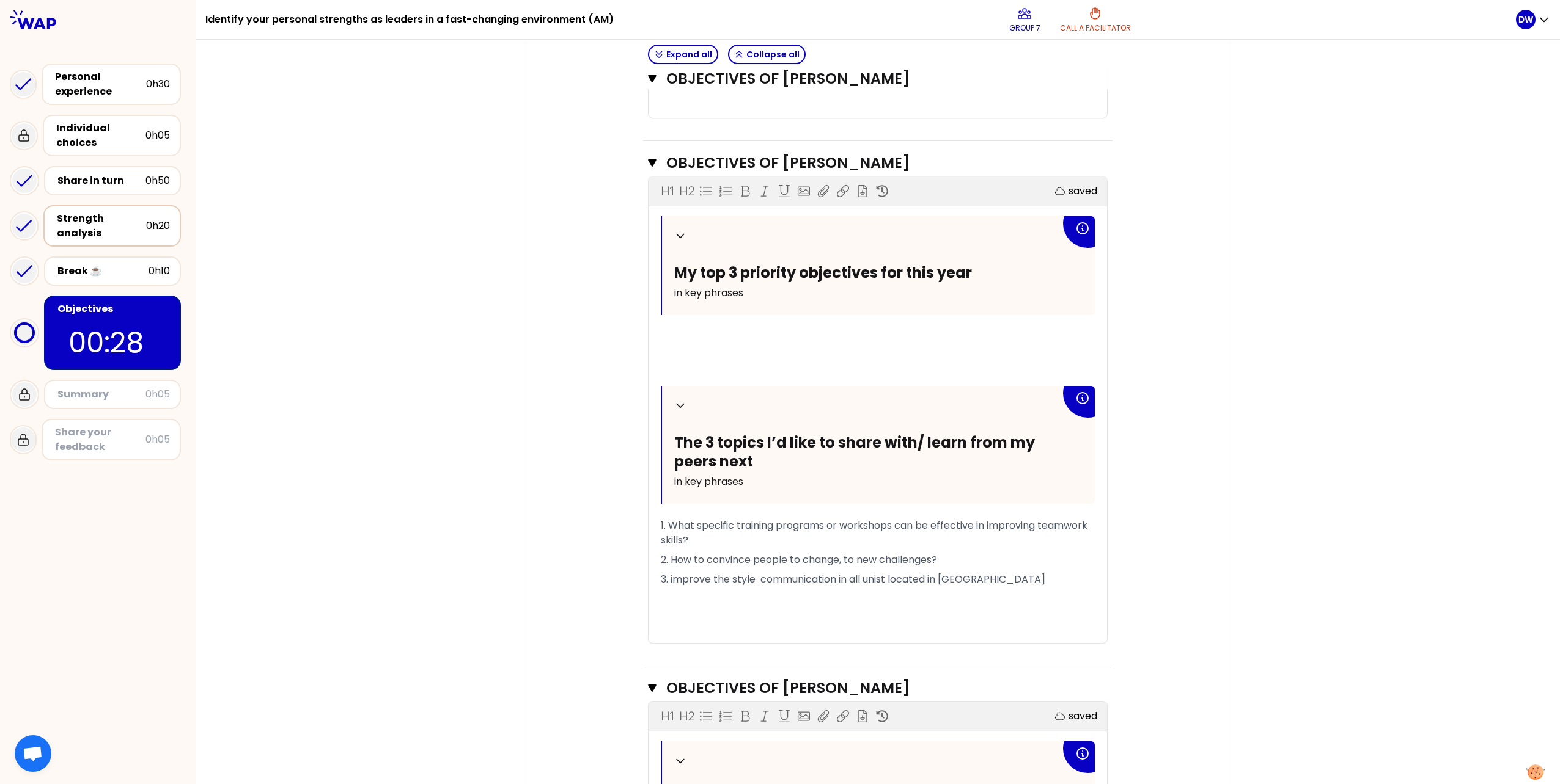
scroll to position [913, 0]
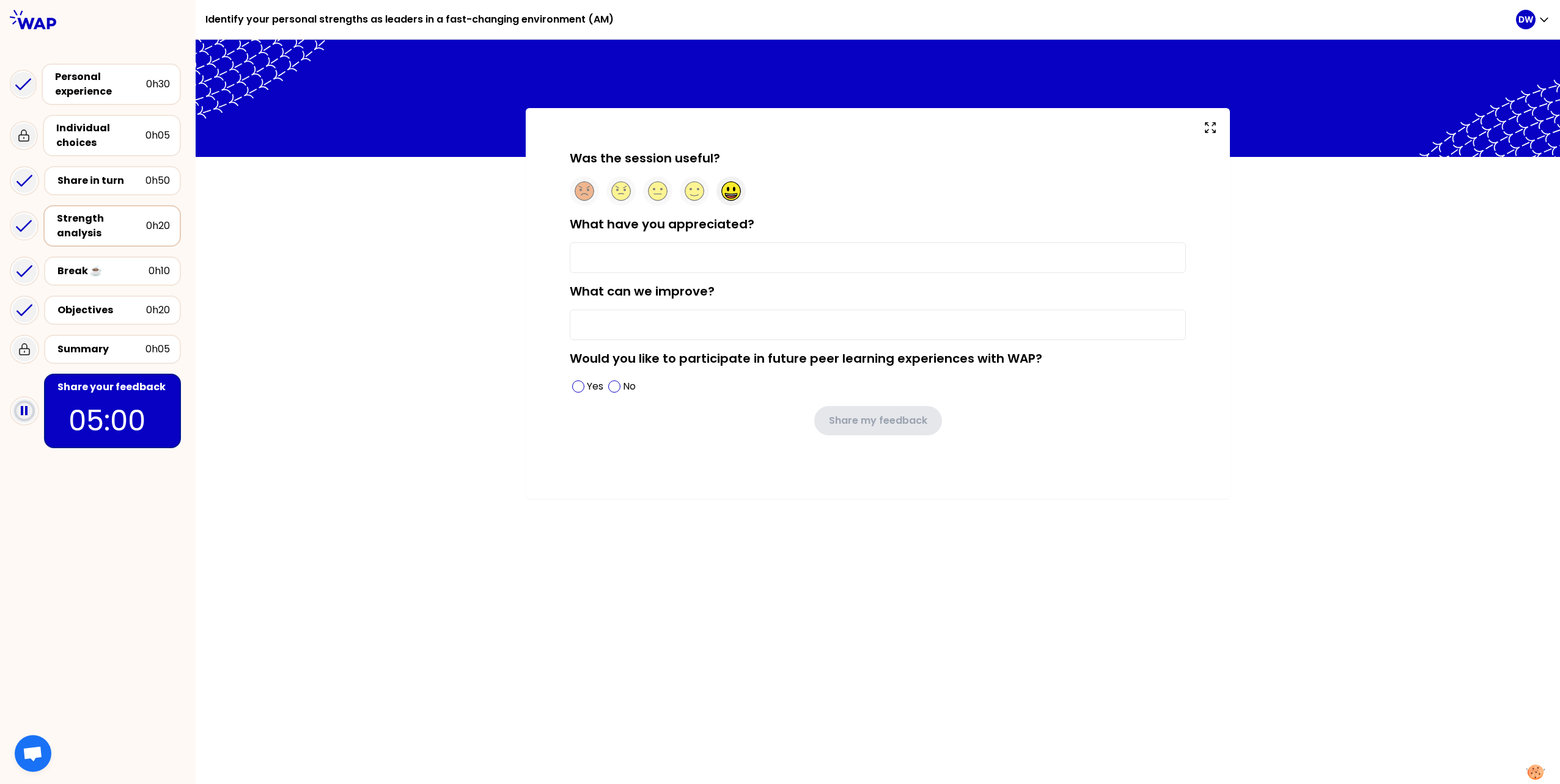
click at [735, 192] on circle at bounding box center [731, 191] width 19 height 19
click at [635, 256] on input "What have you appreciated?" at bounding box center [878, 257] width 616 height 30
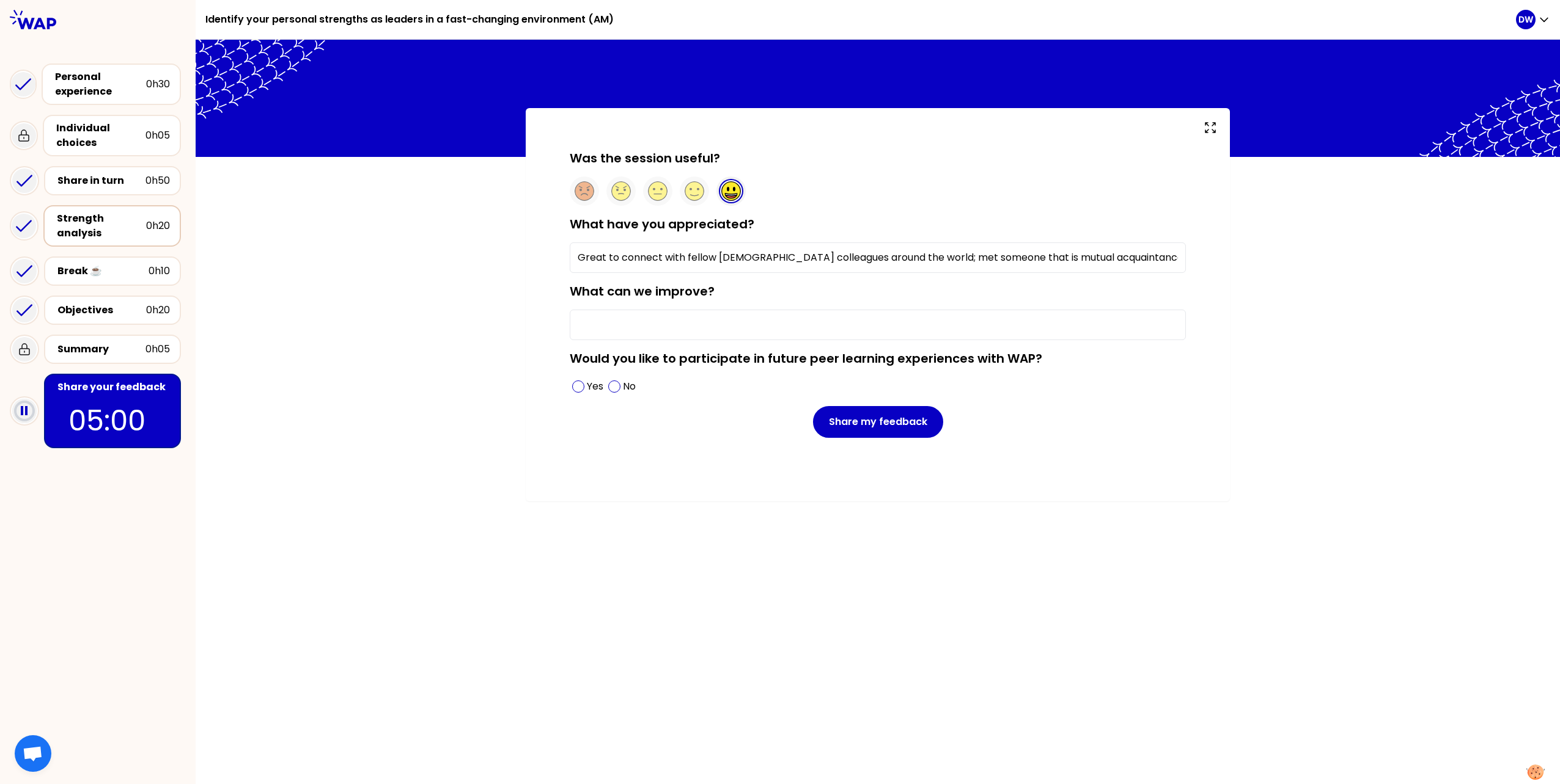
type input "Great to connect with fellow [DEMOGRAPHIC_DATA] colleagues around the world; me…"
click at [603, 323] on input "What can we improve?" at bounding box center [878, 324] width 616 height 30
type input "Nothing I can think of for now"
click at [576, 373] on span at bounding box center [578, 386] width 12 height 12
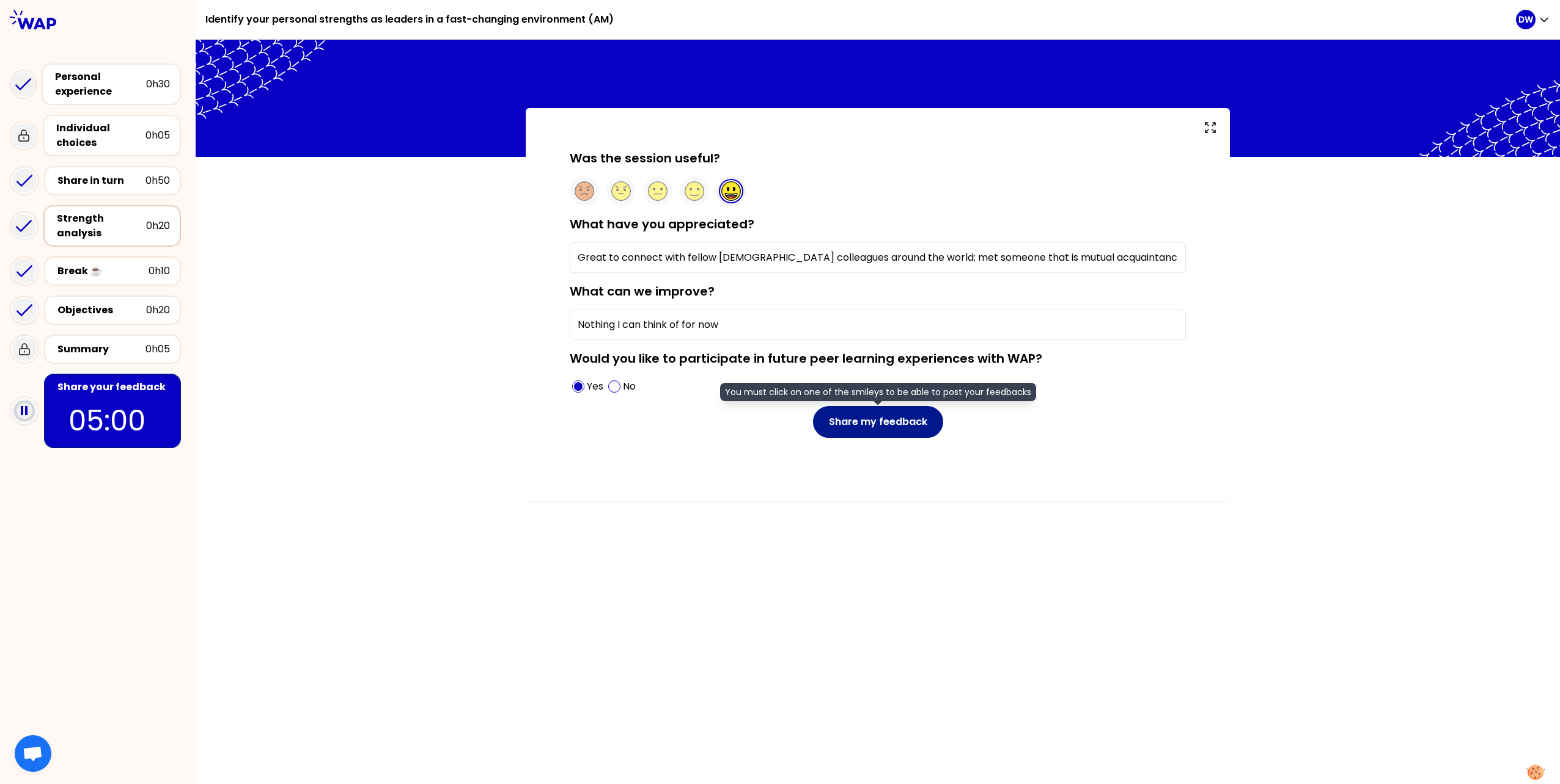
click at [777, 373] on button "Share my feedback" at bounding box center [878, 421] width 130 height 32
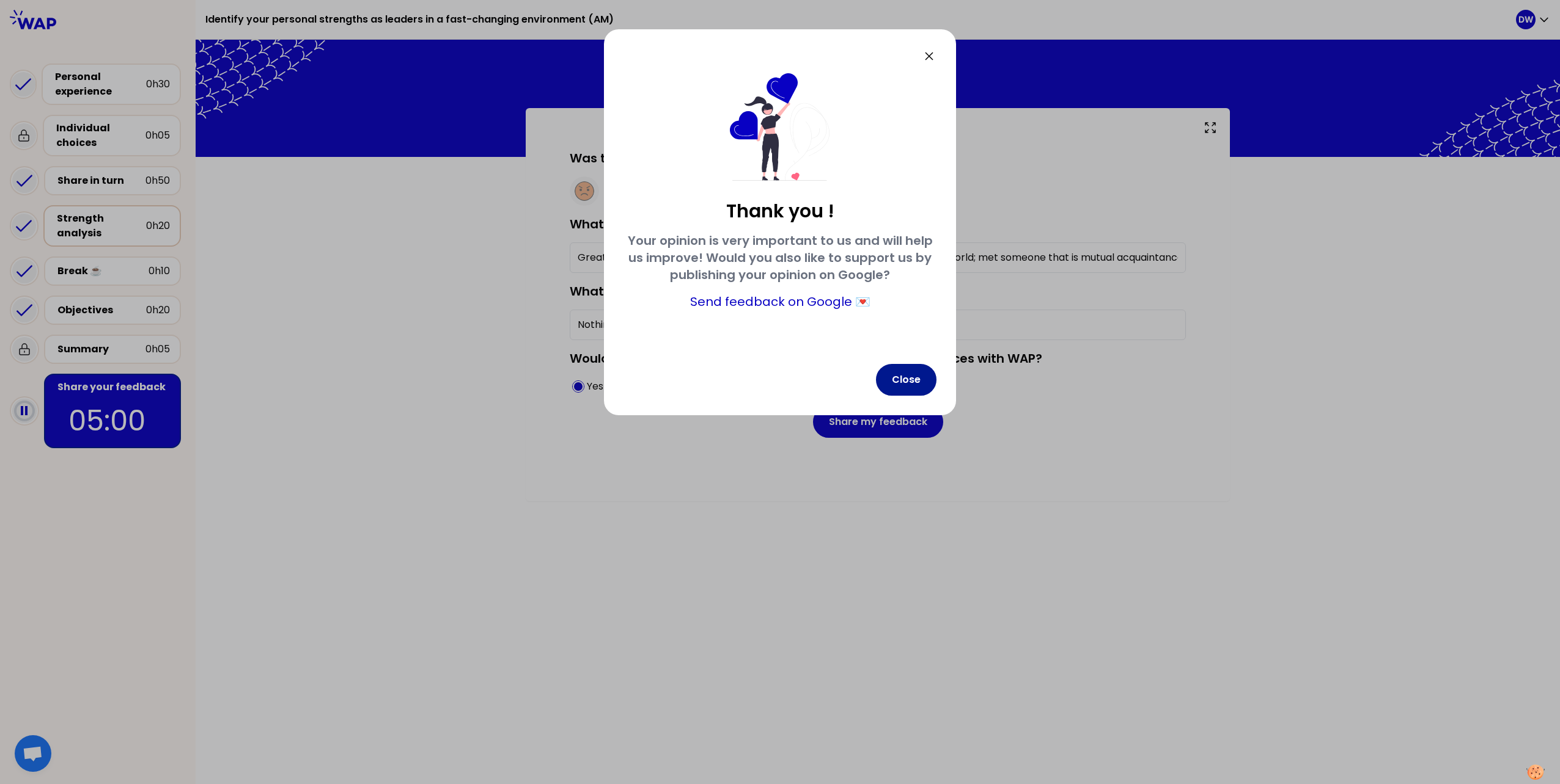
click at [777, 373] on button "Close" at bounding box center [906, 380] width 60 height 32
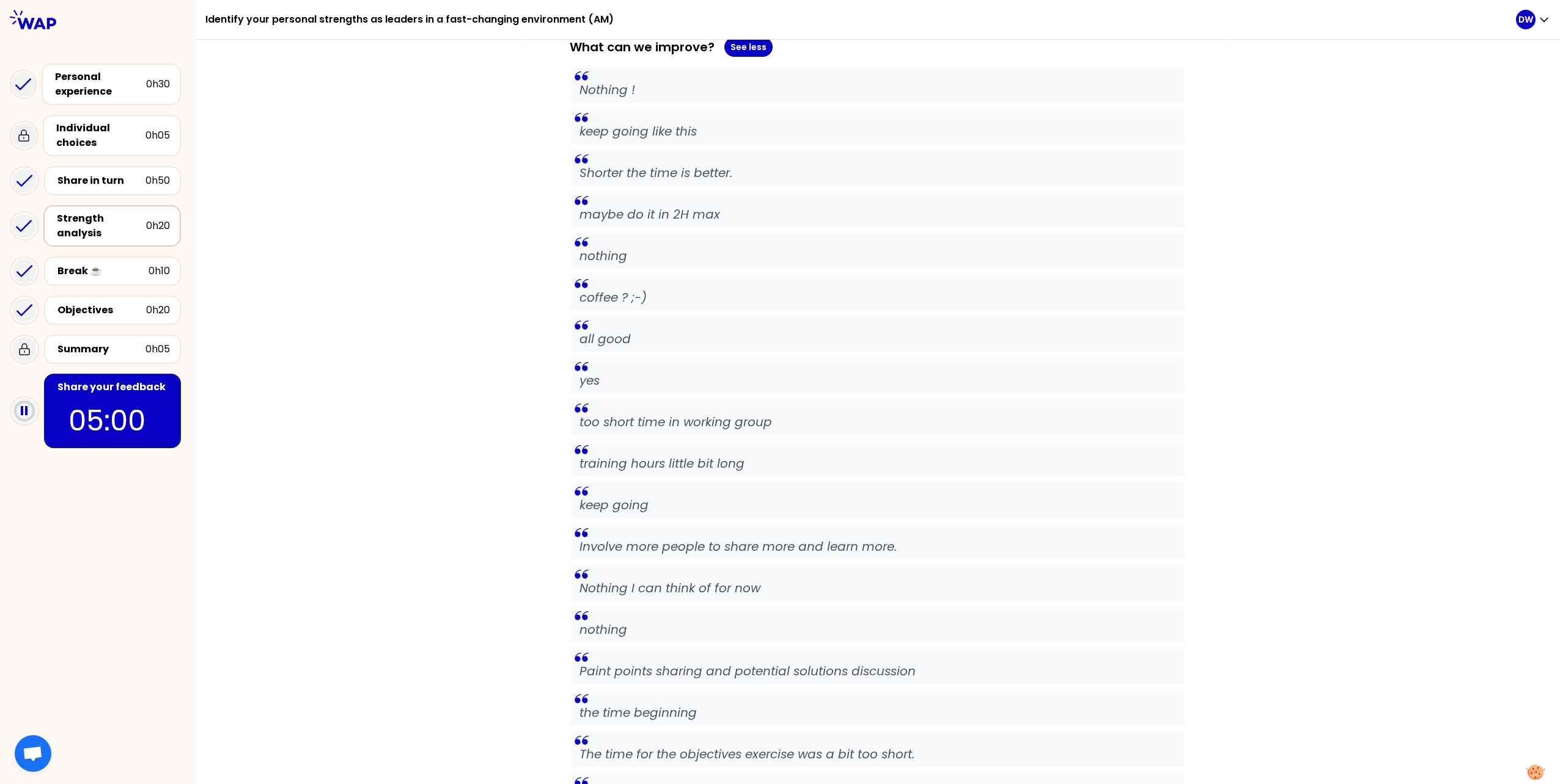
scroll to position [1472, 0]
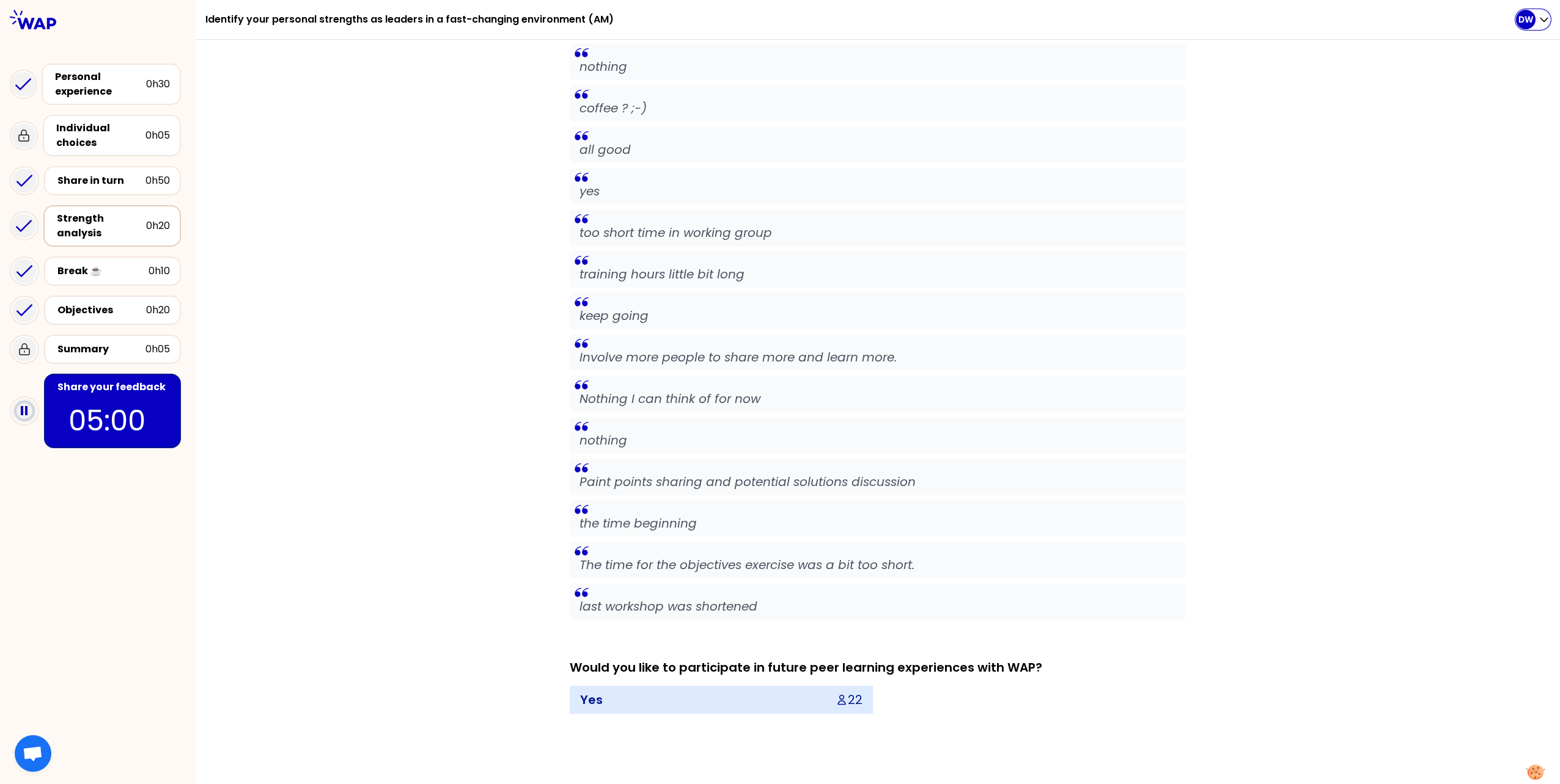
click at [777, 18] on icon "button" at bounding box center [1544, 19] width 12 height 12
click at [777, 105] on span "Logout" at bounding box center [1495, 105] width 38 height 17
